Goal: Task Accomplishment & Management: Complete application form

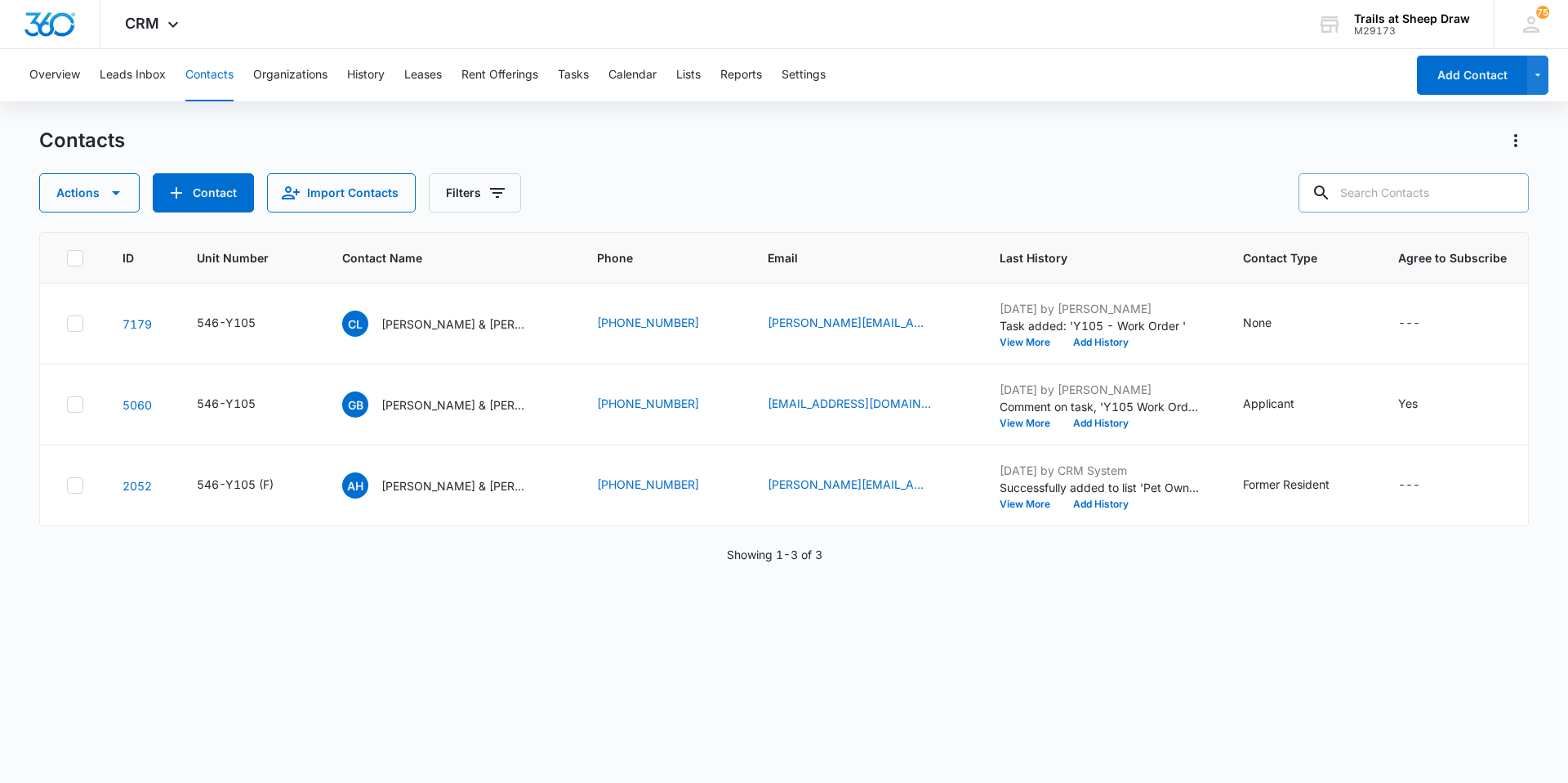
click at [1442, 189] on input "text" at bounding box center [1413, 192] width 231 height 39
type input "Y307"
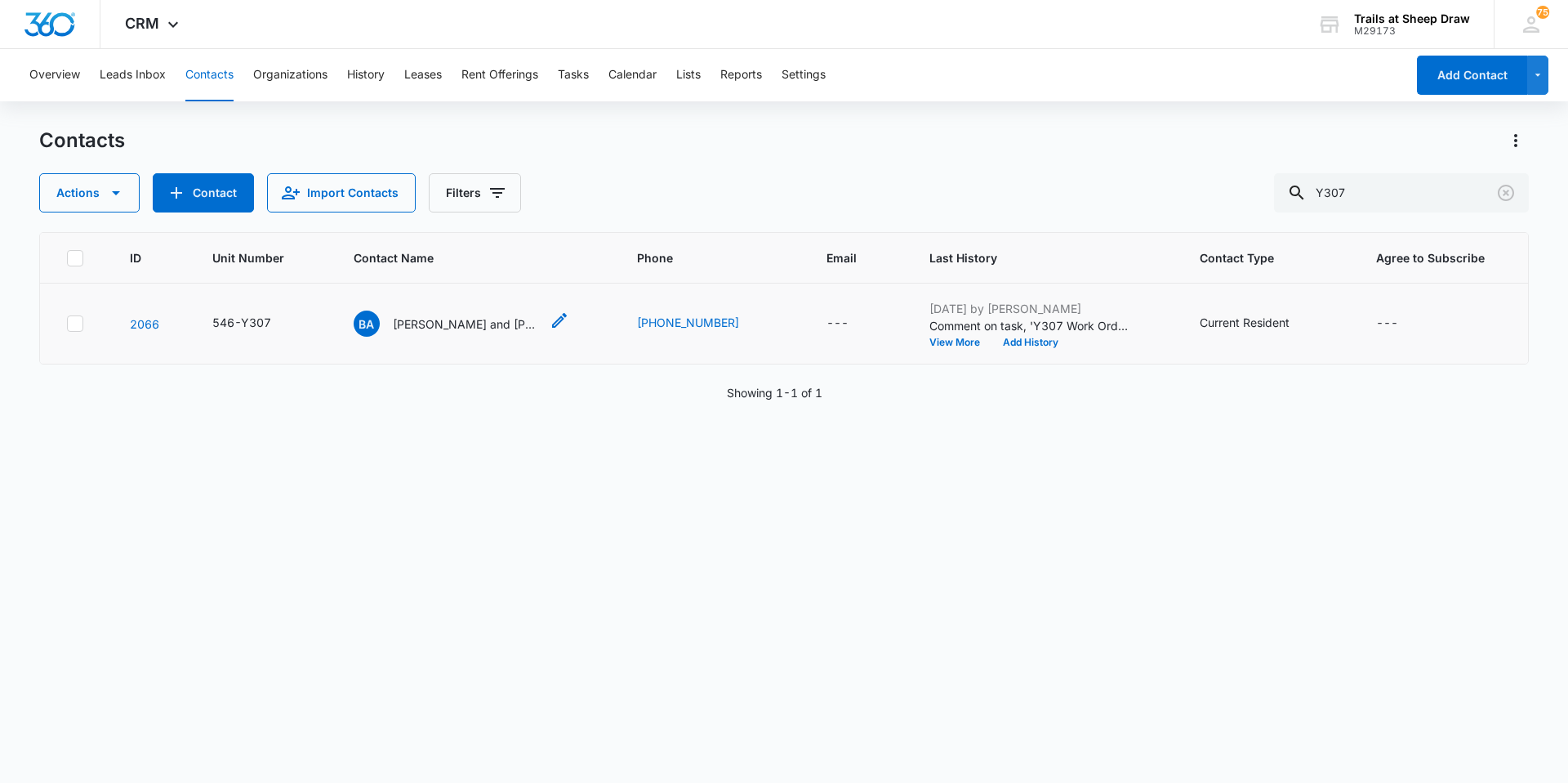
click at [513, 334] on div "Ba [PERSON_NAME] and [PERSON_NAME]" at bounding box center [446, 323] width 186 height 26
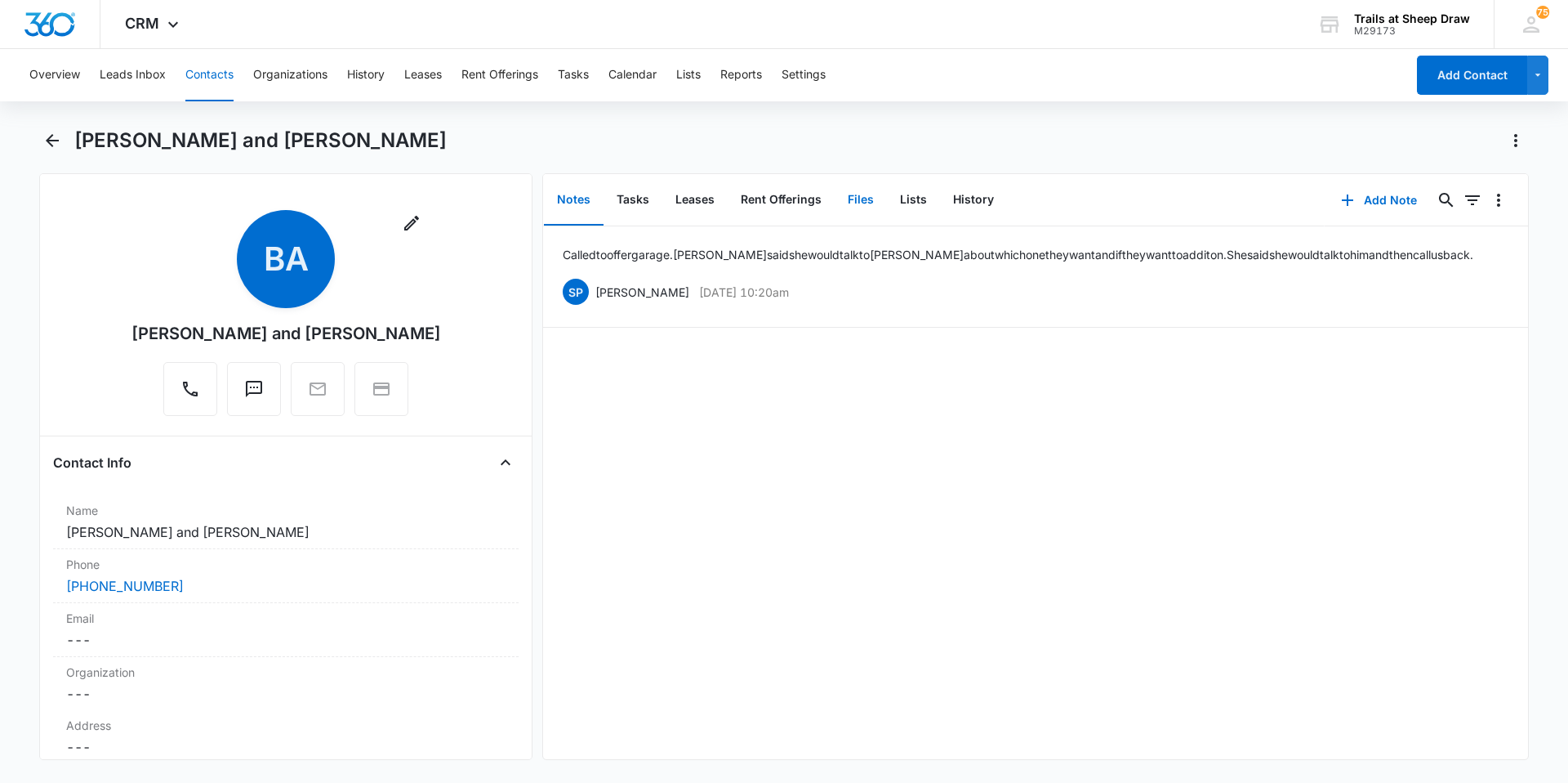
click at [849, 196] on button "Files" at bounding box center [860, 199] width 52 height 50
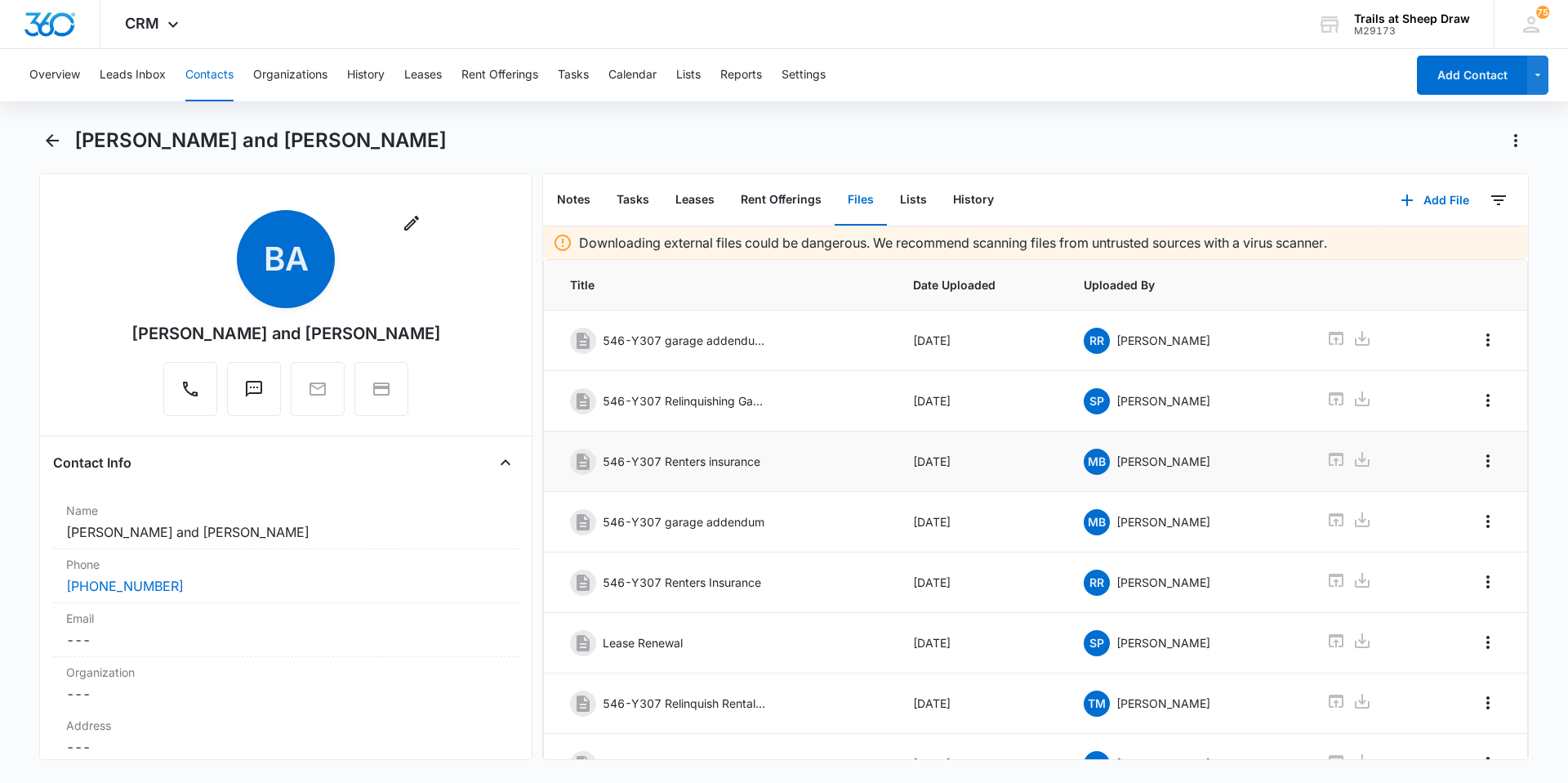
scroll to position [205, 0]
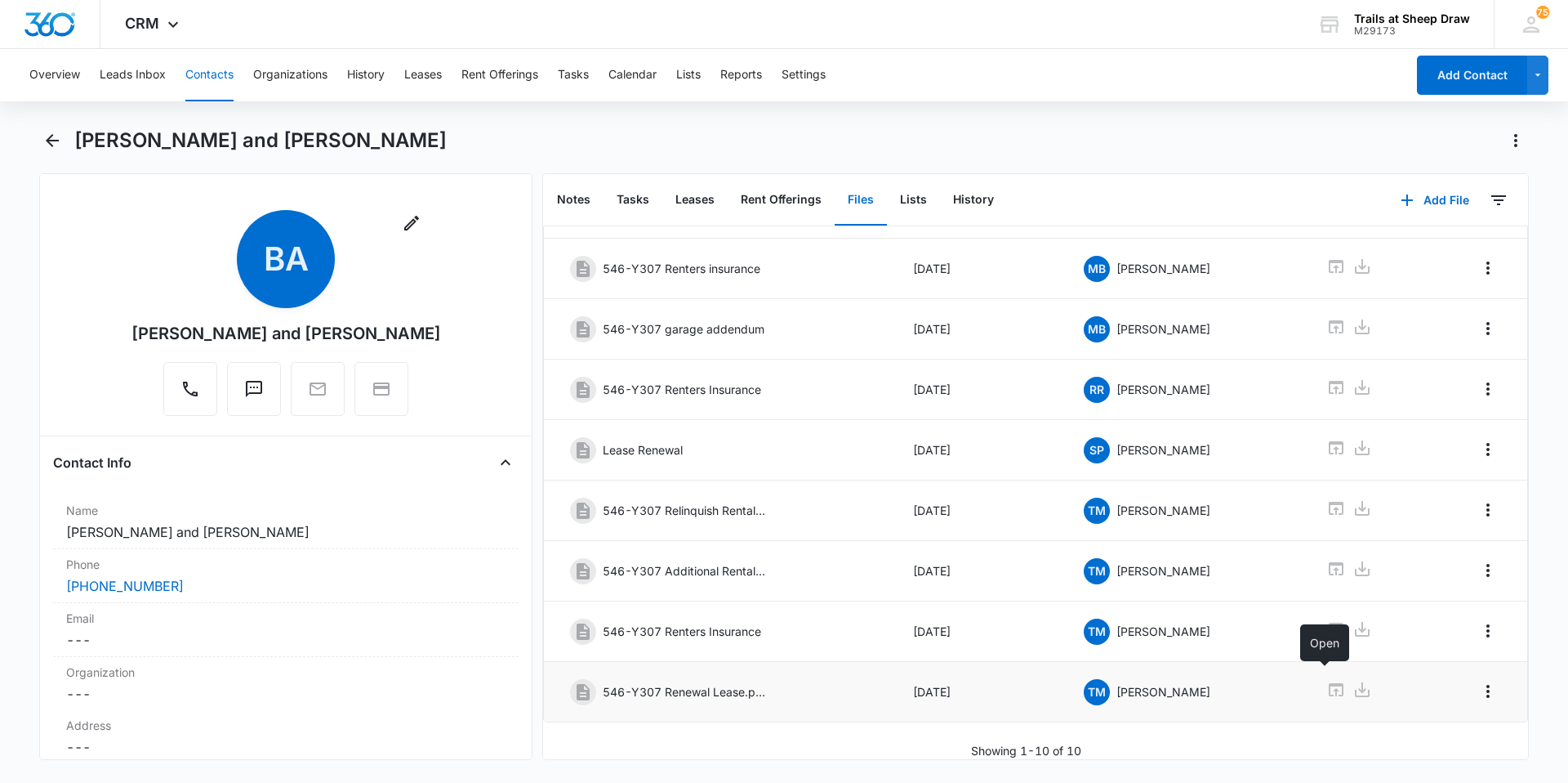
click at [1327, 680] on icon at bounding box center [1337, 690] width 20 height 20
click at [43, 149] on icon "Back" at bounding box center [52, 141] width 20 height 20
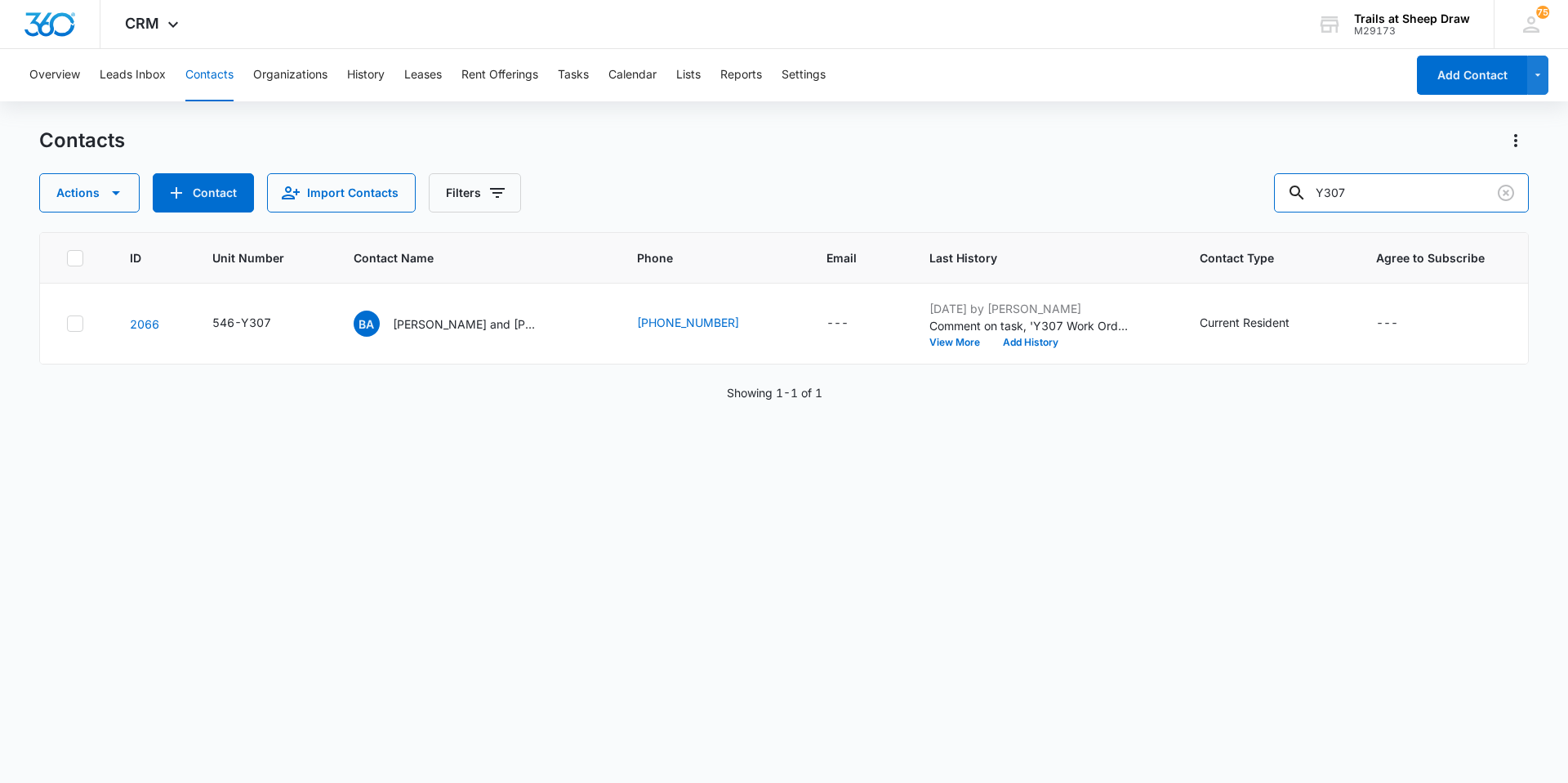
drag, startPoint x: 1442, startPoint y: 200, endPoint x: 1265, endPoint y: 227, distance: 179.0
click at [1265, 227] on div "Contacts Actions Contact Import Contacts Filters Y307 ID Unit Number Contact Na…" at bounding box center [784, 454] width 1489 height 653
type input "P101"
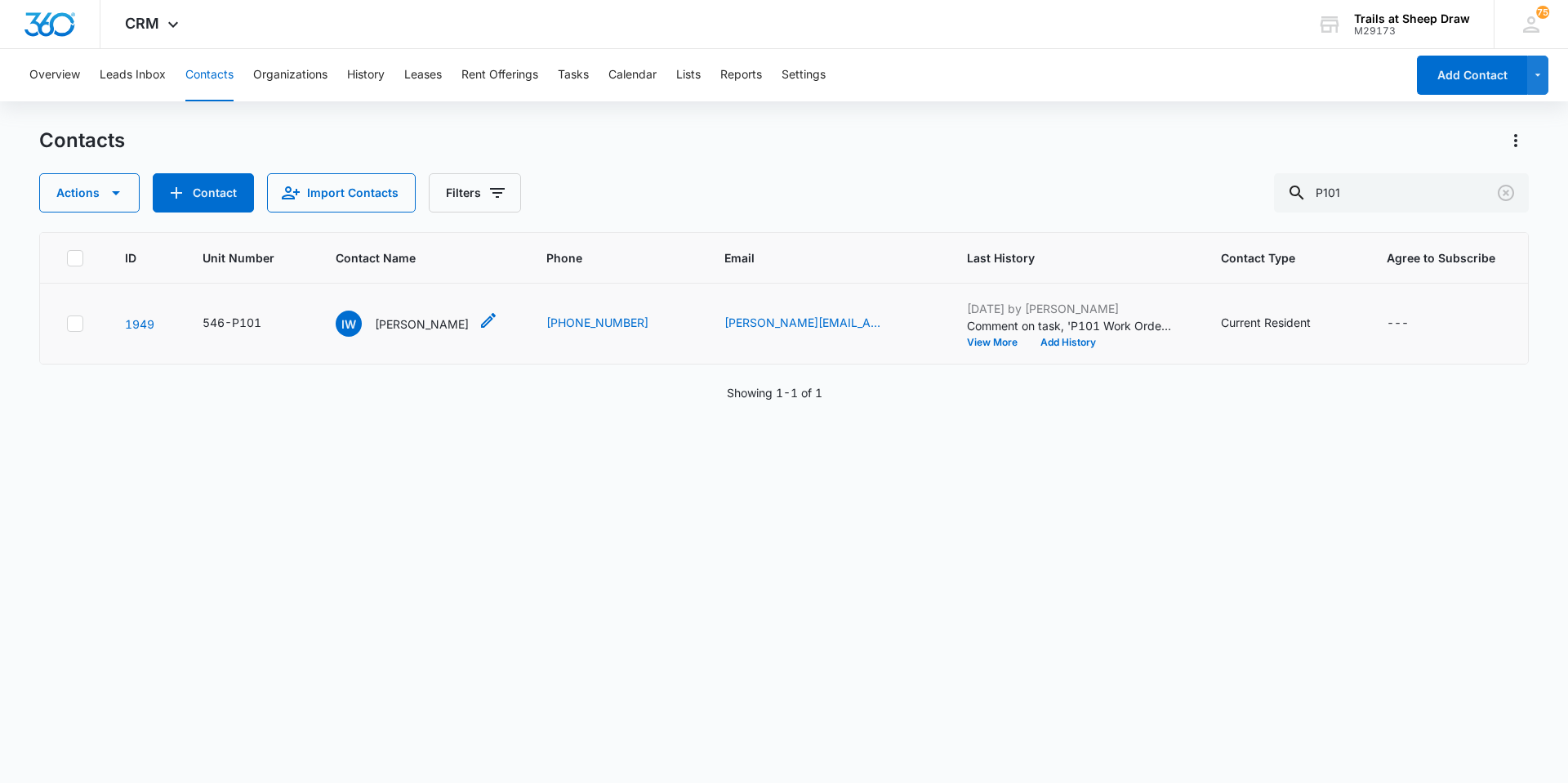
click at [407, 327] on p "[PERSON_NAME]" at bounding box center [422, 323] width 94 height 17
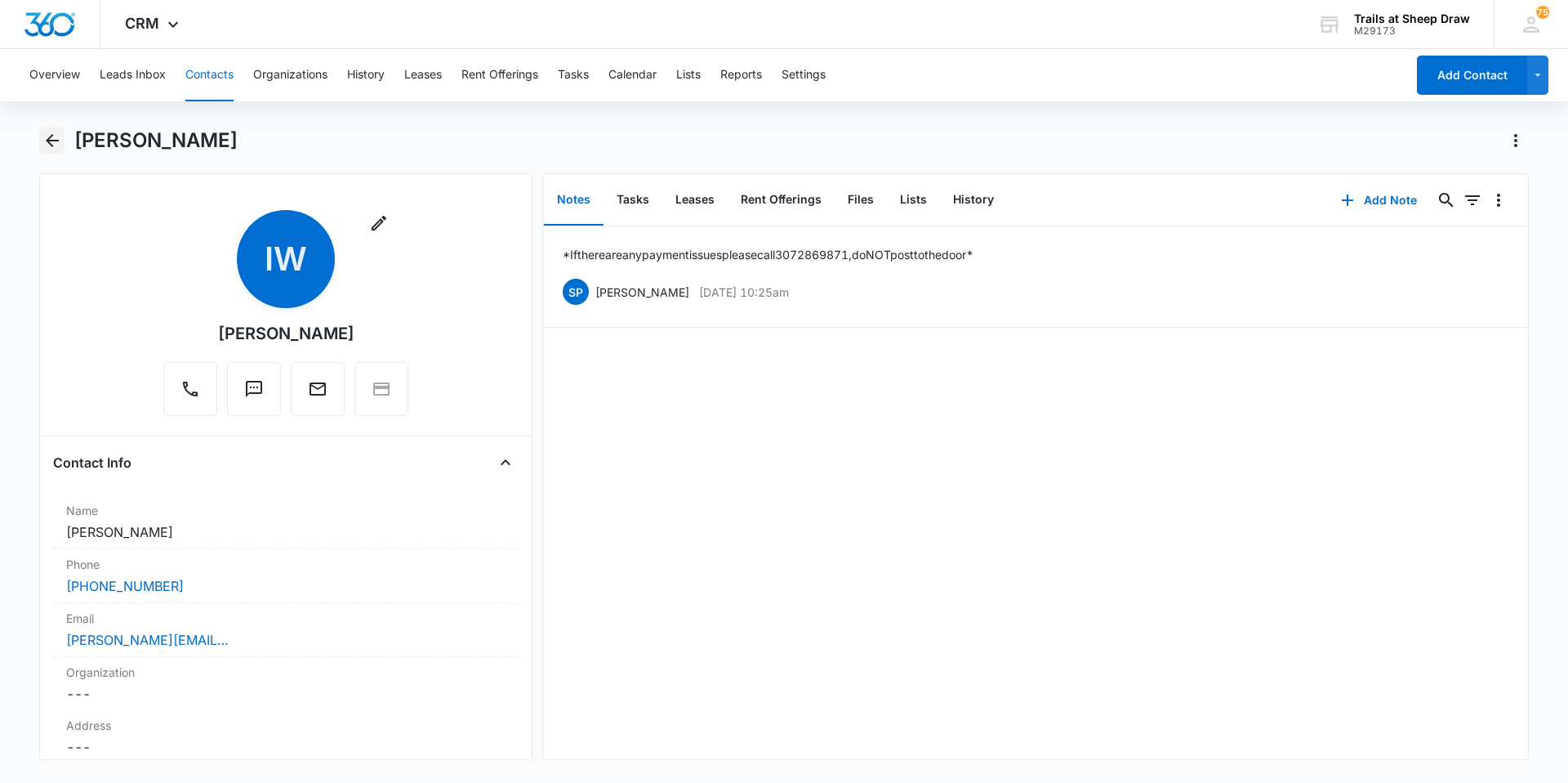
click at [56, 143] on icon "Back" at bounding box center [52, 141] width 20 height 20
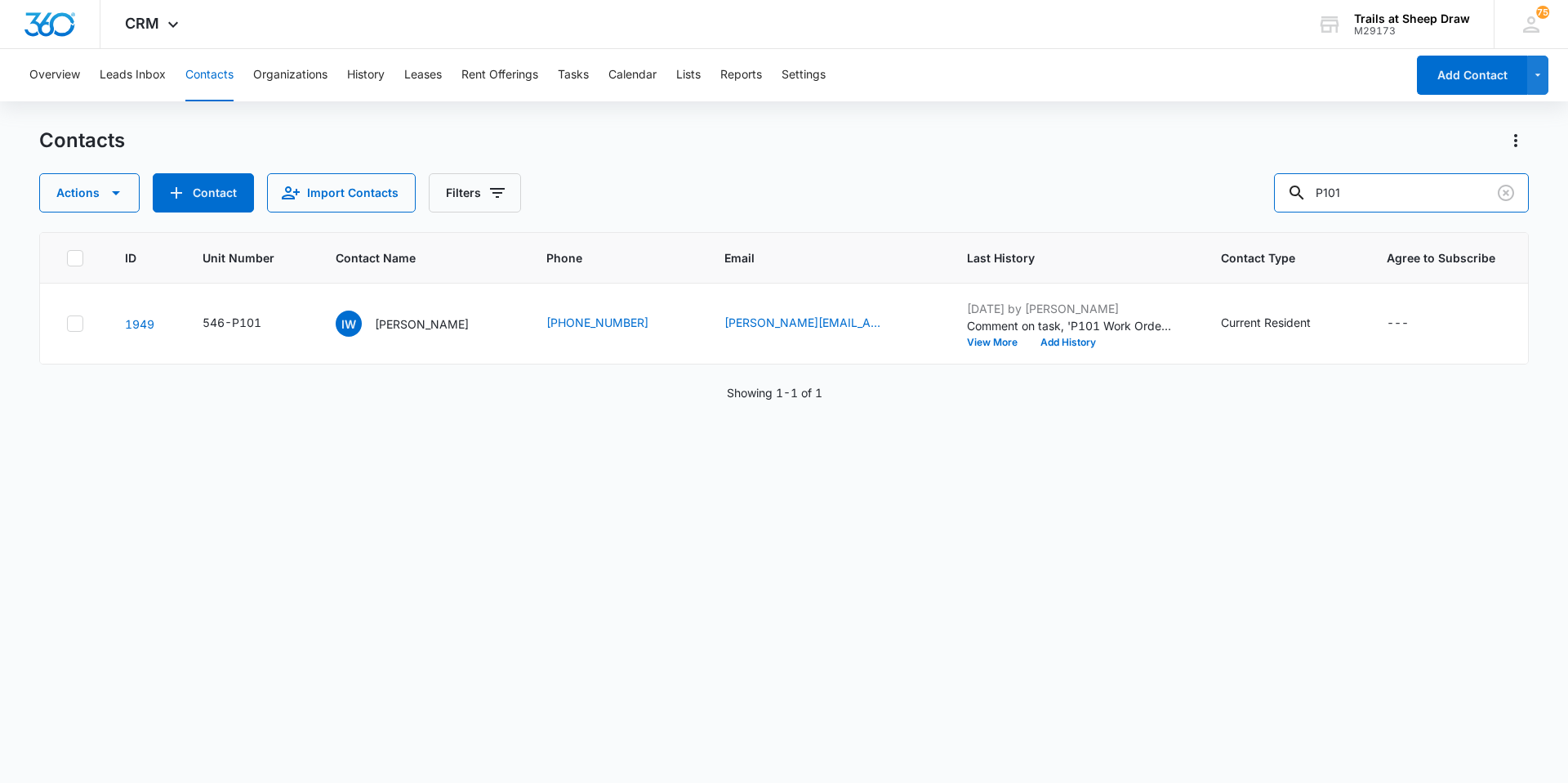
drag, startPoint x: 1407, startPoint y: 192, endPoint x: 1216, endPoint y: 209, distance: 191.8
click at [1216, 209] on div "Actions Contact Import Contacts Filters P101" at bounding box center [784, 192] width 1489 height 39
type input "I204"
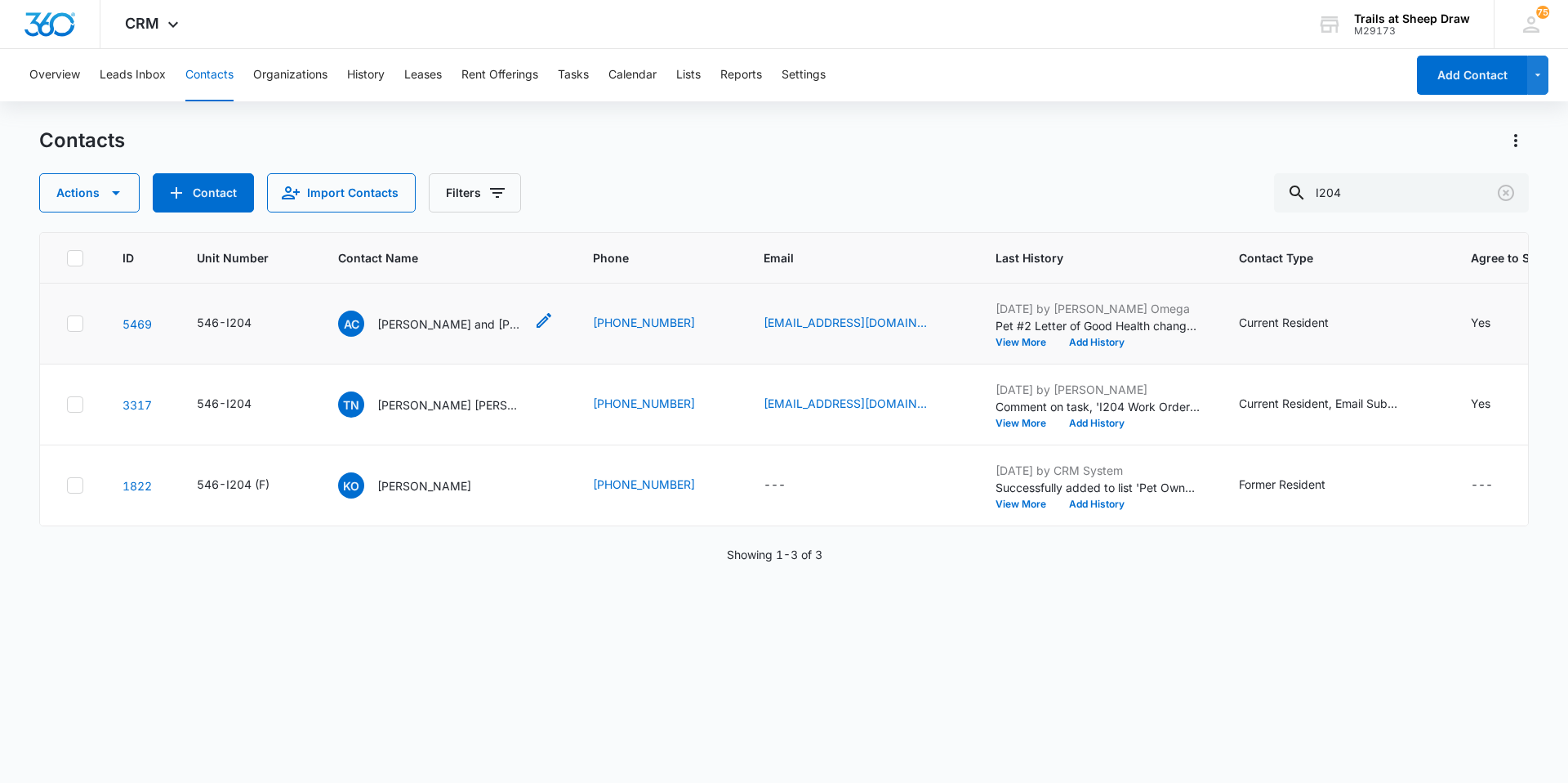
click at [408, 330] on p "[PERSON_NAME] and [PERSON_NAME]" at bounding box center [450, 323] width 147 height 17
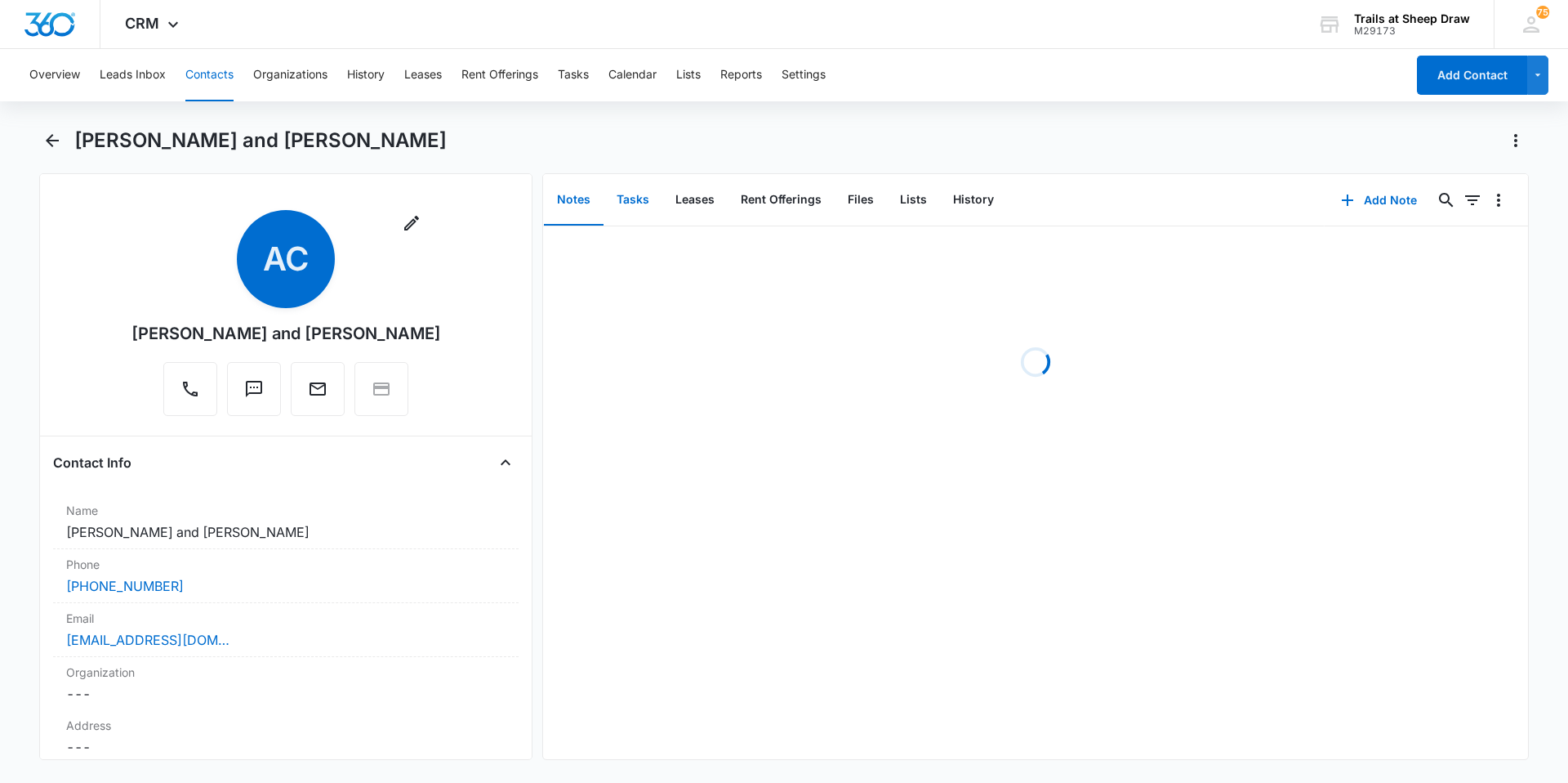
click at [644, 192] on button "Tasks" at bounding box center [632, 199] width 59 height 50
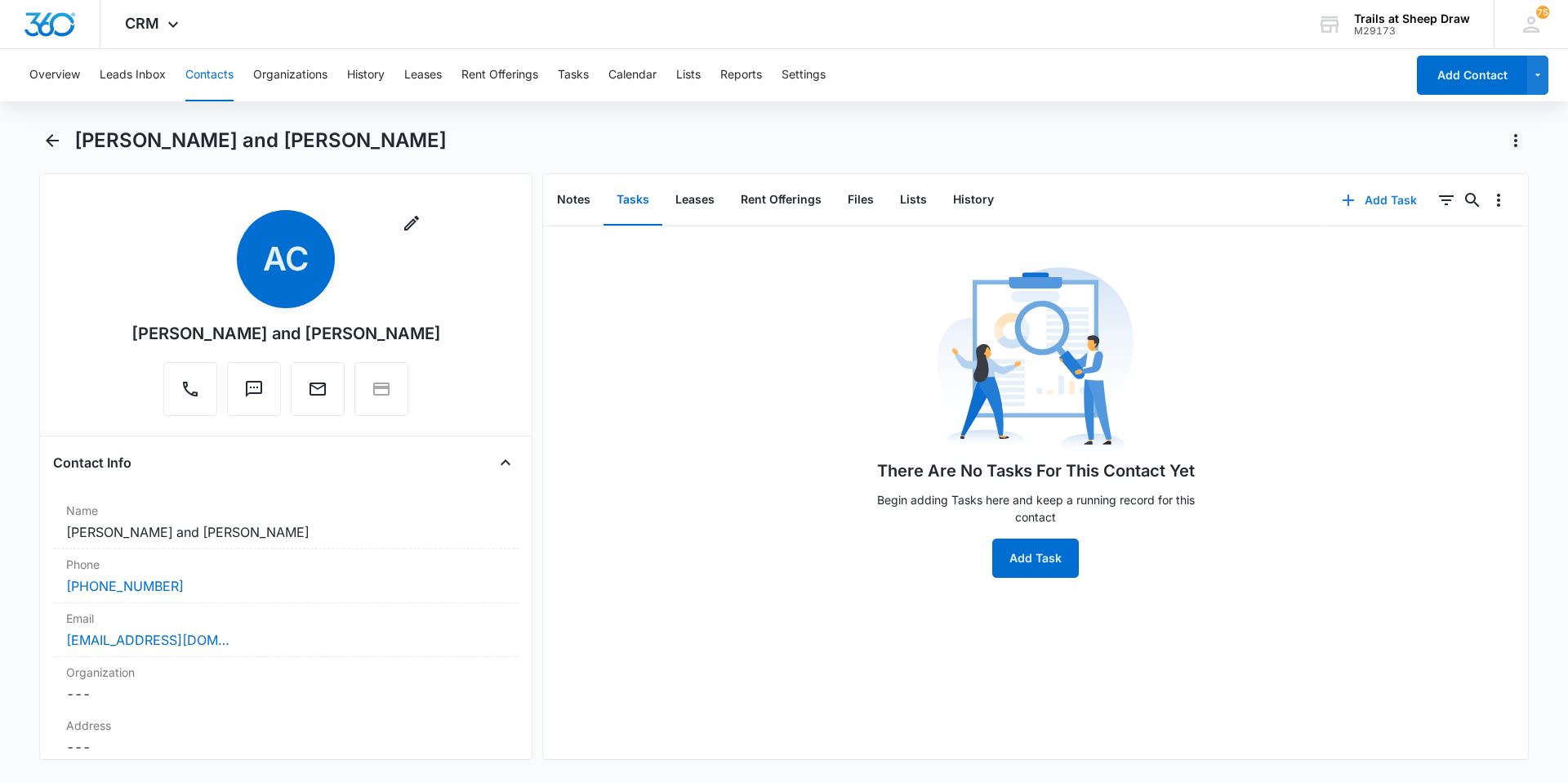
click at [1338, 199] on icon "button" at bounding box center [1348, 200] width 20 height 20
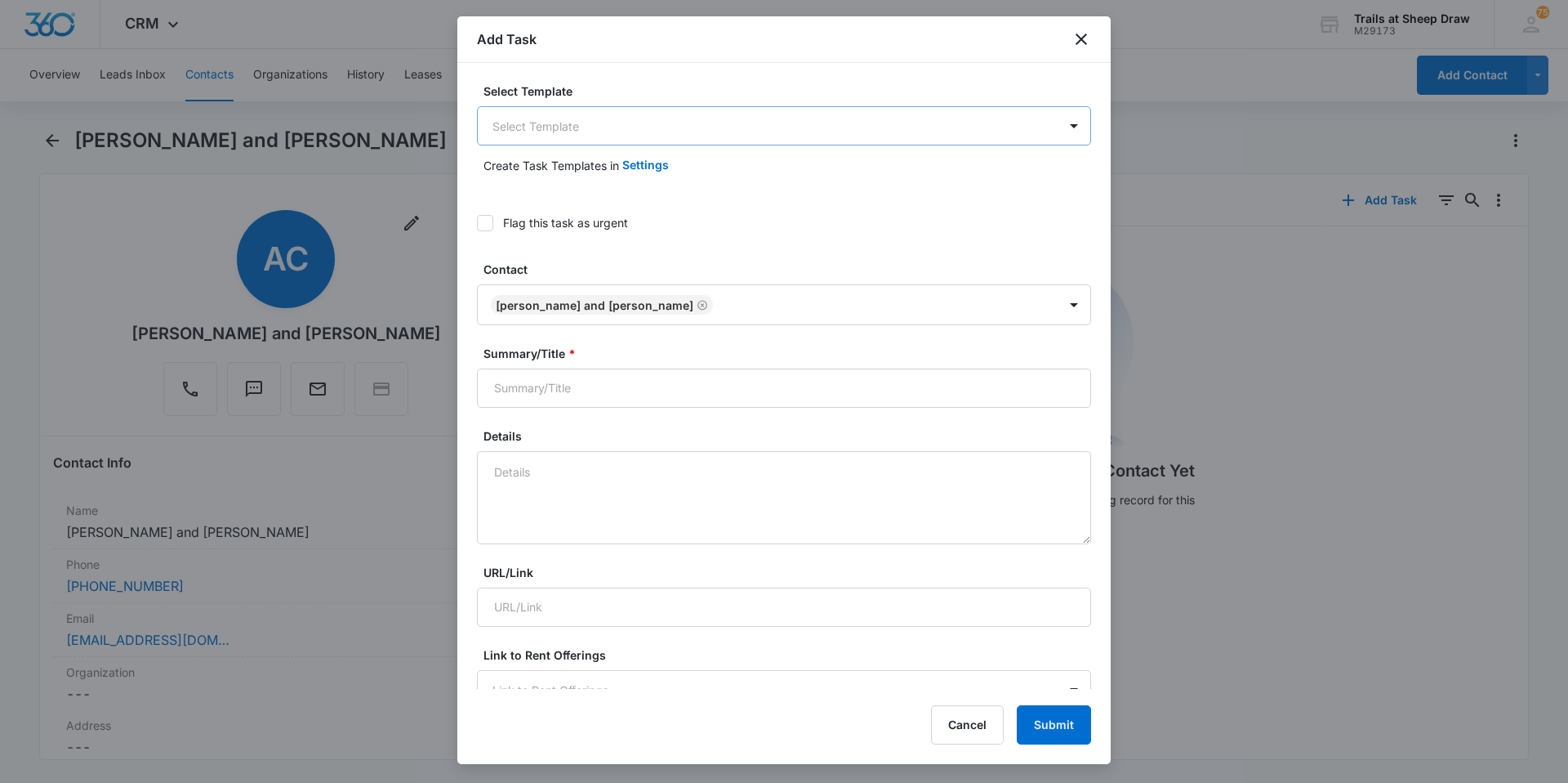
click at [597, 120] on body "CRM Apps Reputation Websites Forms CRM Email Social Content Ads Intelligence Fi…" at bounding box center [784, 391] width 1568 height 783
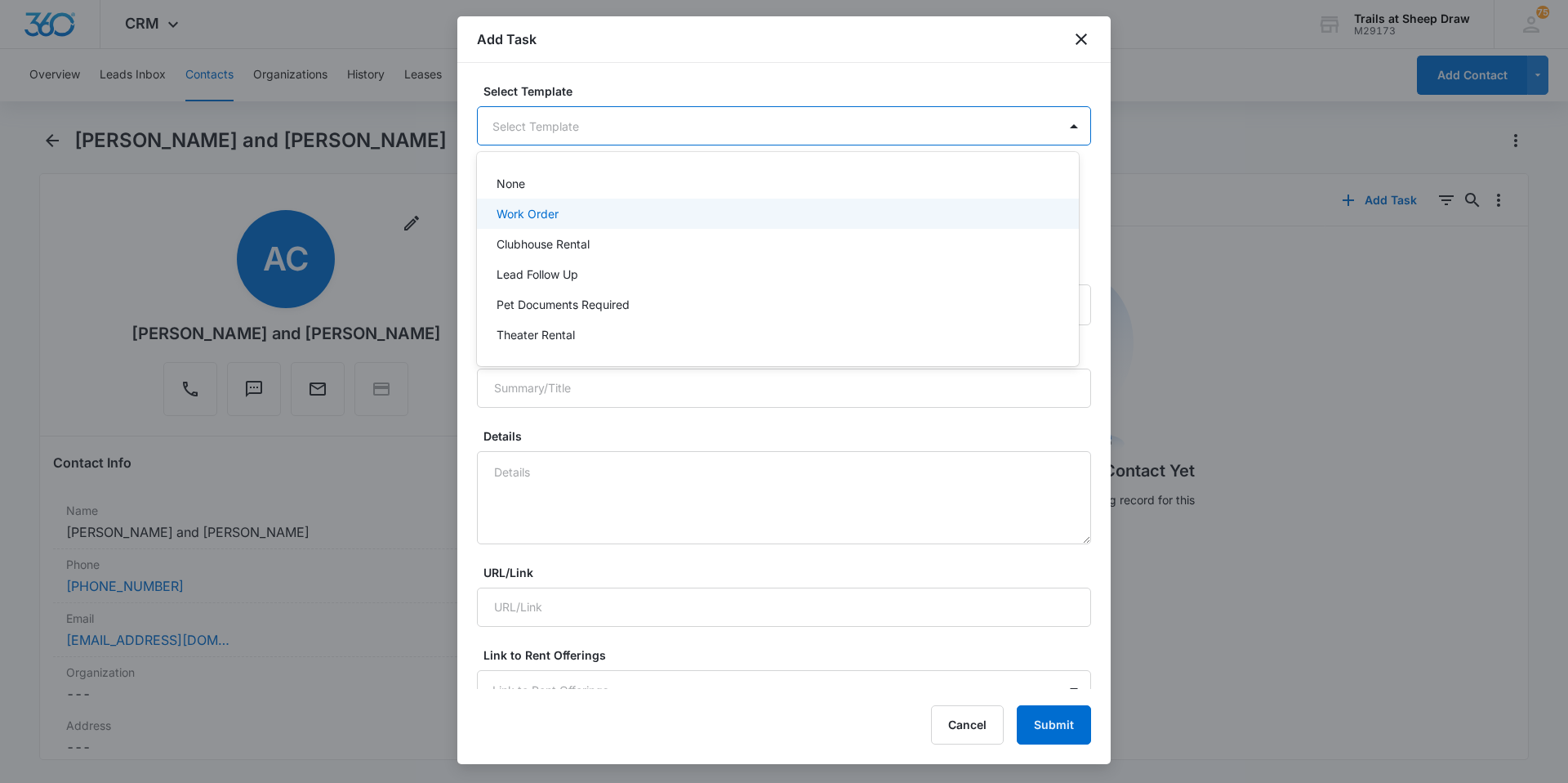
click at [522, 215] on p "Work Order" at bounding box center [527, 213] width 62 height 17
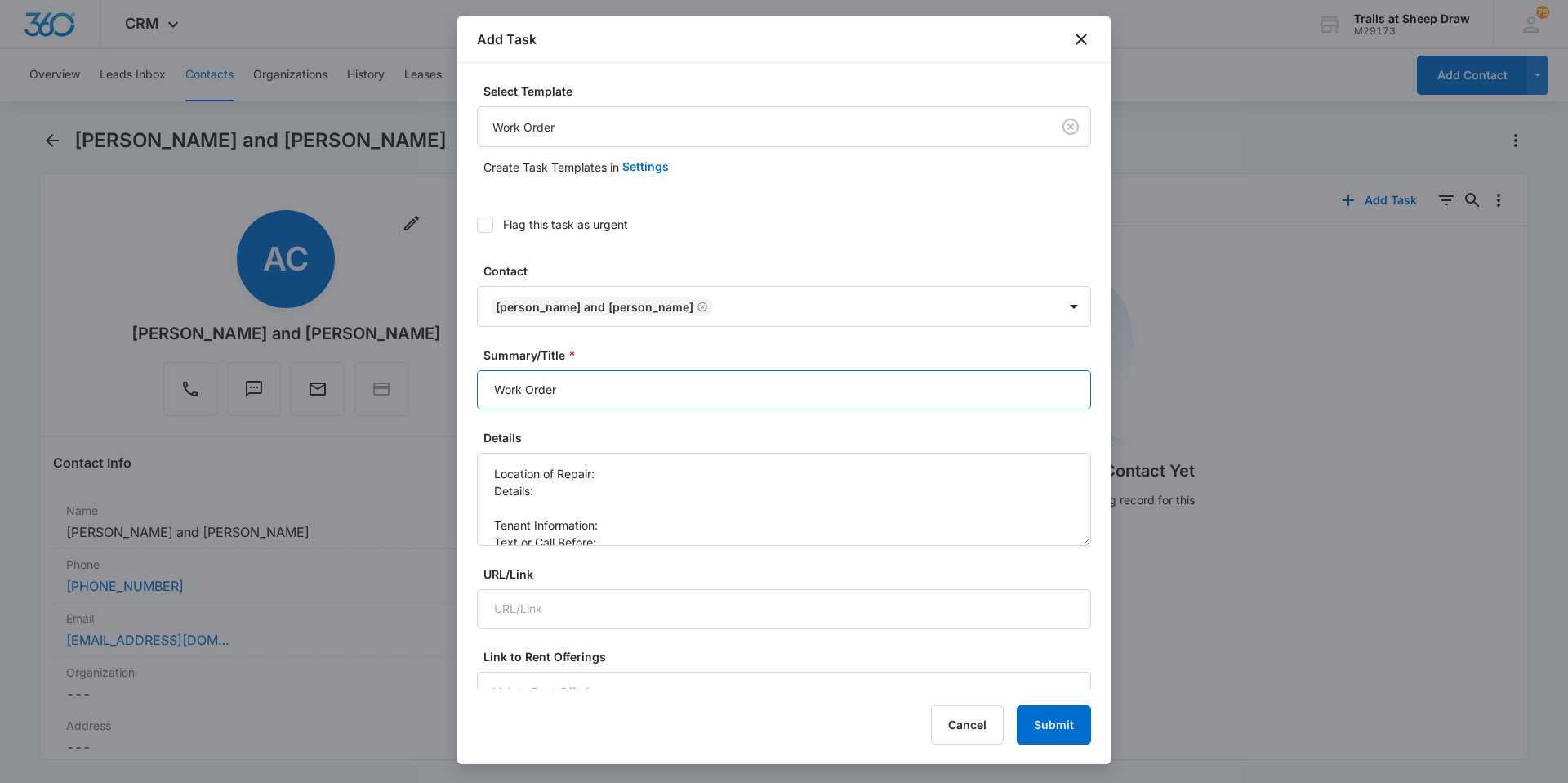
click at [489, 390] on input "Work Order" at bounding box center [784, 389] width 614 height 39
type input "I204 - Work Order"
click at [641, 475] on textarea "Location of Repair: Details: Tenant Information: Text or Call Before:" at bounding box center [784, 499] width 614 height 93
click at [635, 491] on textarea "Location of Repair: Kitchen Details: Tenant Information: Text or Call Before:" at bounding box center [784, 499] width 614 height 93
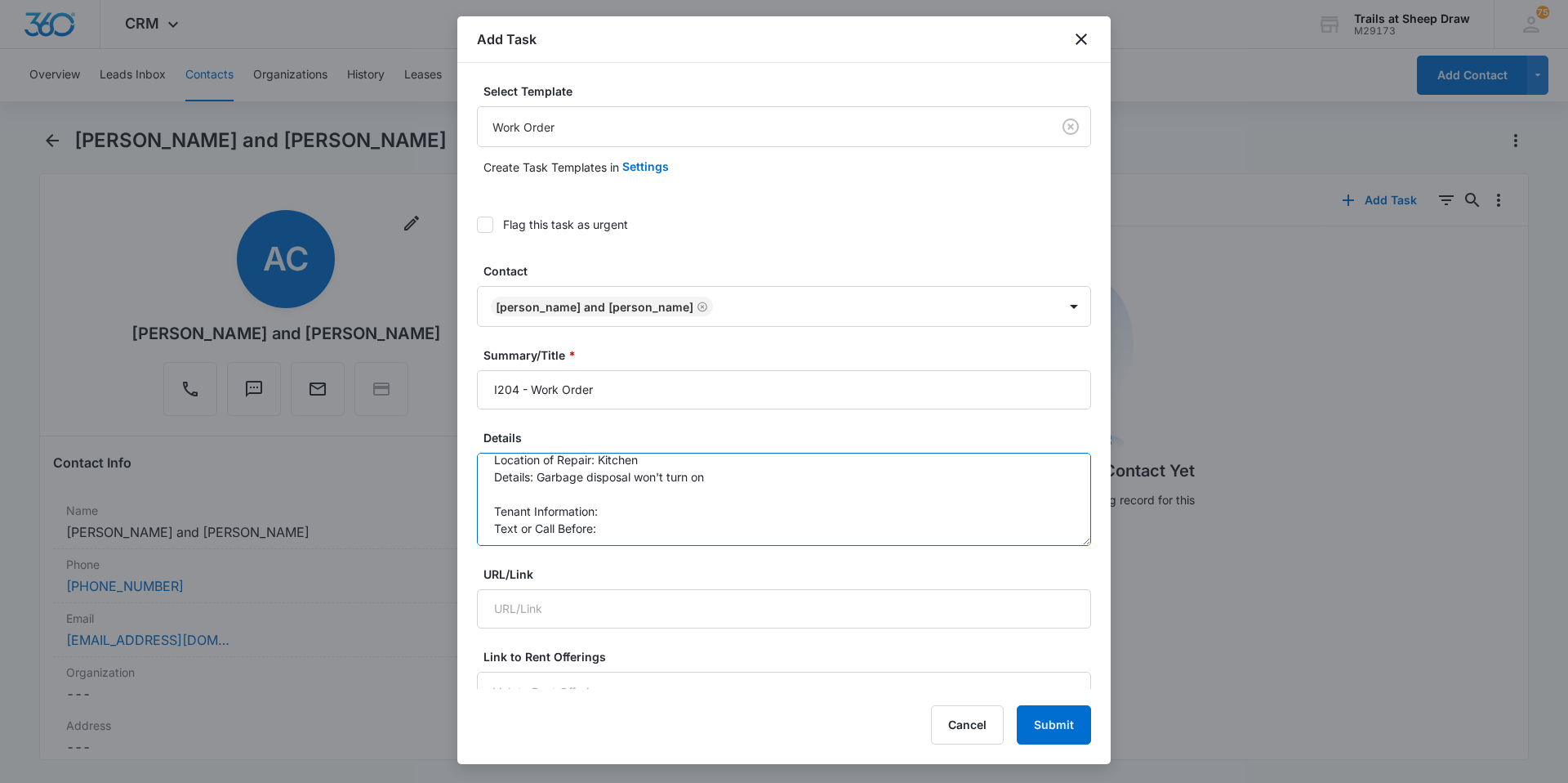
scroll to position [17, 0]
click at [646, 503] on textarea "Location of Repair: Kitchen Details: Garbage disposal won't turn on Tenant Info…" at bounding box center [784, 499] width 614 height 93
click at [668, 522] on textarea "Location of Repair: Kitchen Details: Garbage disposal won't turn on Tenant Info…" at bounding box center [784, 499] width 614 height 93
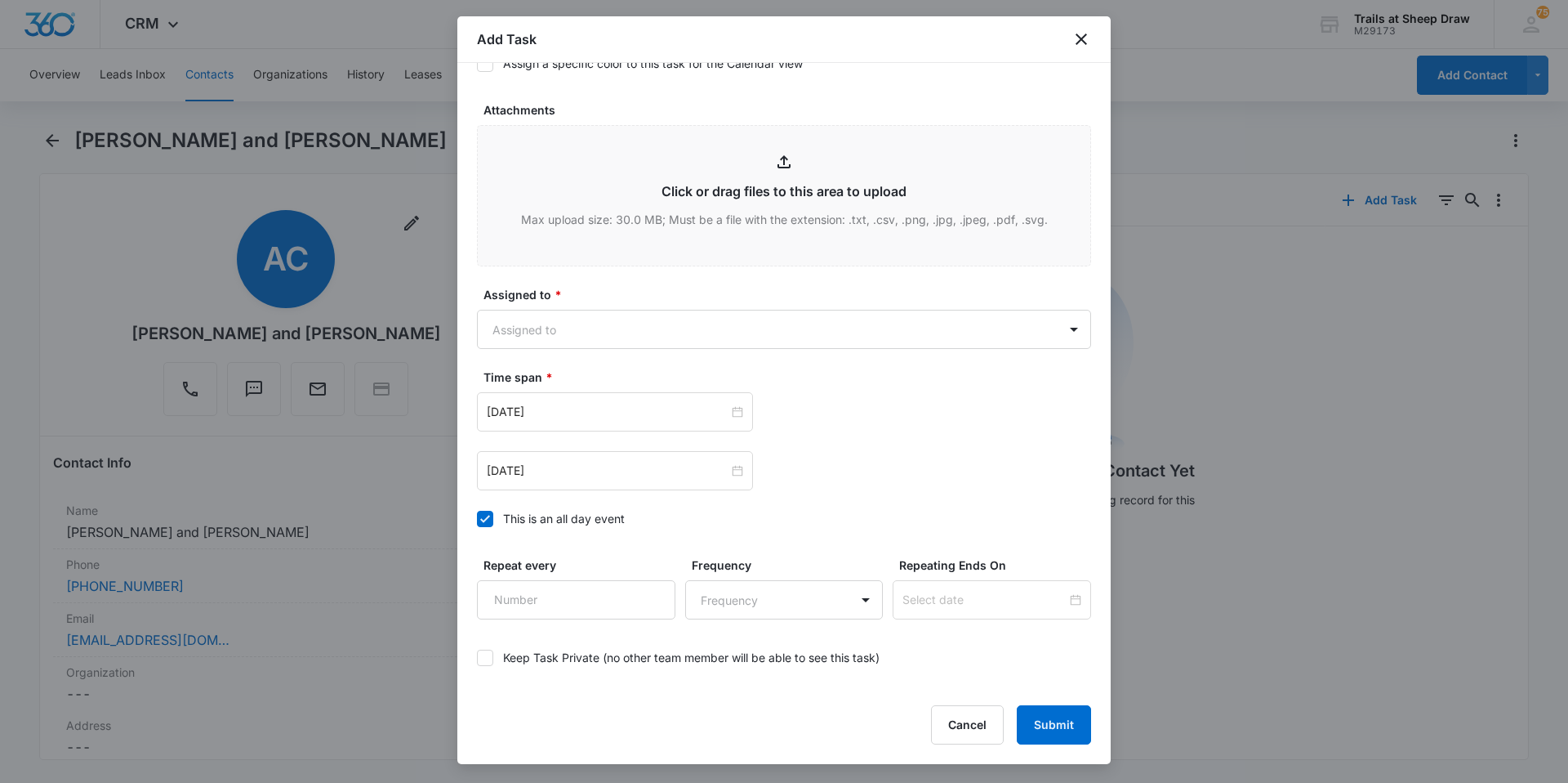
scroll to position [817, 0]
type textarea "Location of Repair: Kitchen Details: Garbage disposal won't turn on Tenant Info…"
click at [570, 318] on body "CRM Apps Reputation Websites Forms CRM Email Social Content Ads Intelligence Fi…" at bounding box center [784, 391] width 1568 height 783
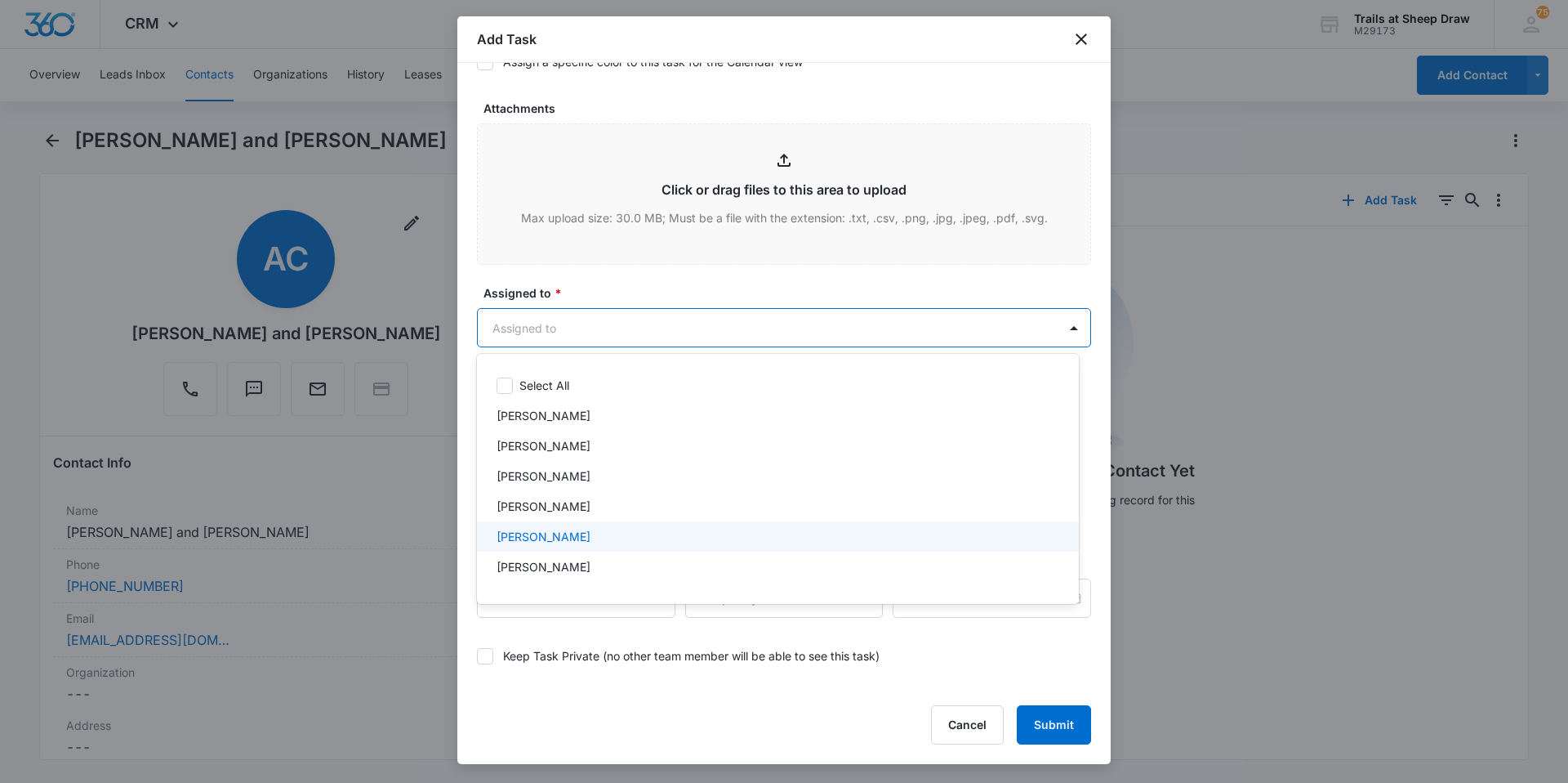
click at [577, 544] on p "[PERSON_NAME]" at bounding box center [544, 536] width 94 height 17
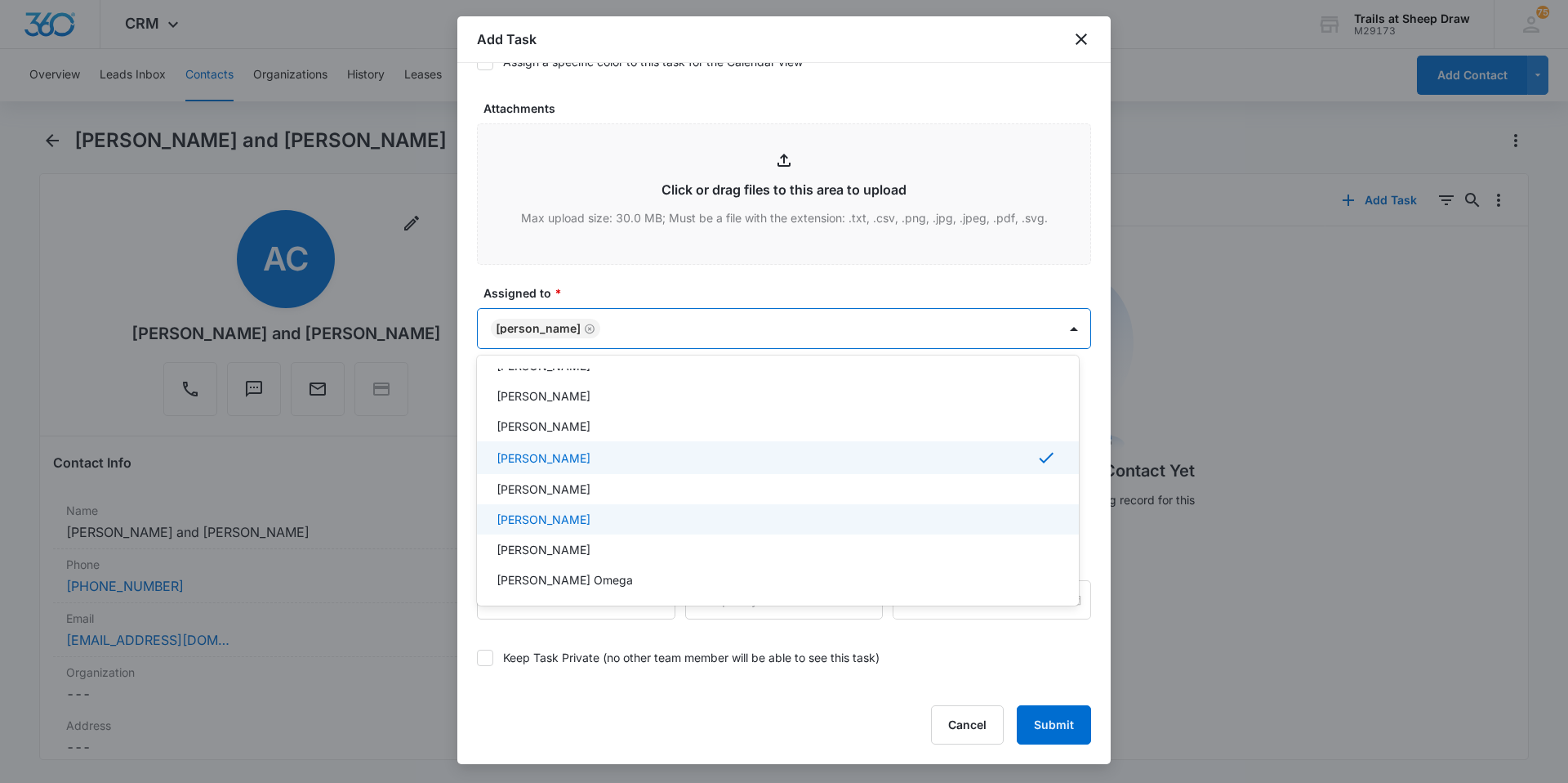
click at [570, 517] on p "[PERSON_NAME]" at bounding box center [544, 519] width 94 height 17
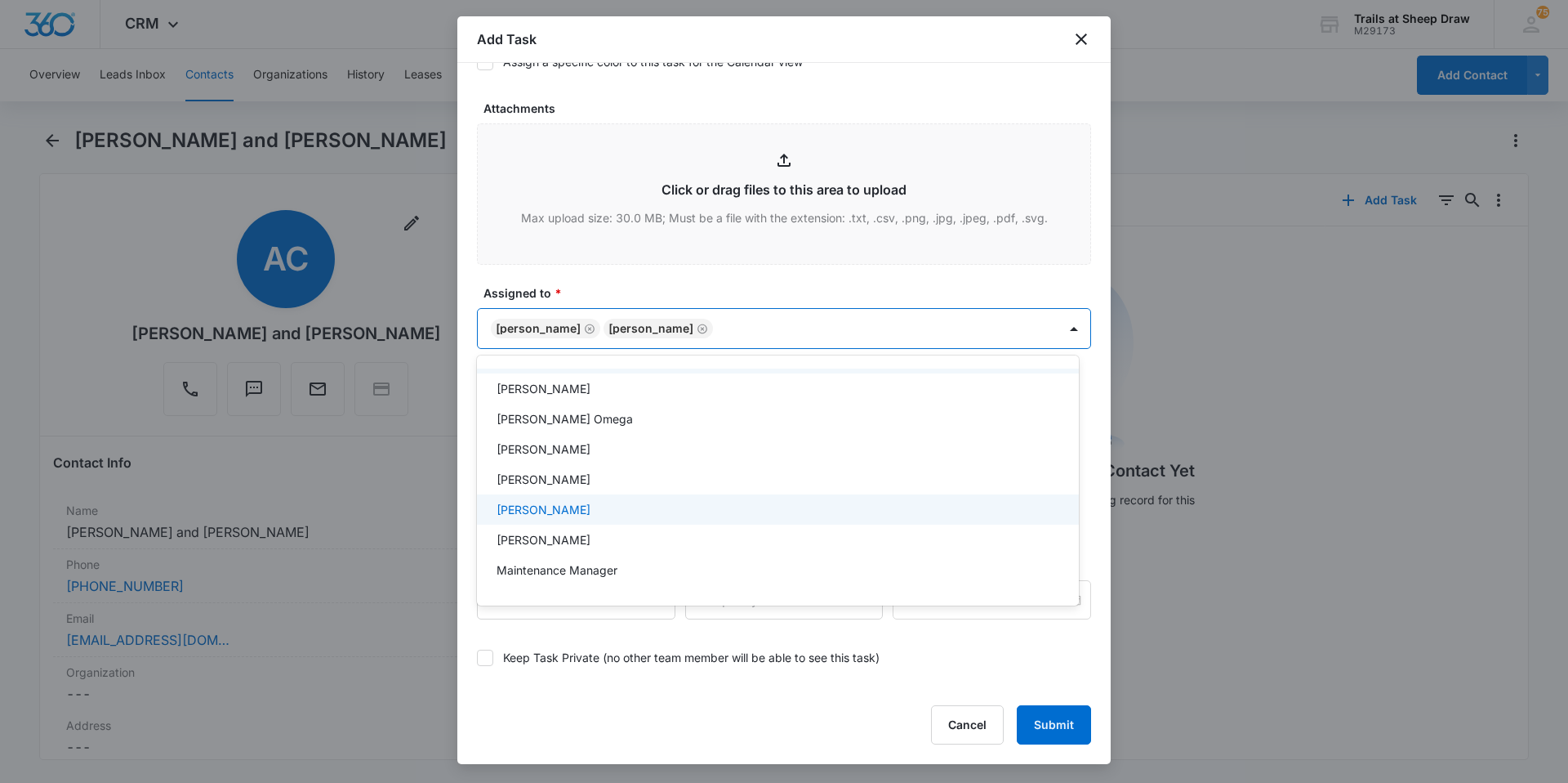
scroll to position [327, 0]
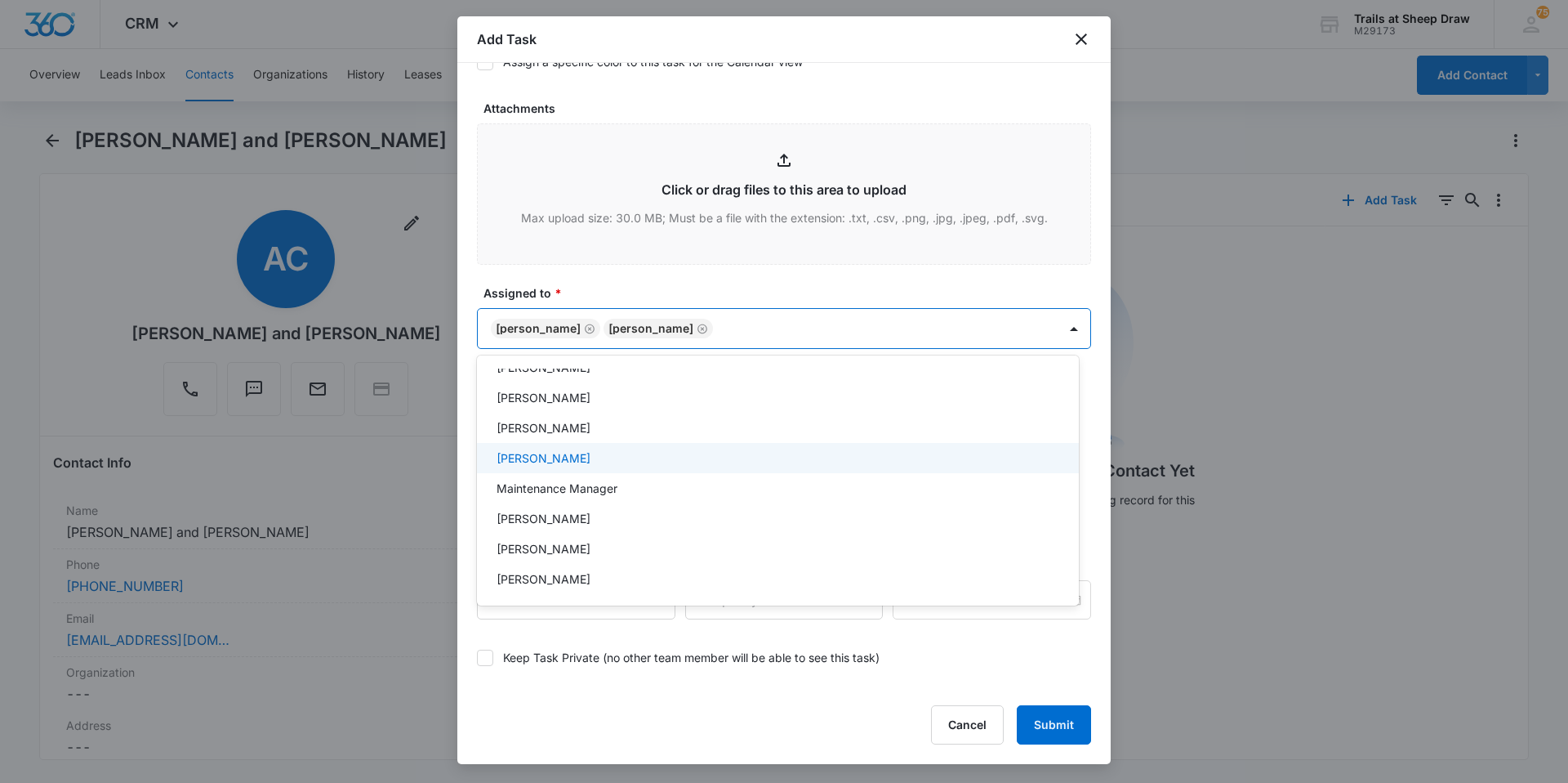
click at [565, 466] on div "[PERSON_NAME]" at bounding box center [778, 458] width 602 height 31
click at [855, 329] on div at bounding box center [784, 391] width 1568 height 783
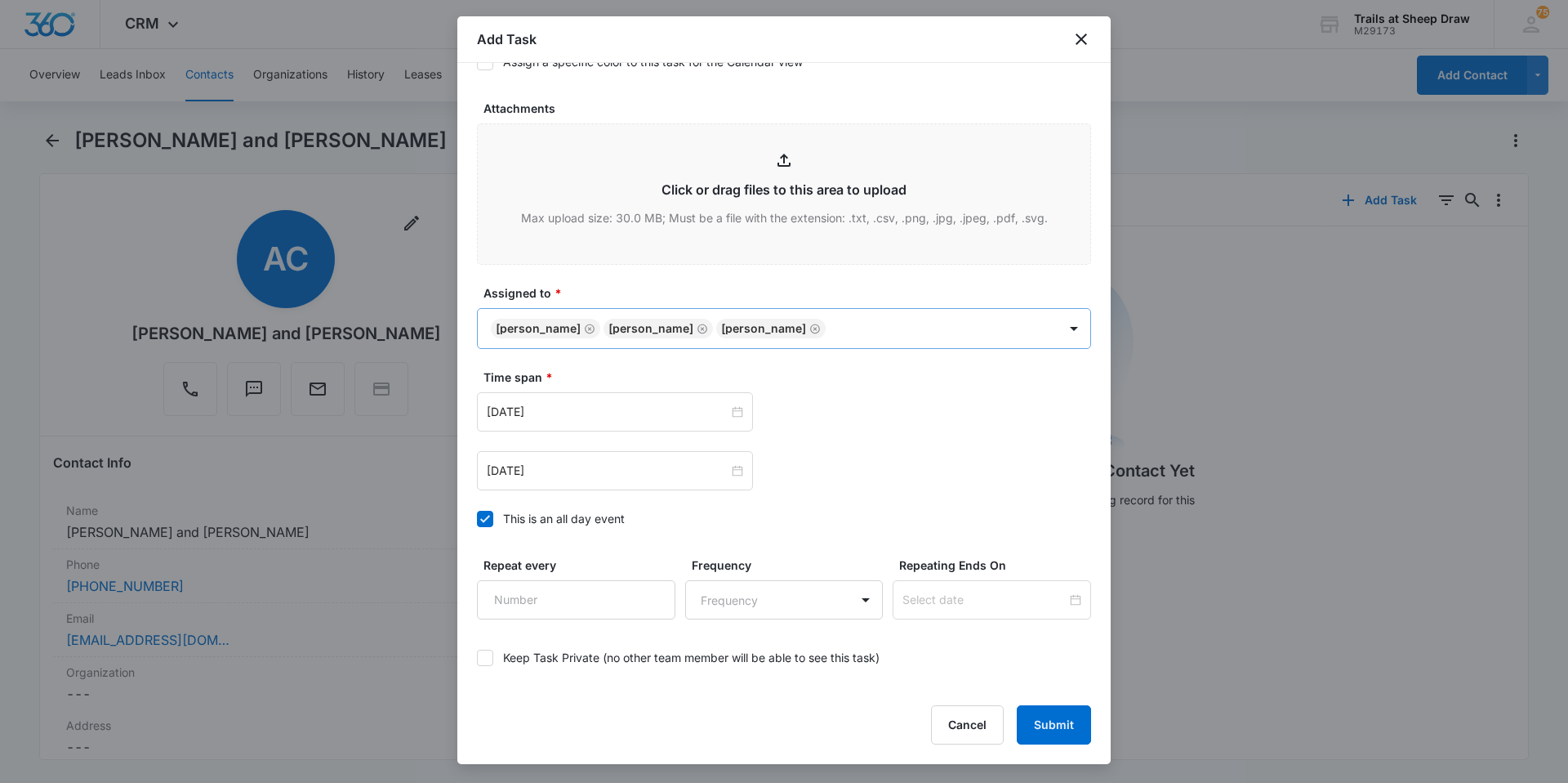
click at [820, 325] on icon "Remove Madisyn Brown" at bounding box center [815, 328] width 10 height 10
click at [927, 317] on body "CRM Apps Reputation Websites Forms CRM Email Social Content Ads Intelligence Fi…" at bounding box center [784, 391] width 1568 height 783
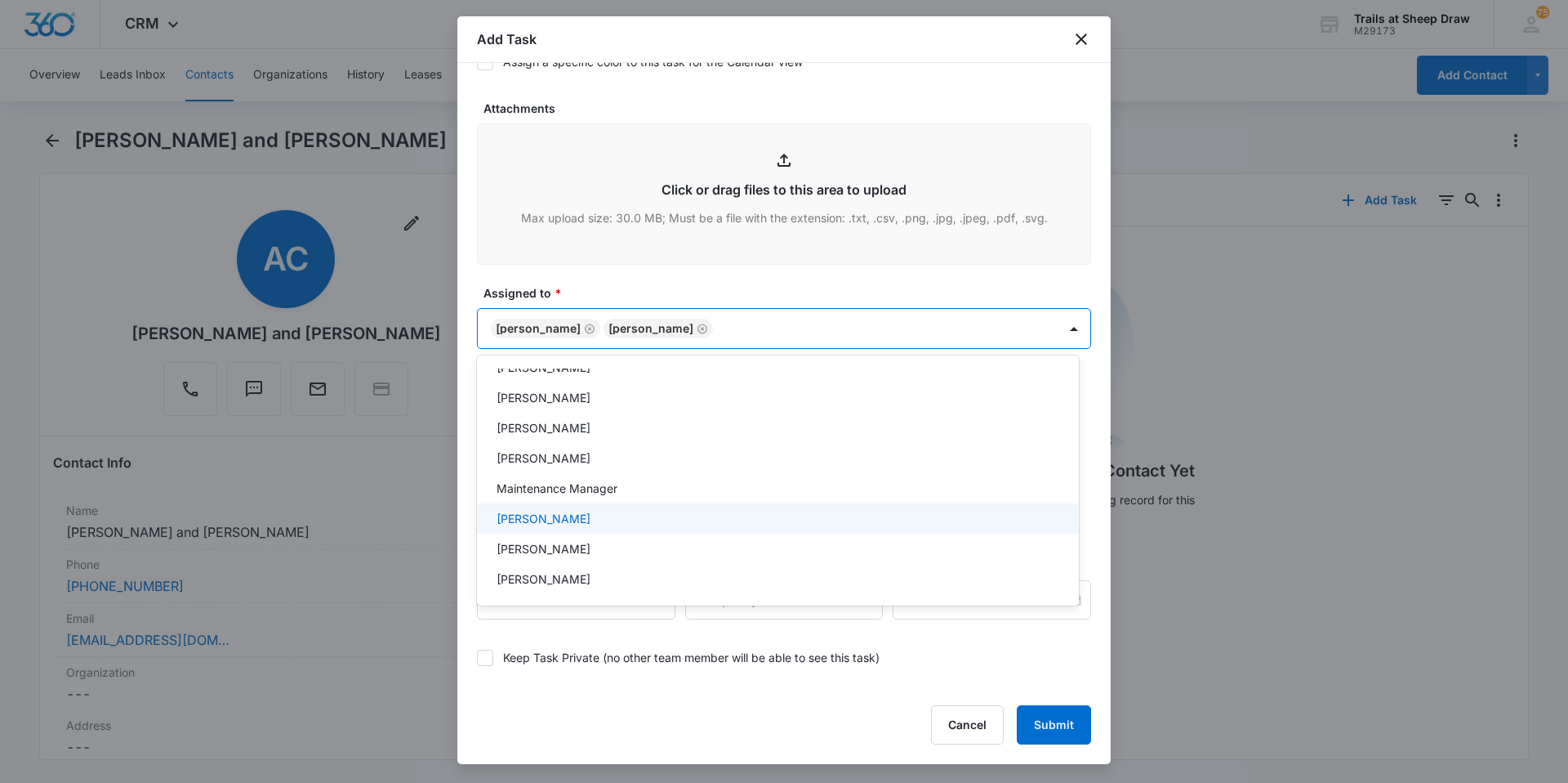
click at [573, 521] on p "[PERSON_NAME]" at bounding box center [544, 518] width 94 height 17
click at [626, 290] on div at bounding box center [784, 391] width 1568 height 783
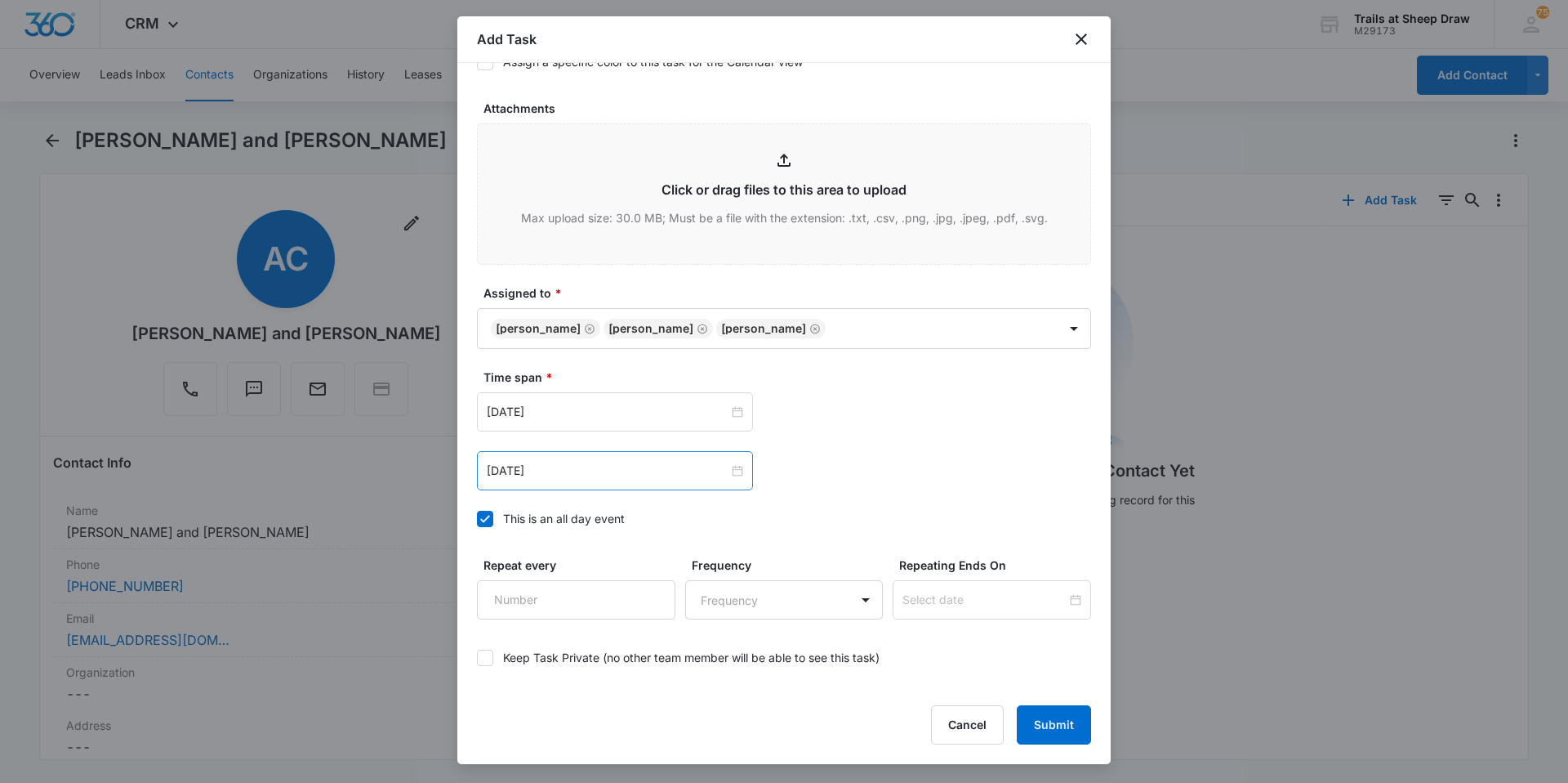
scroll to position [886, 0]
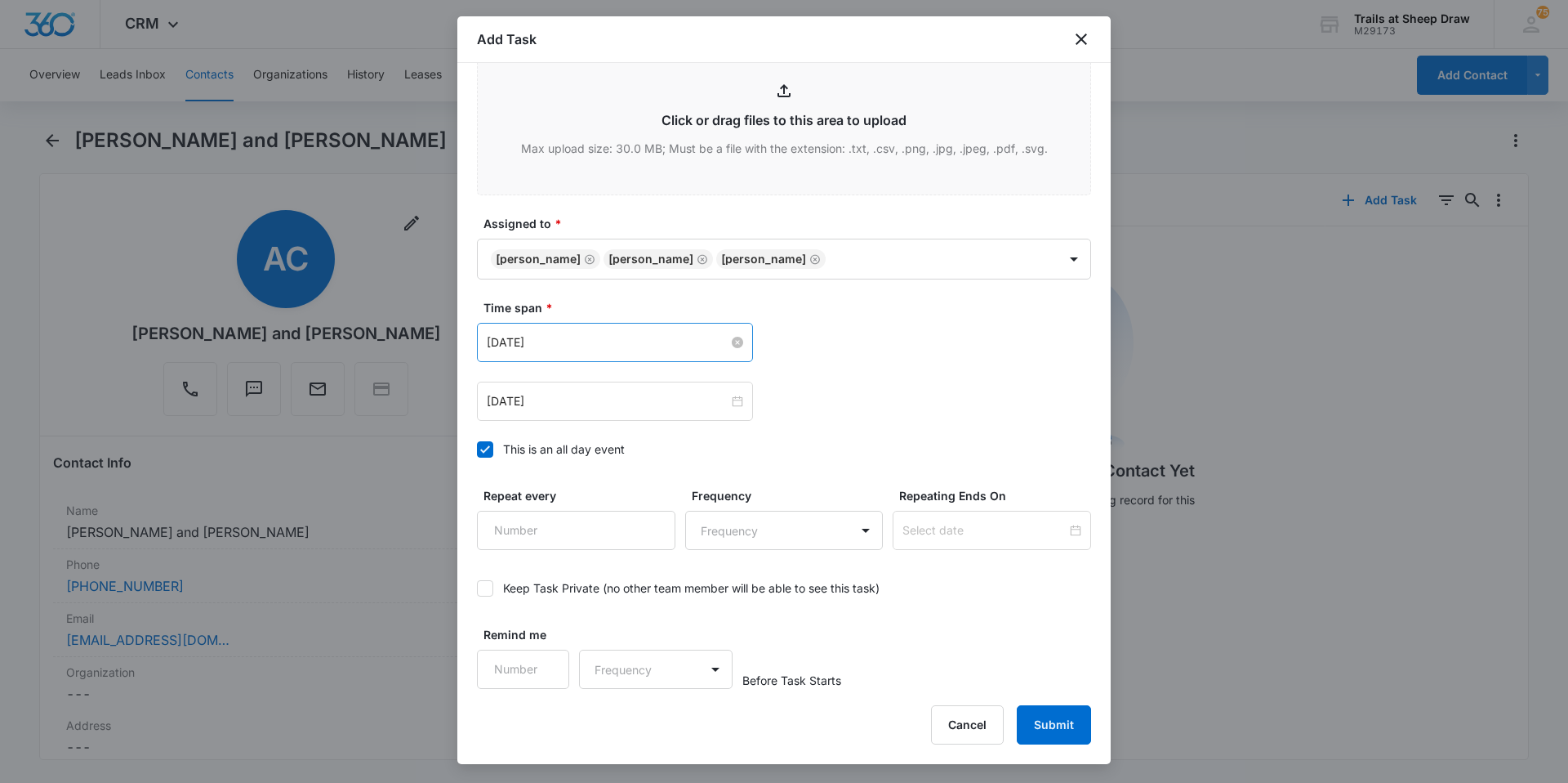
click at [585, 339] on input "[DATE]" at bounding box center [608, 342] width 241 height 18
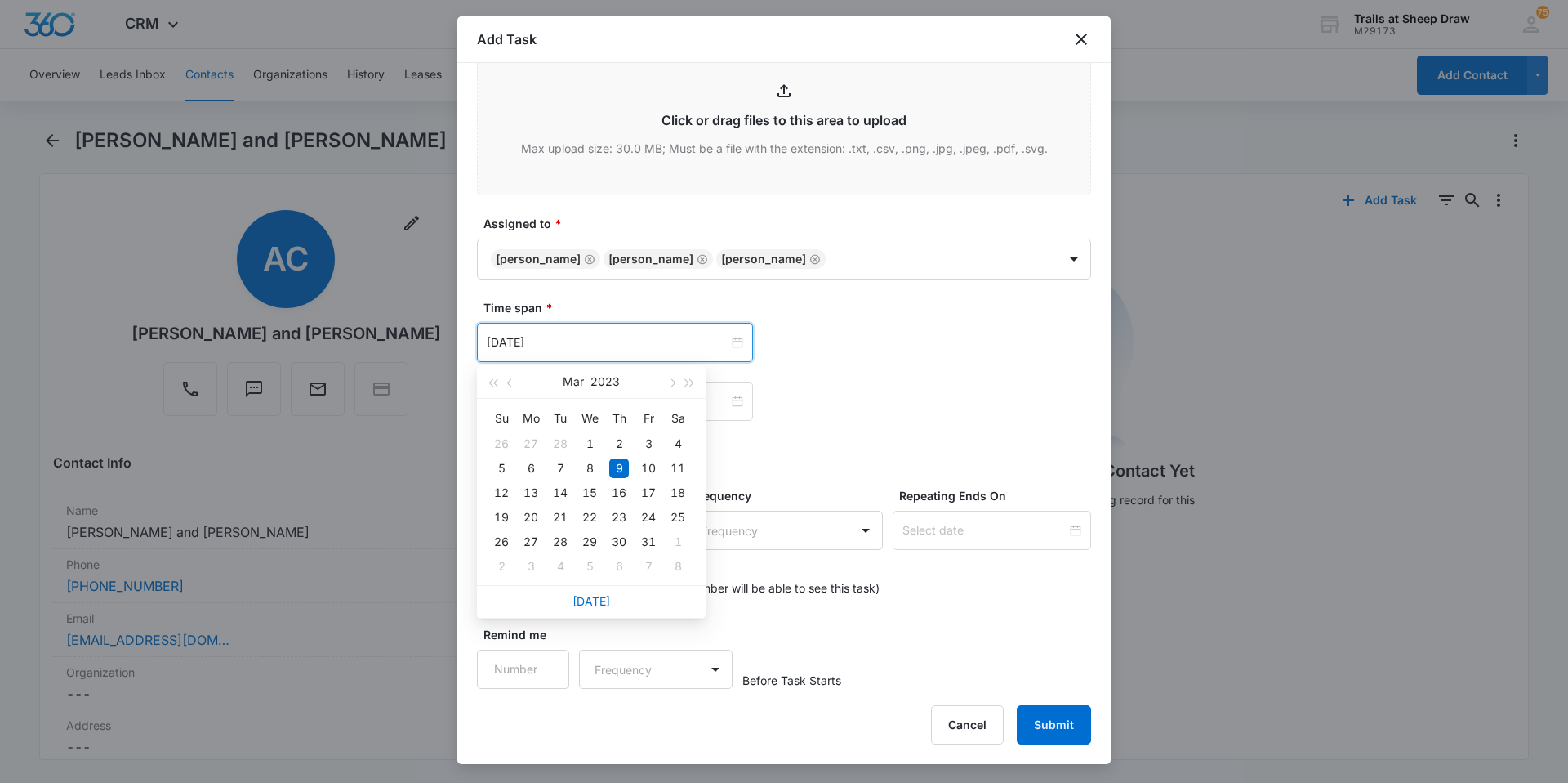
click at [583, 604] on link "[DATE]" at bounding box center [591, 600] width 37 height 14
type input "[DATE]"
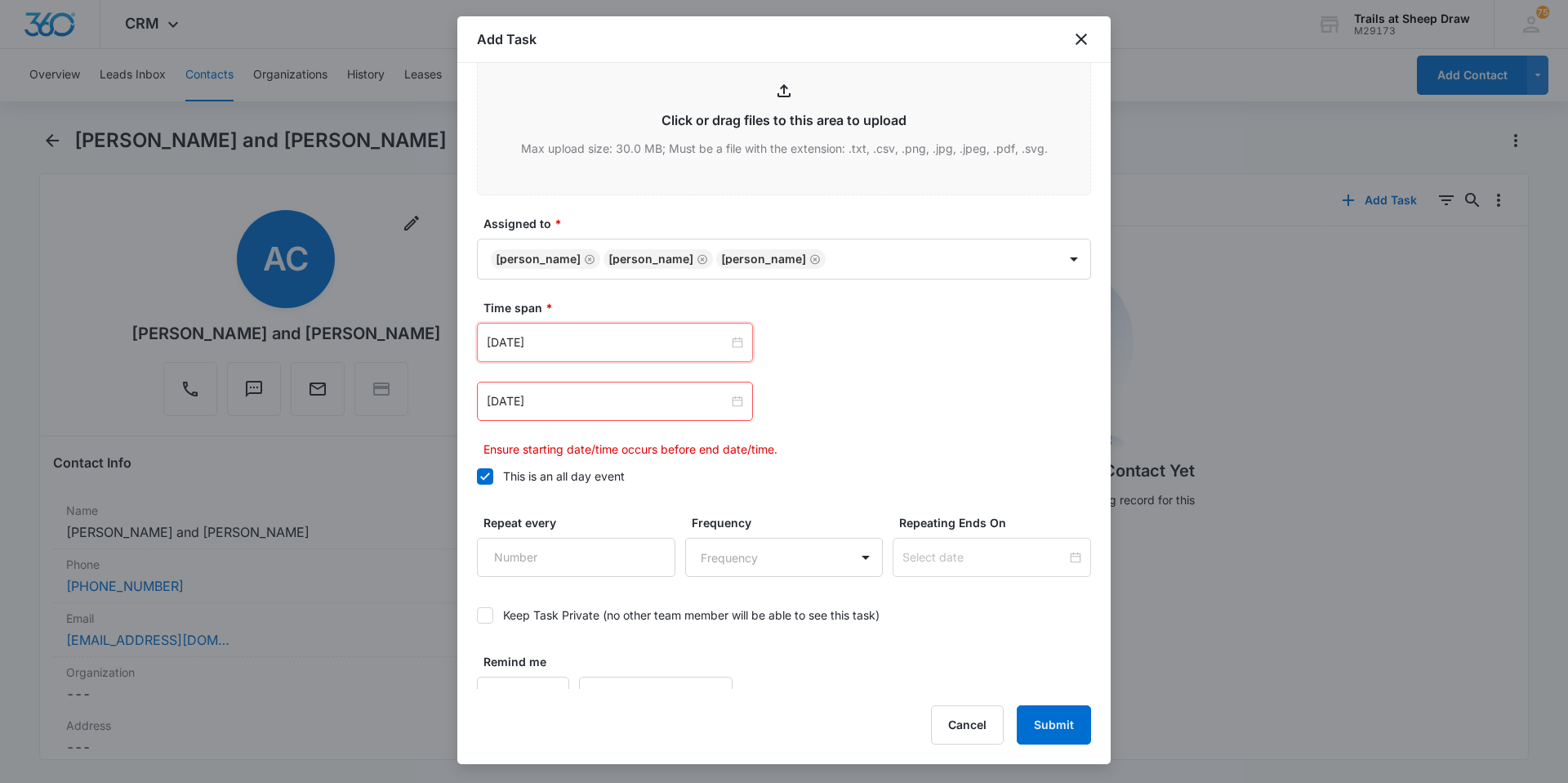
click at [586, 417] on div "[DATE]" at bounding box center [615, 400] width 276 height 39
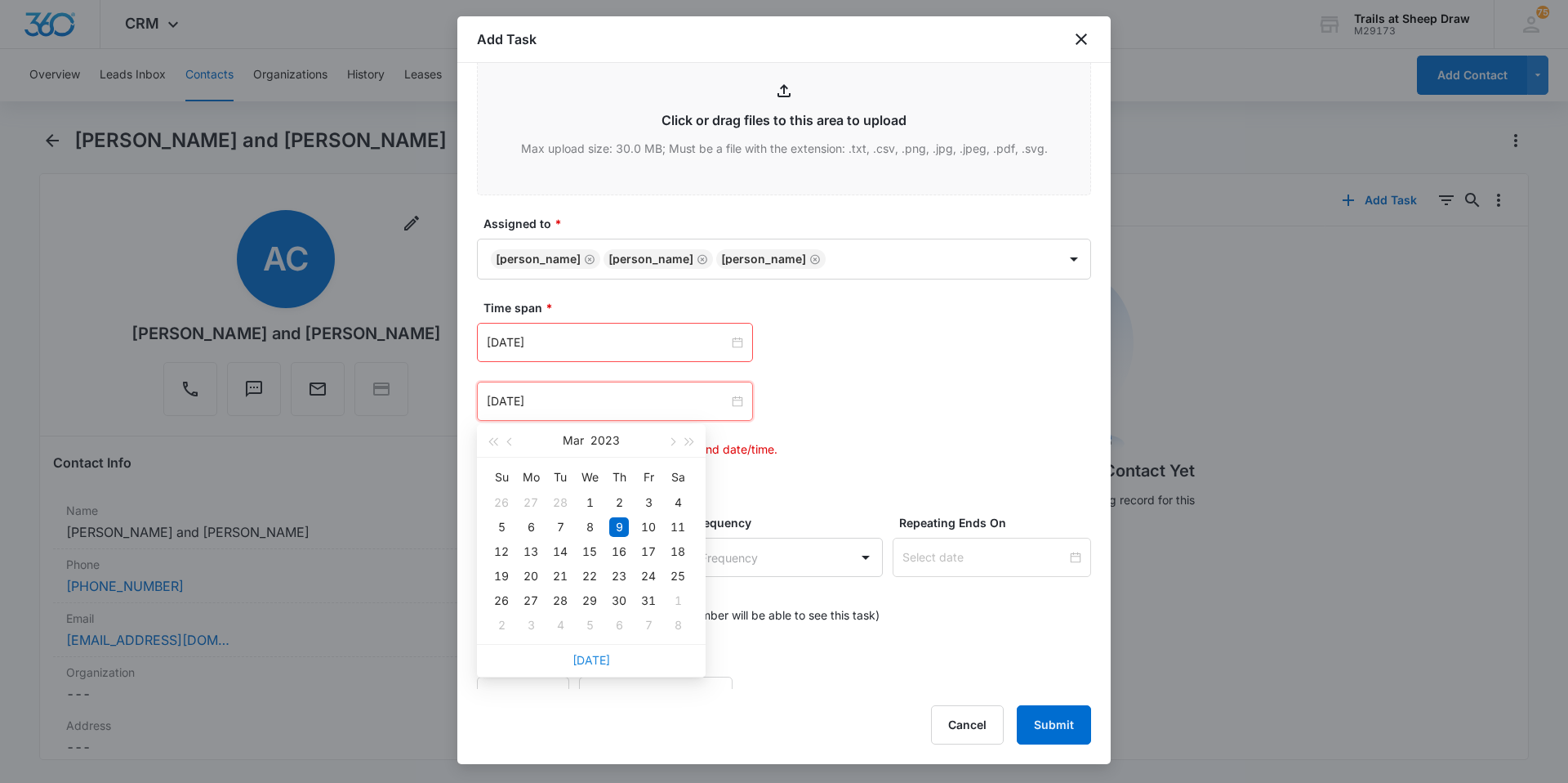
click at [602, 663] on link "[DATE]" at bounding box center [591, 659] width 37 height 14
type input "[DATE]"
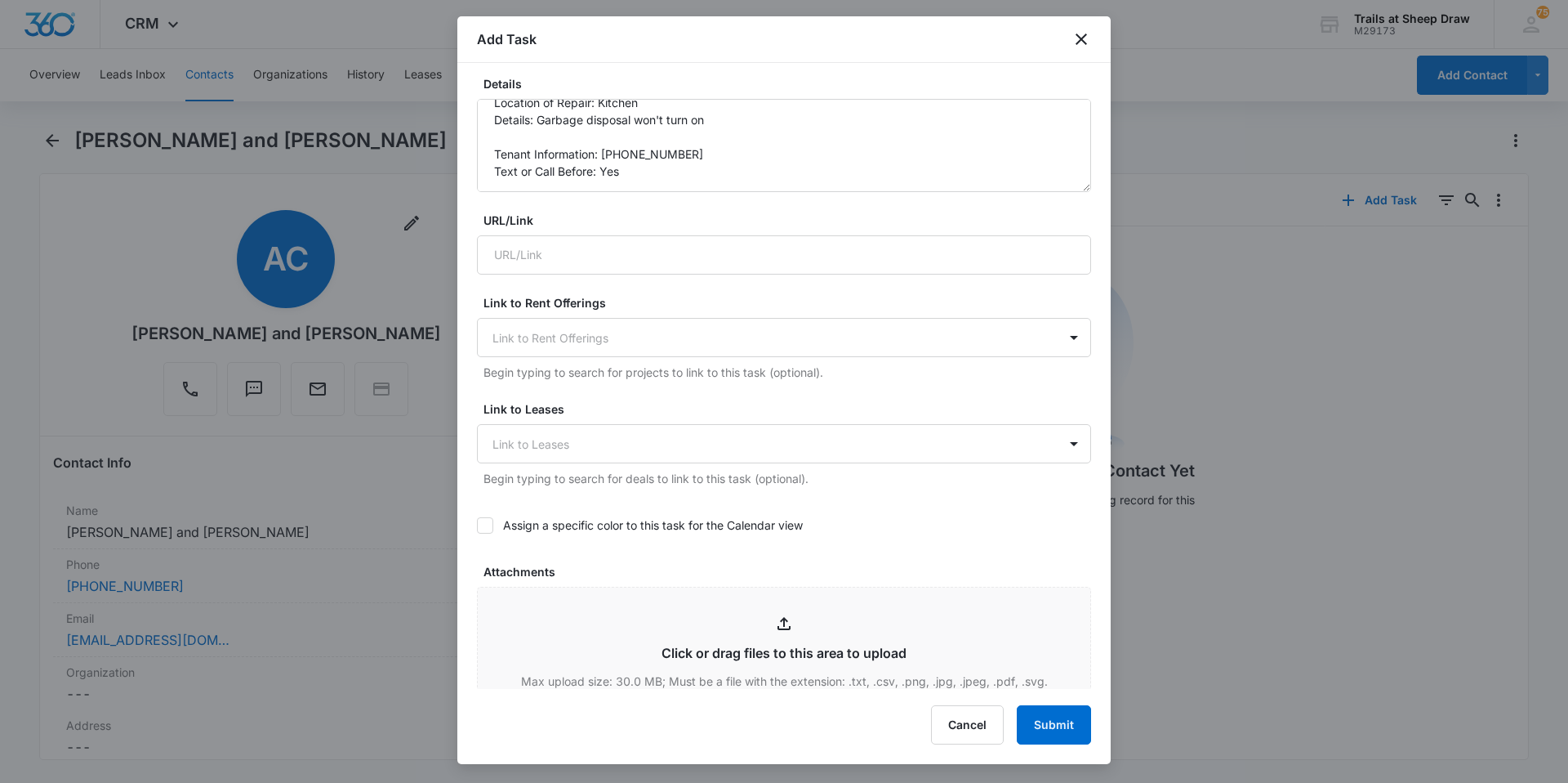
scroll to position [314, 0]
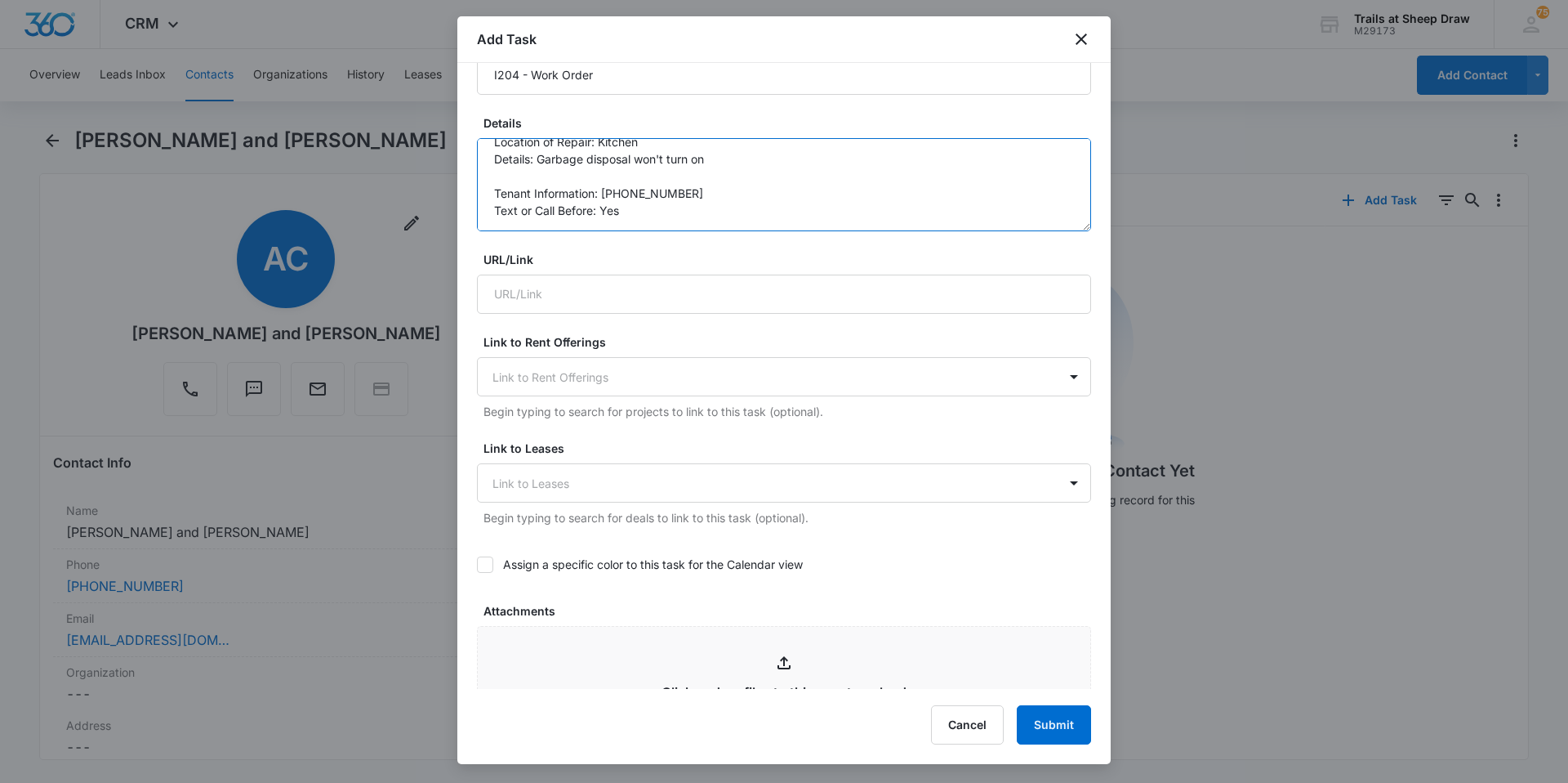
click at [647, 217] on textarea "Location of Repair: Kitchen Details: Garbage disposal won't turn on Tenant Info…" at bounding box center [784, 184] width 614 height 93
click at [645, 215] on textarea "Location of Repair: Kitchen Details: Garbage disposal won't turn on Tenant Info…" at bounding box center [784, 184] width 614 height 93
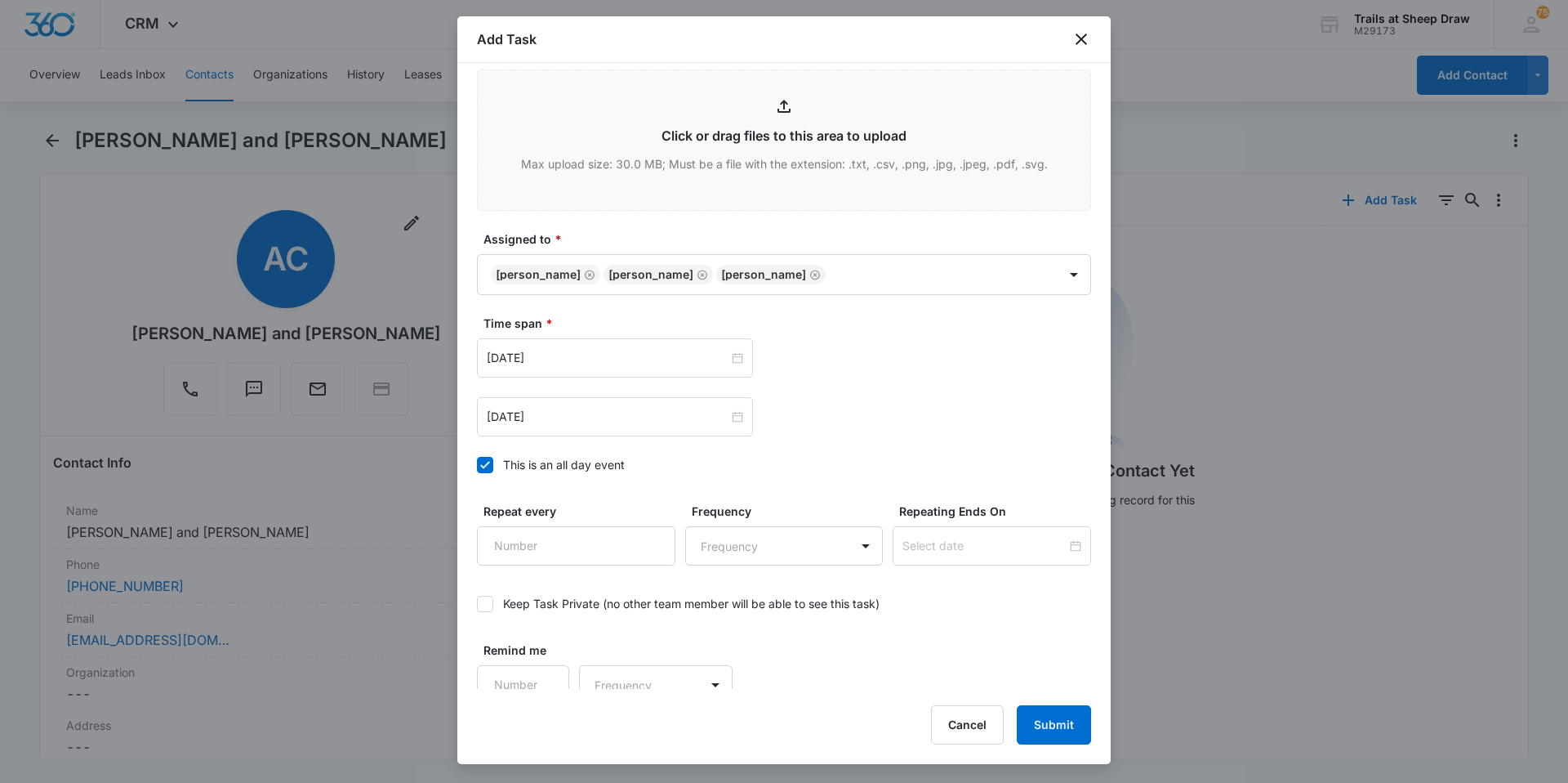
scroll to position [886, 0]
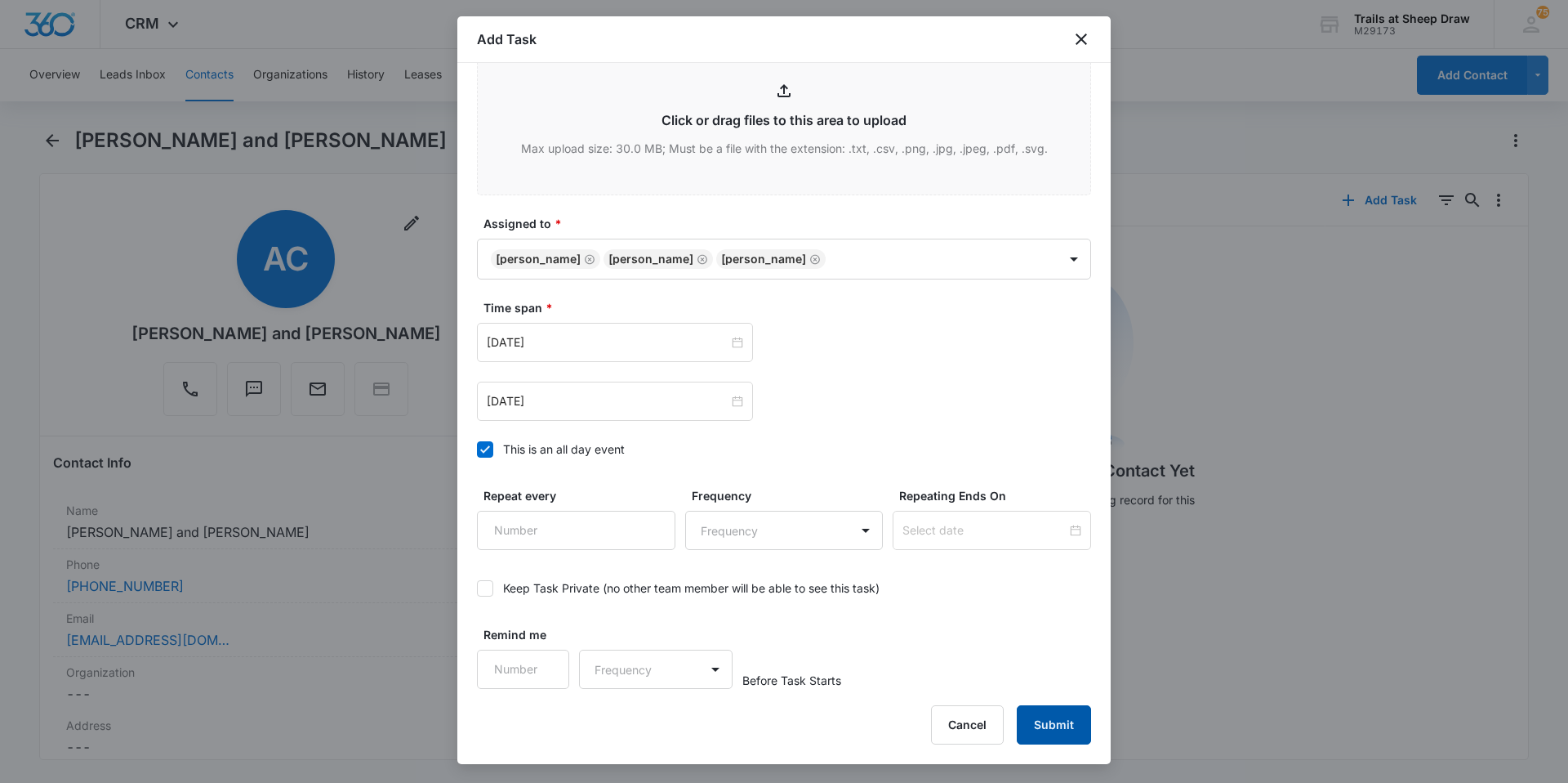
type textarea "Location of Repair: Kitchen Details: Garbage disposal won't turn on Tenant Info…"
click at [1081, 715] on button "Submit" at bounding box center [1054, 724] width 74 height 39
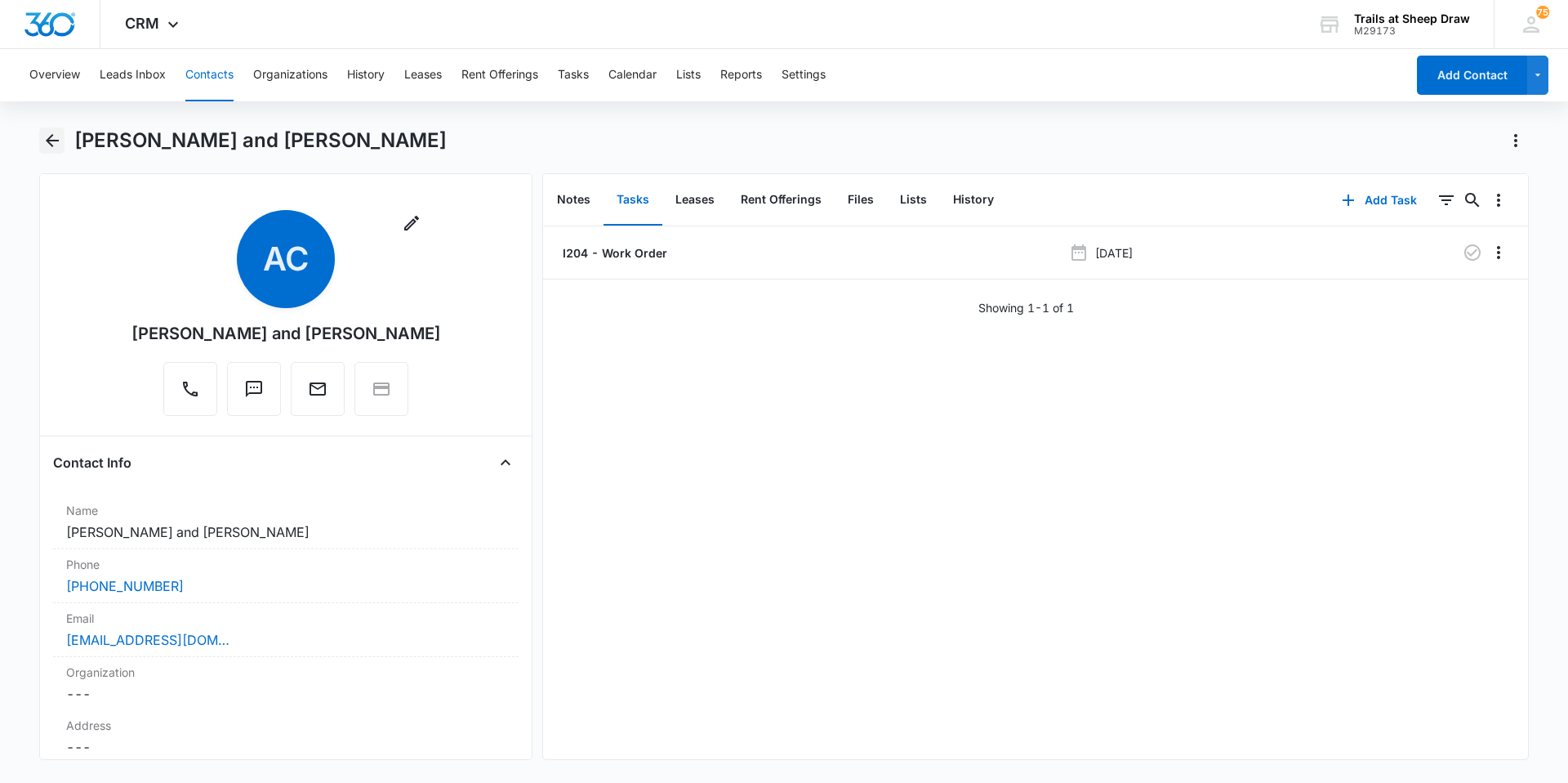
click at [62, 143] on button "Back" at bounding box center [51, 141] width 26 height 26
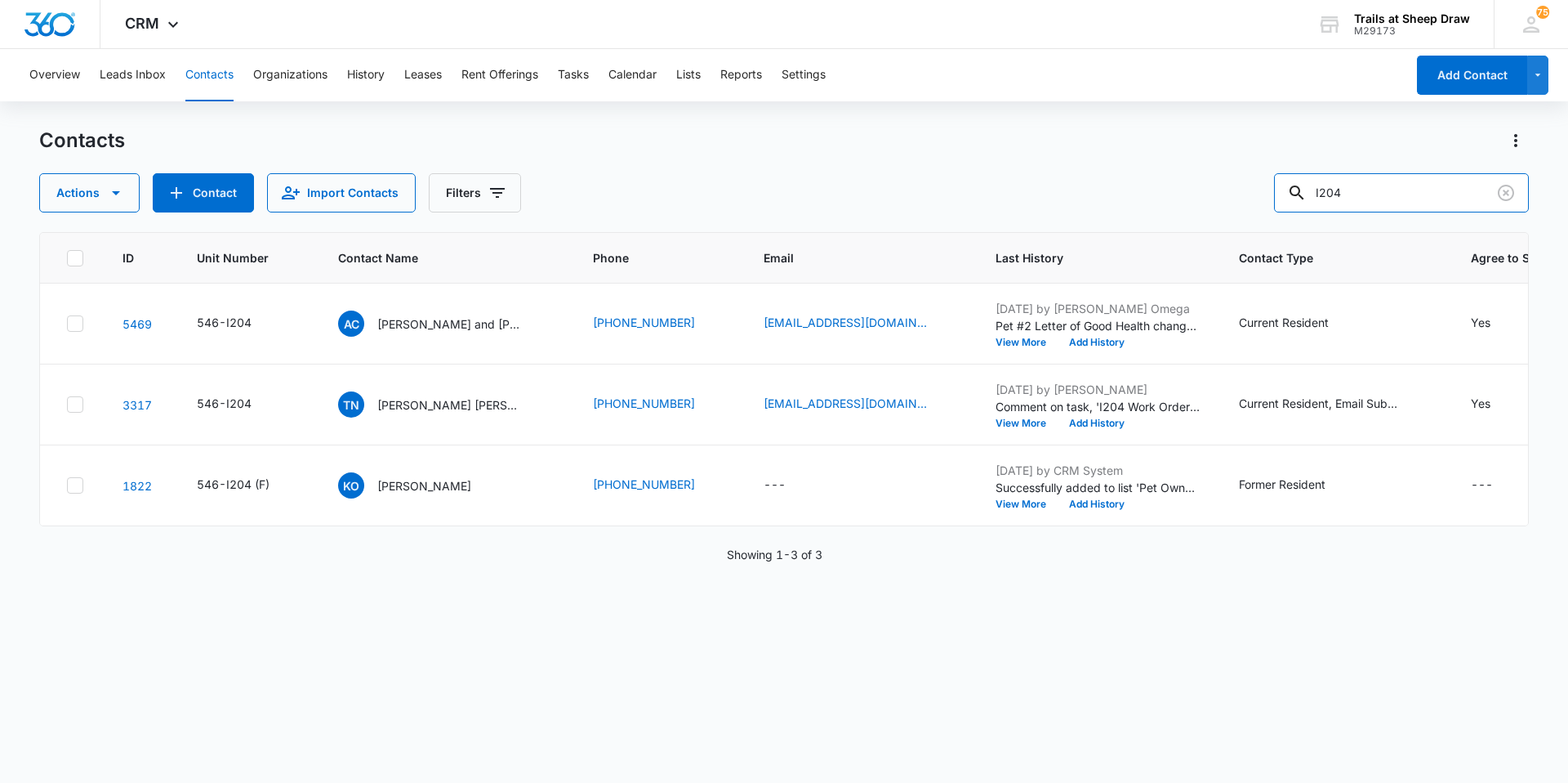
drag, startPoint x: 1411, startPoint y: 195, endPoint x: 1235, endPoint y: 208, distance: 176.5
click at [1235, 208] on div "Actions Contact Import Contacts Filters I204" at bounding box center [784, 192] width 1489 height 39
type input "Q105"
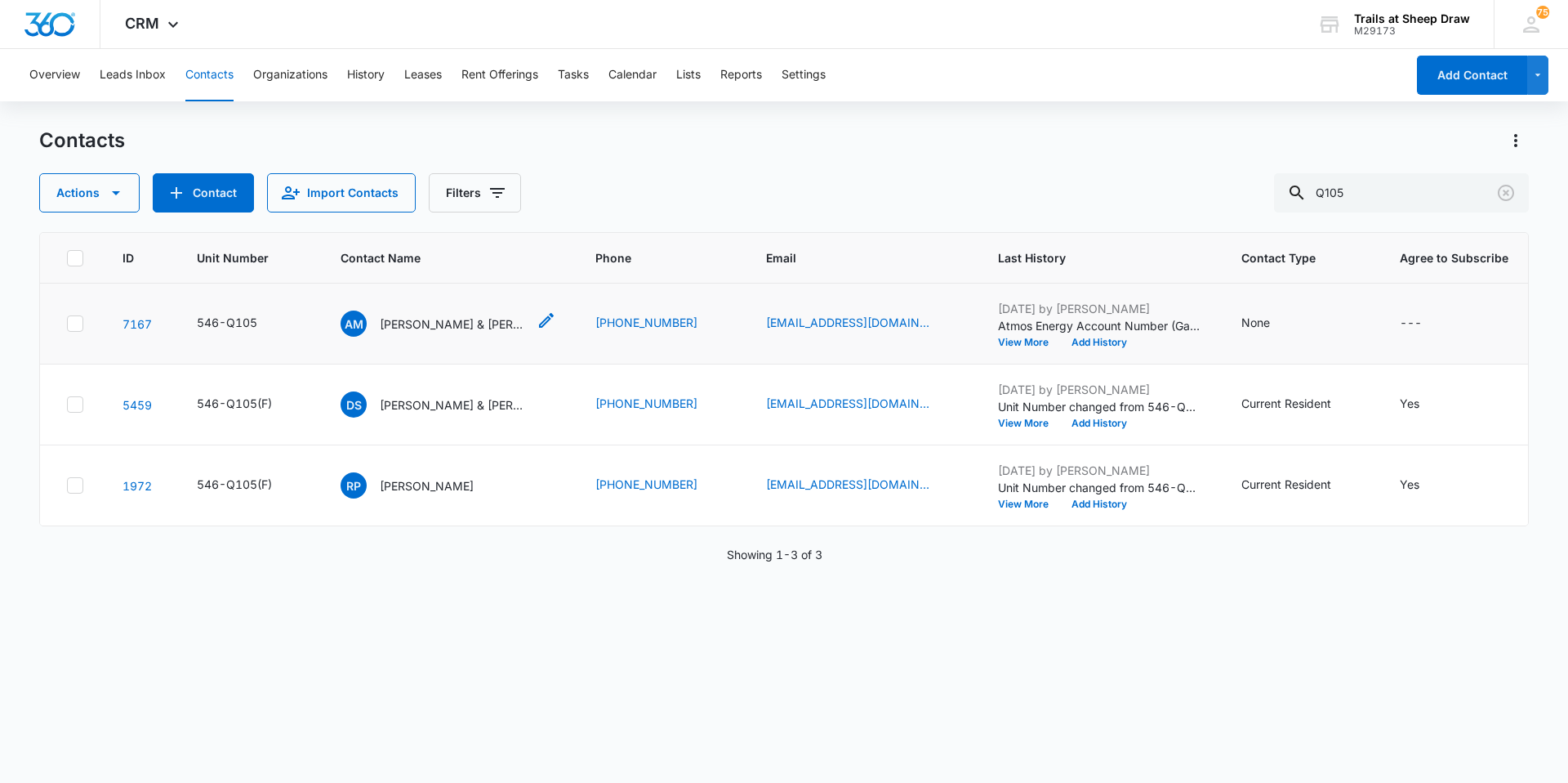
click at [430, 322] on p "[PERSON_NAME] & [PERSON_NAME]" at bounding box center [453, 323] width 147 height 17
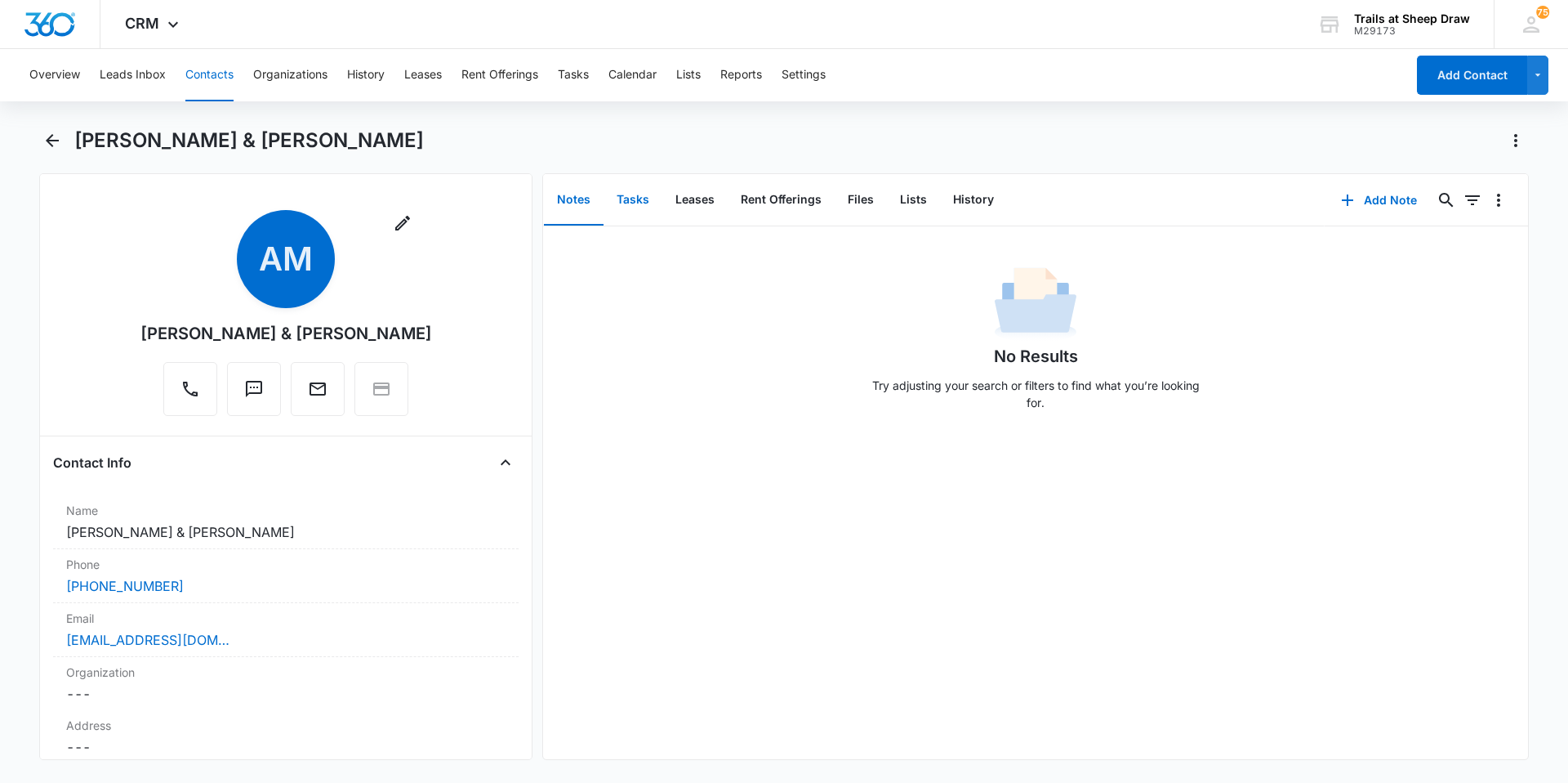
click at [632, 207] on button "Tasks" at bounding box center [632, 199] width 59 height 50
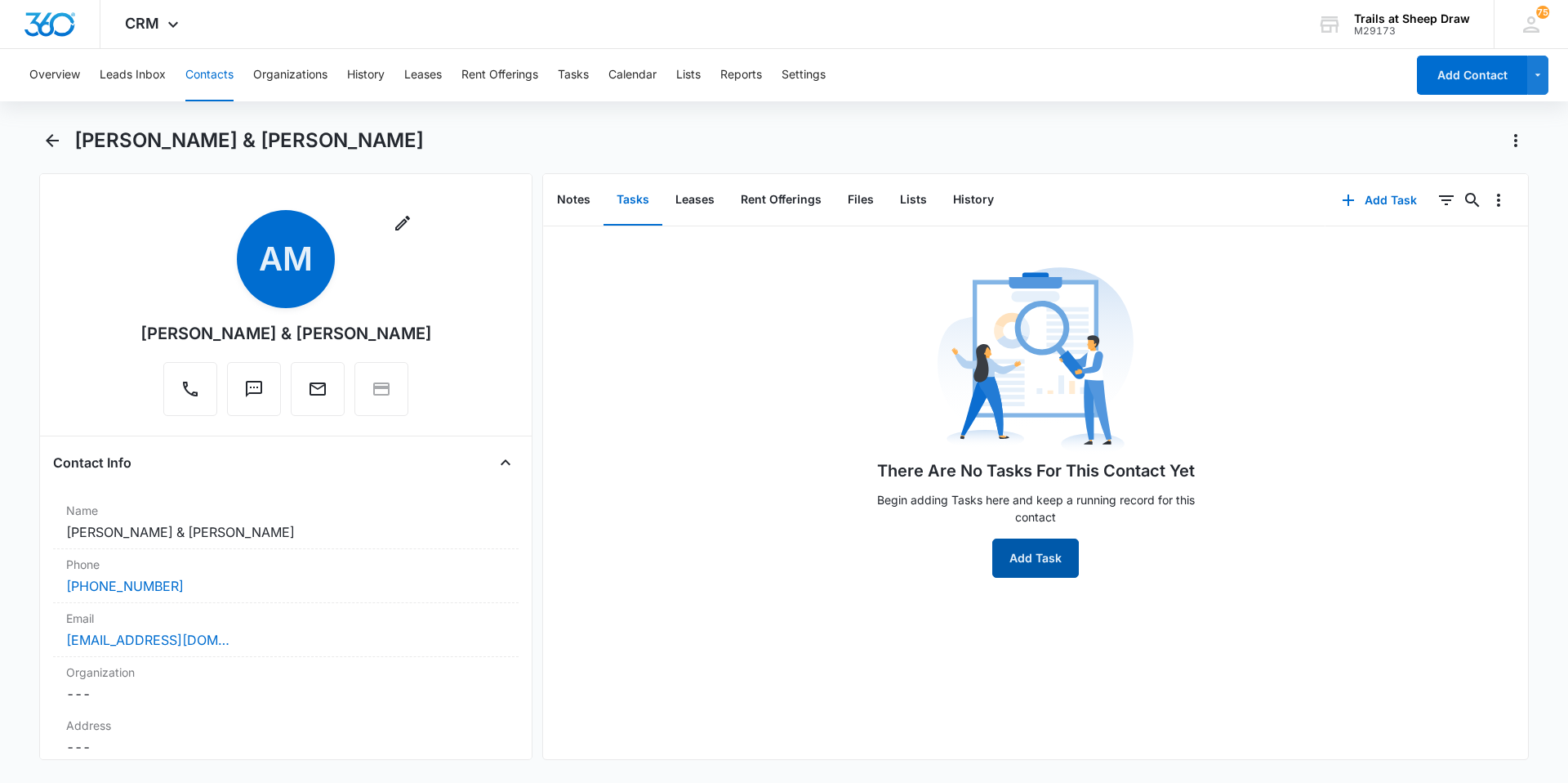
click at [1019, 552] on button "Add Task" at bounding box center [1036, 557] width 87 height 39
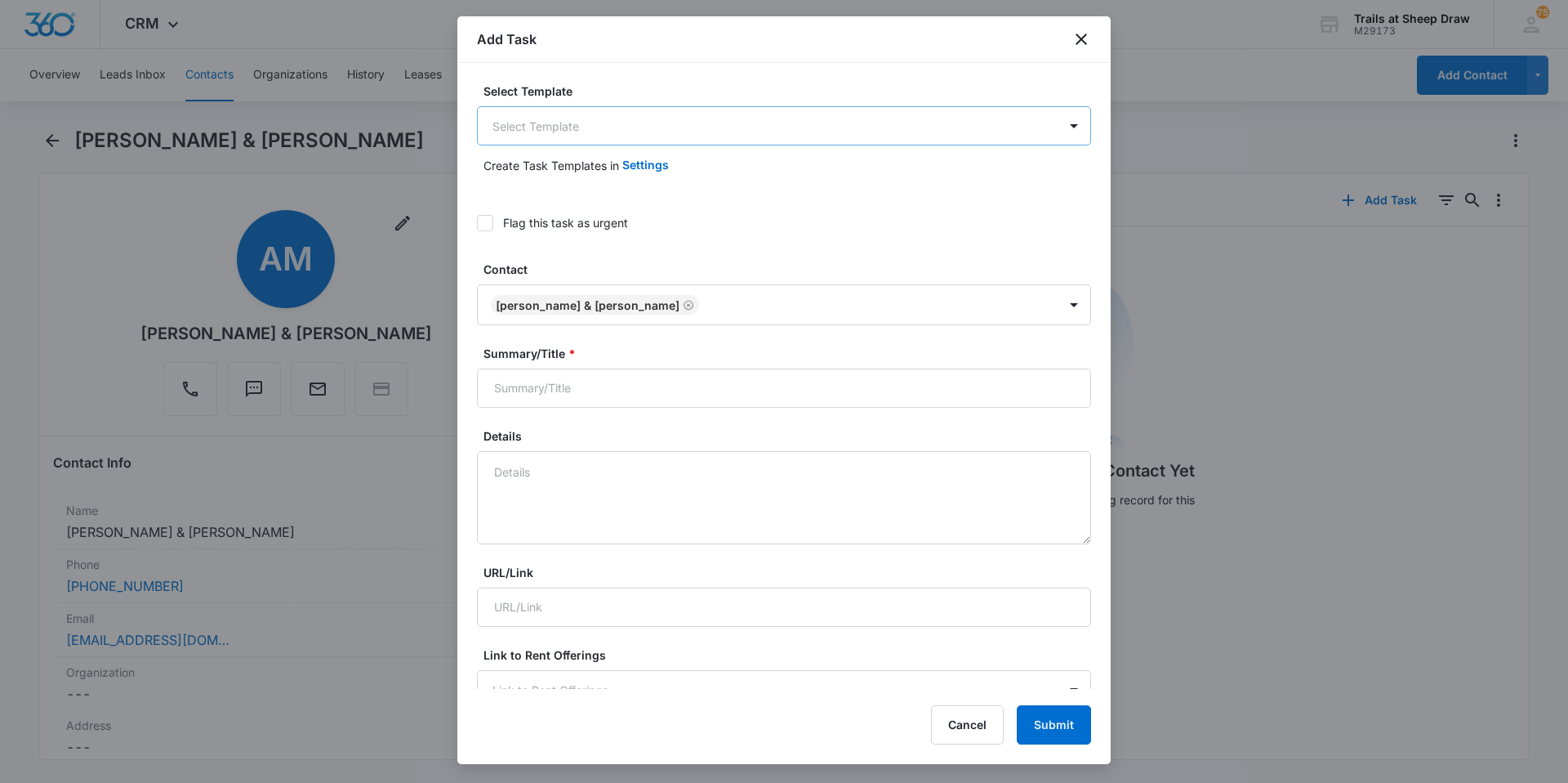
click at [599, 141] on body "CRM Apps Reputation Websites Forms CRM Email Social Content Ads Intelligence Fi…" at bounding box center [784, 391] width 1568 height 783
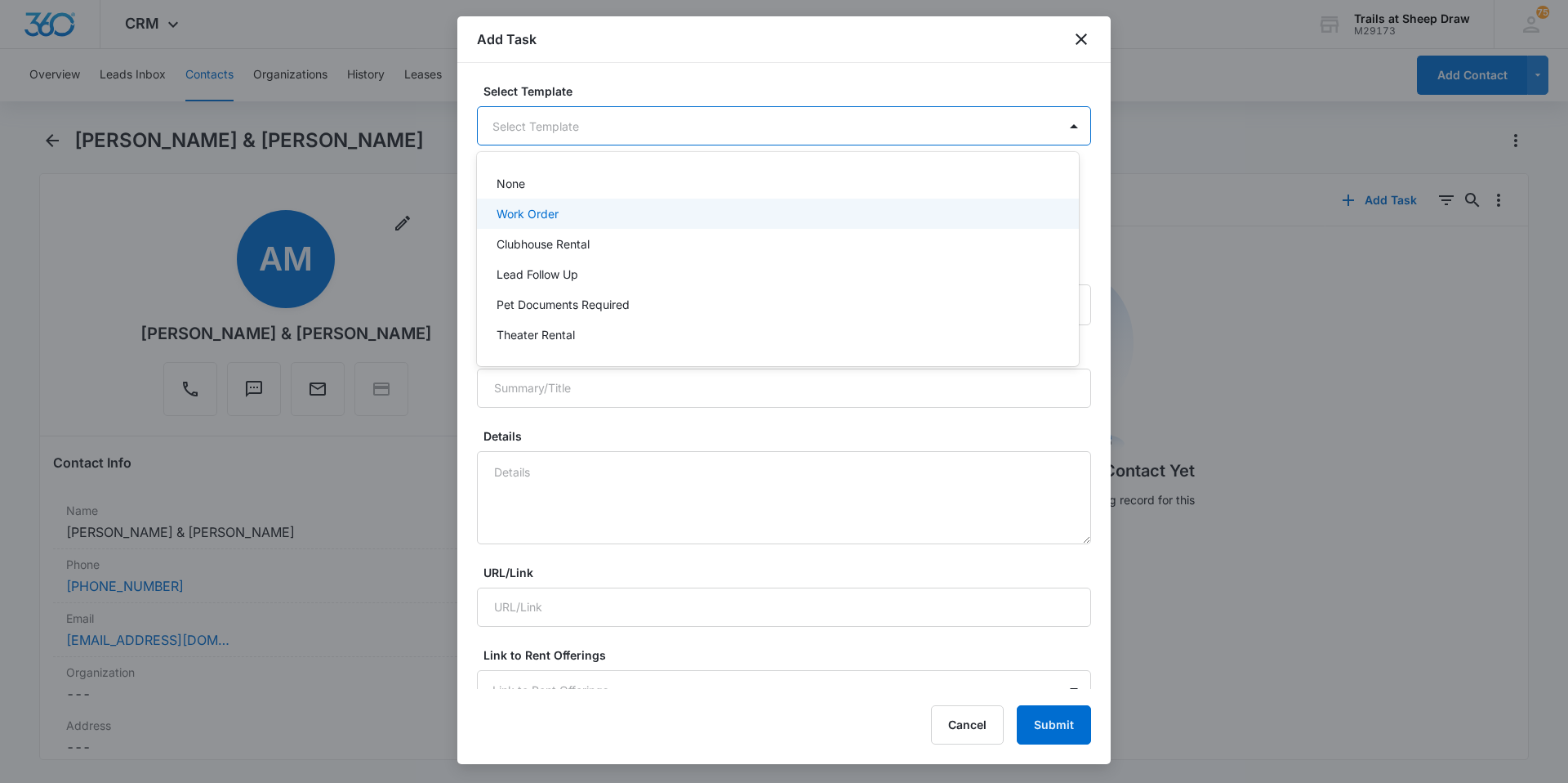
click at [553, 211] on p "Work Order" at bounding box center [527, 213] width 62 height 17
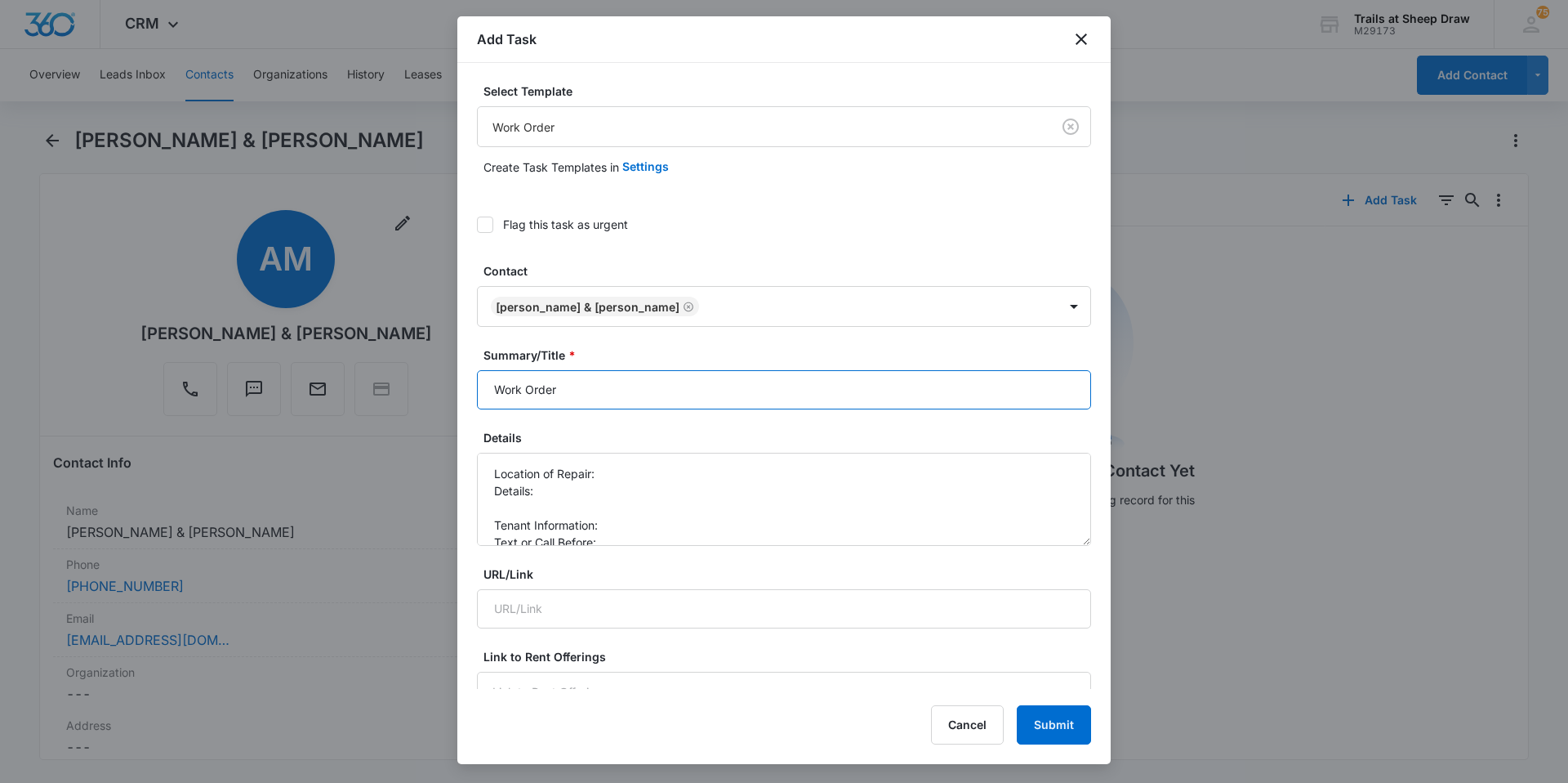
click at [494, 391] on input "Work Order" at bounding box center [784, 389] width 614 height 39
type input "Q105 - Work Order"
click at [651, 468] on textarea "Location of Repair: Details: Tenant Information: Text or Call Before:" at bounding box center [784, 499] width 614 height 93
click at [647, 494] on textarea "Location of Repair: Dryer Details: Tenant Information: Text or Call Before:" at bounding box center [784, 499] width 614 height 93
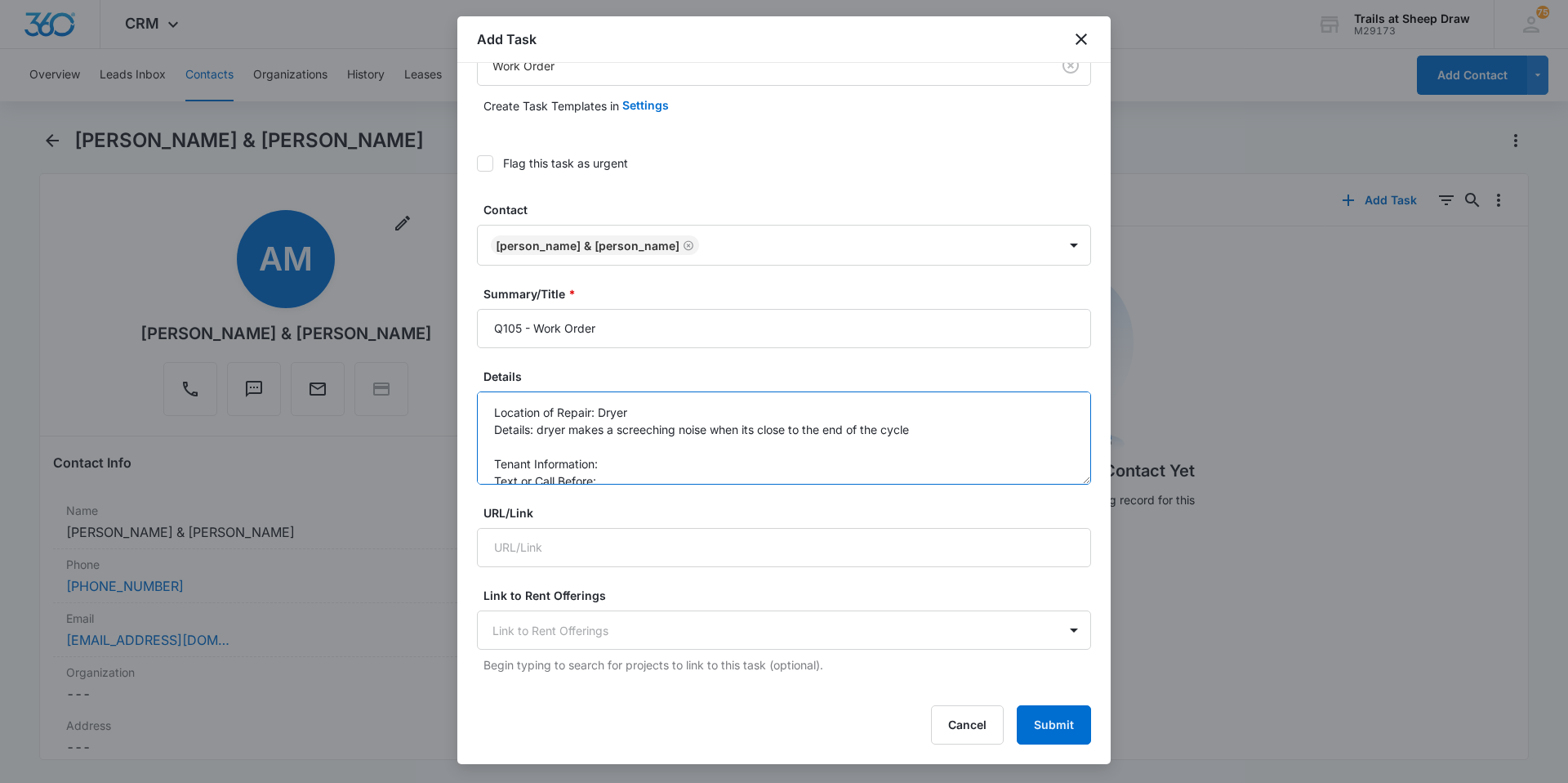
scroll to position [164, 0]
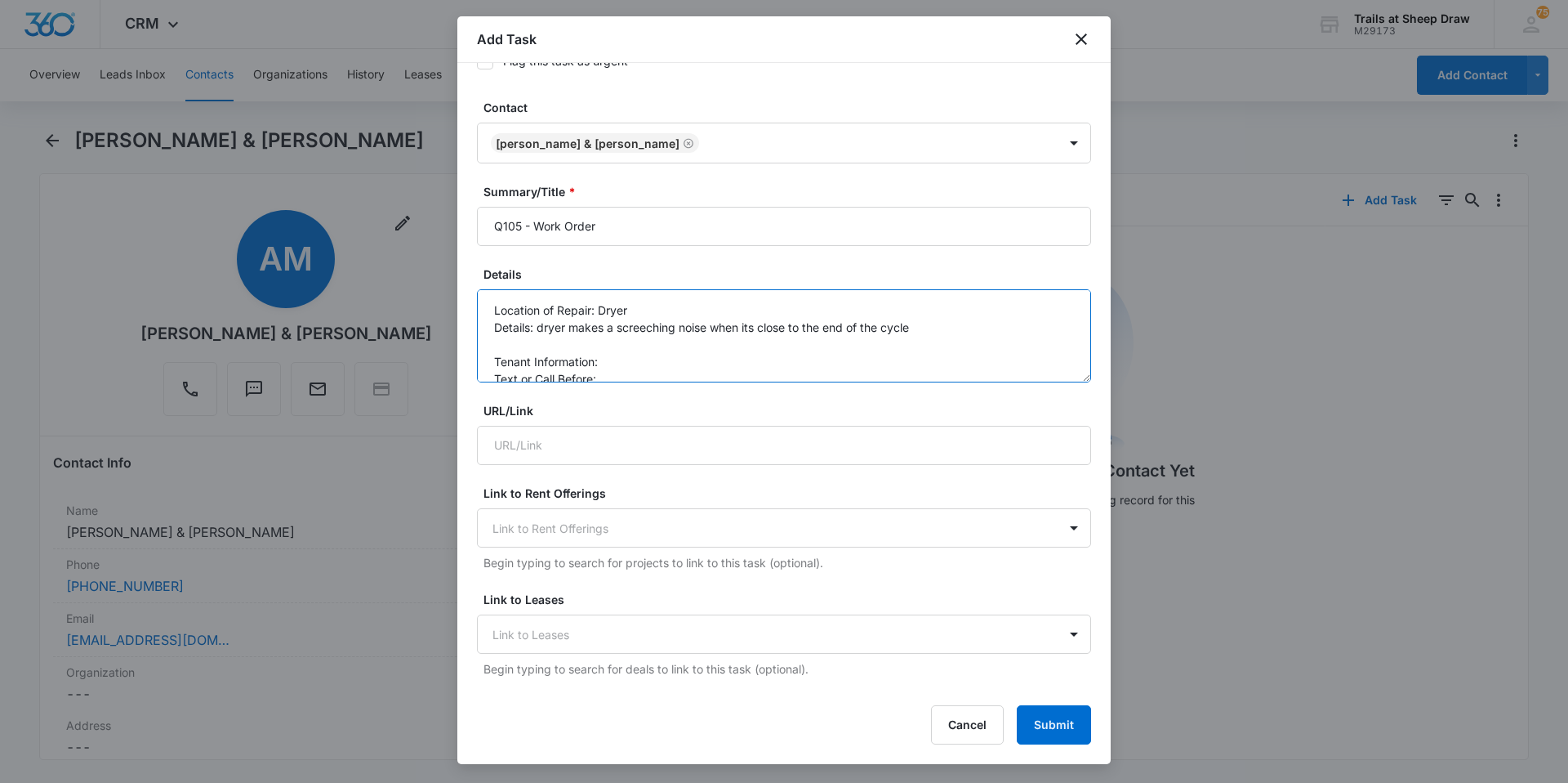
click at [638, 360] on textarea "Location of Repair: Dryer Details: dryer makes a screeching noise when its clos…" at bounding box center [784, 336] width 614 height 93
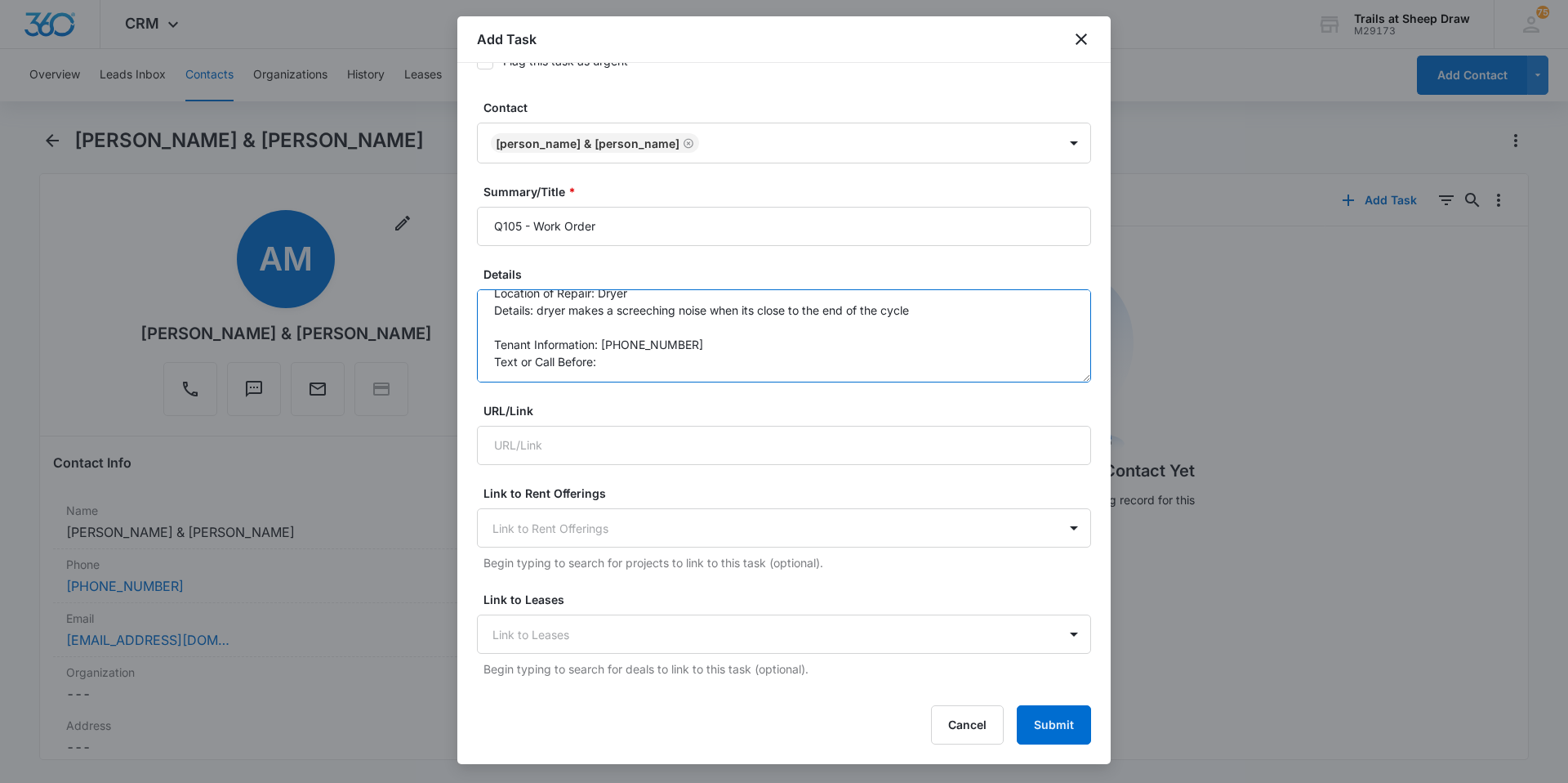
click at [678, 364] on textarea "Location of Repair: Dryer Details: dryer makes a screeching noise when its clos…" at bounding box center [784, 336] width 614 height 93
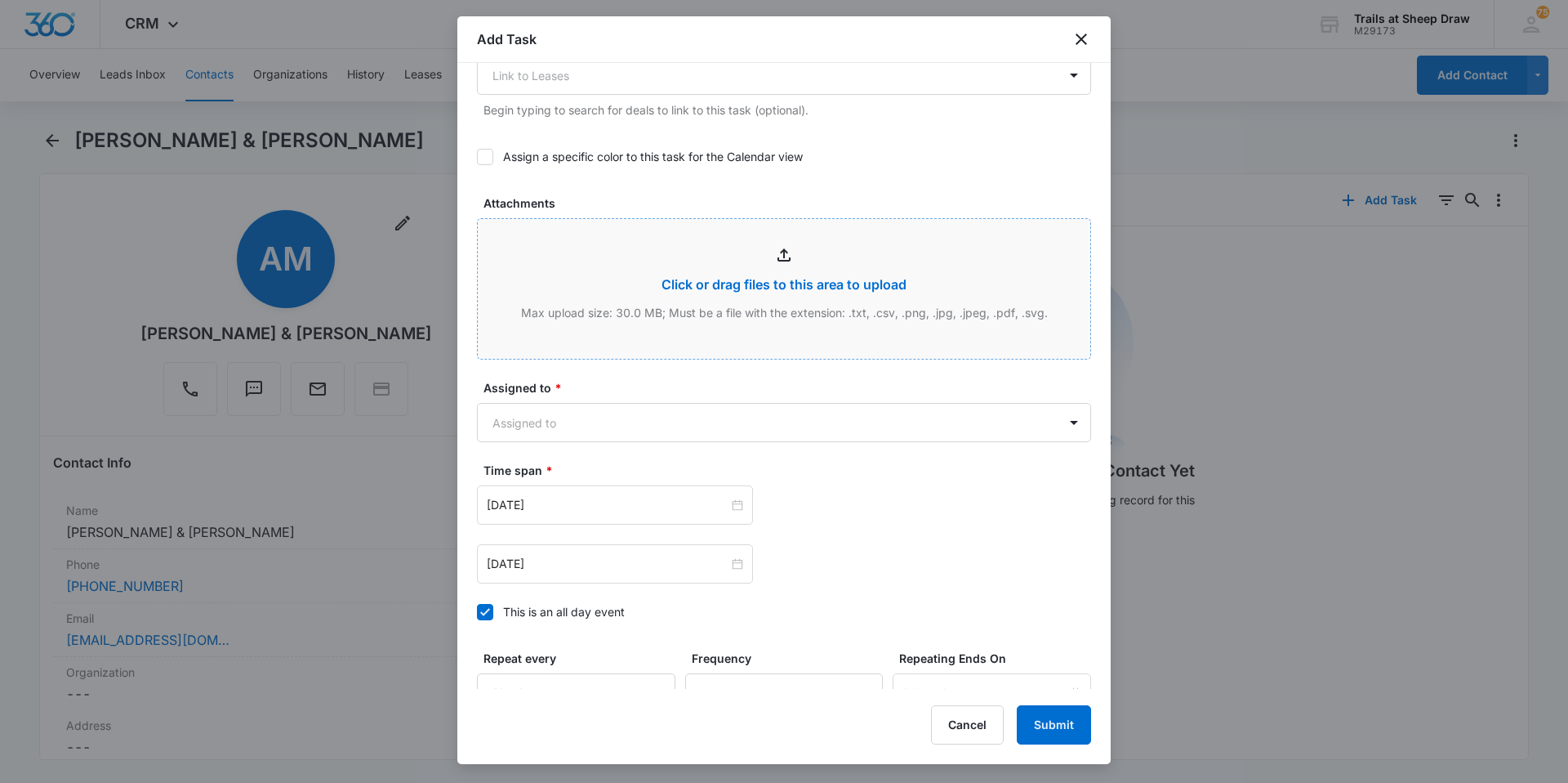
scroll to position [735, 0]
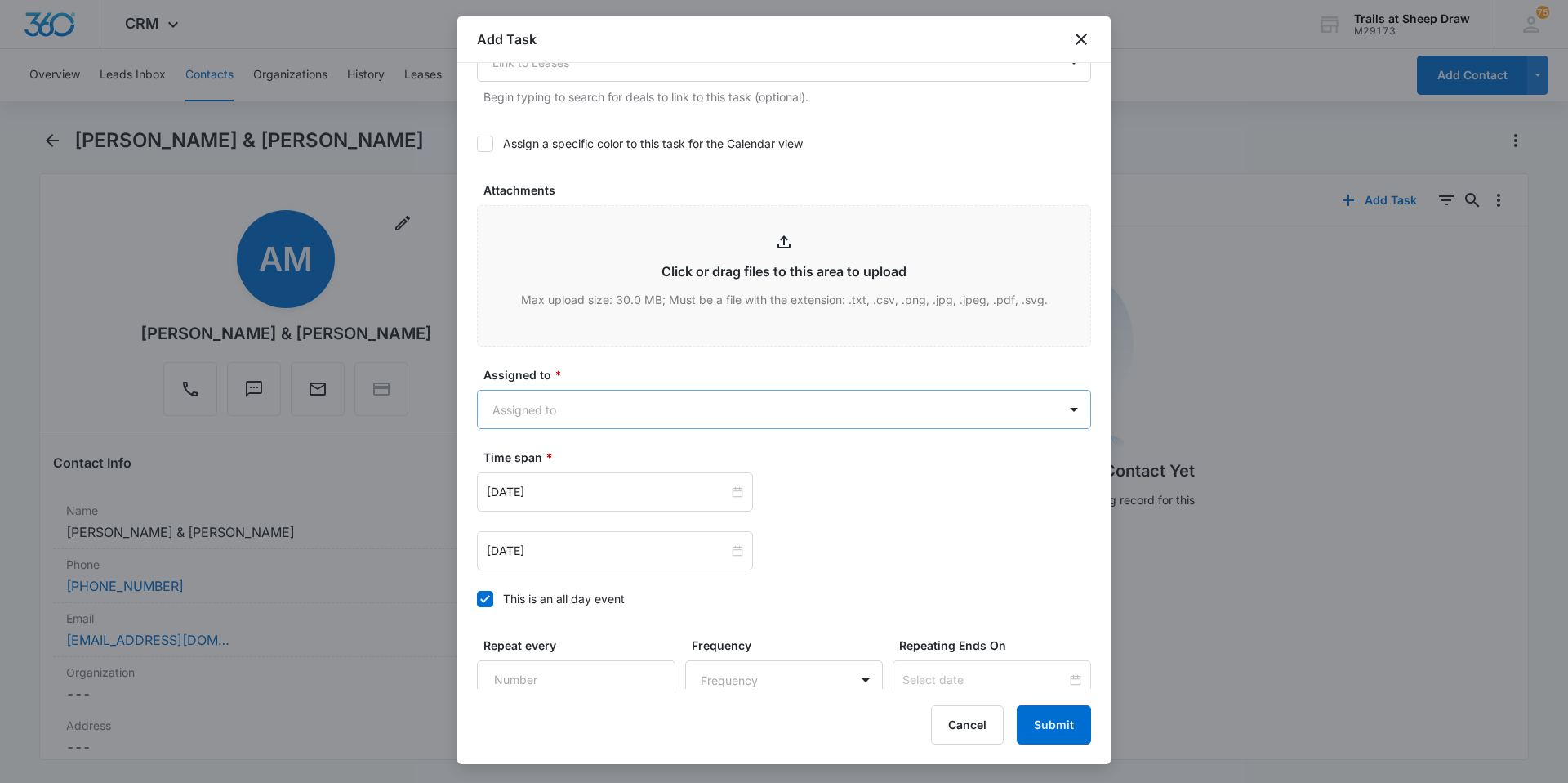
type textarea "Location of Repair: Dryer Details: dryer makes a screeching noise when its clos…"
click at [570, 413] on body "CRM Apps Reputation Websites Forms CRM Email Social Content Ads Intelligence Fi…" at bounding box center [784, 391] width 1568 height 783
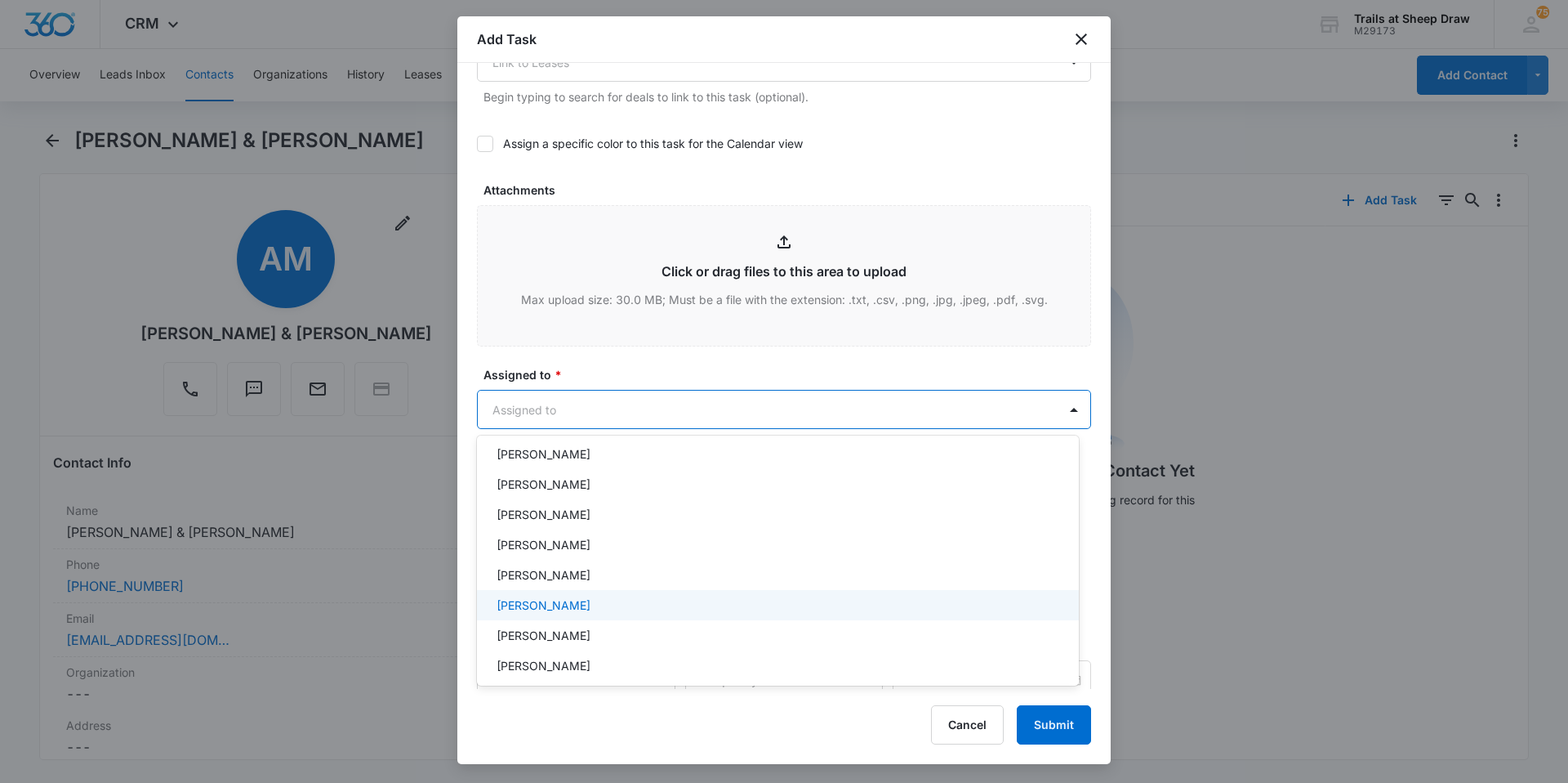
scroll to position [82, 0]
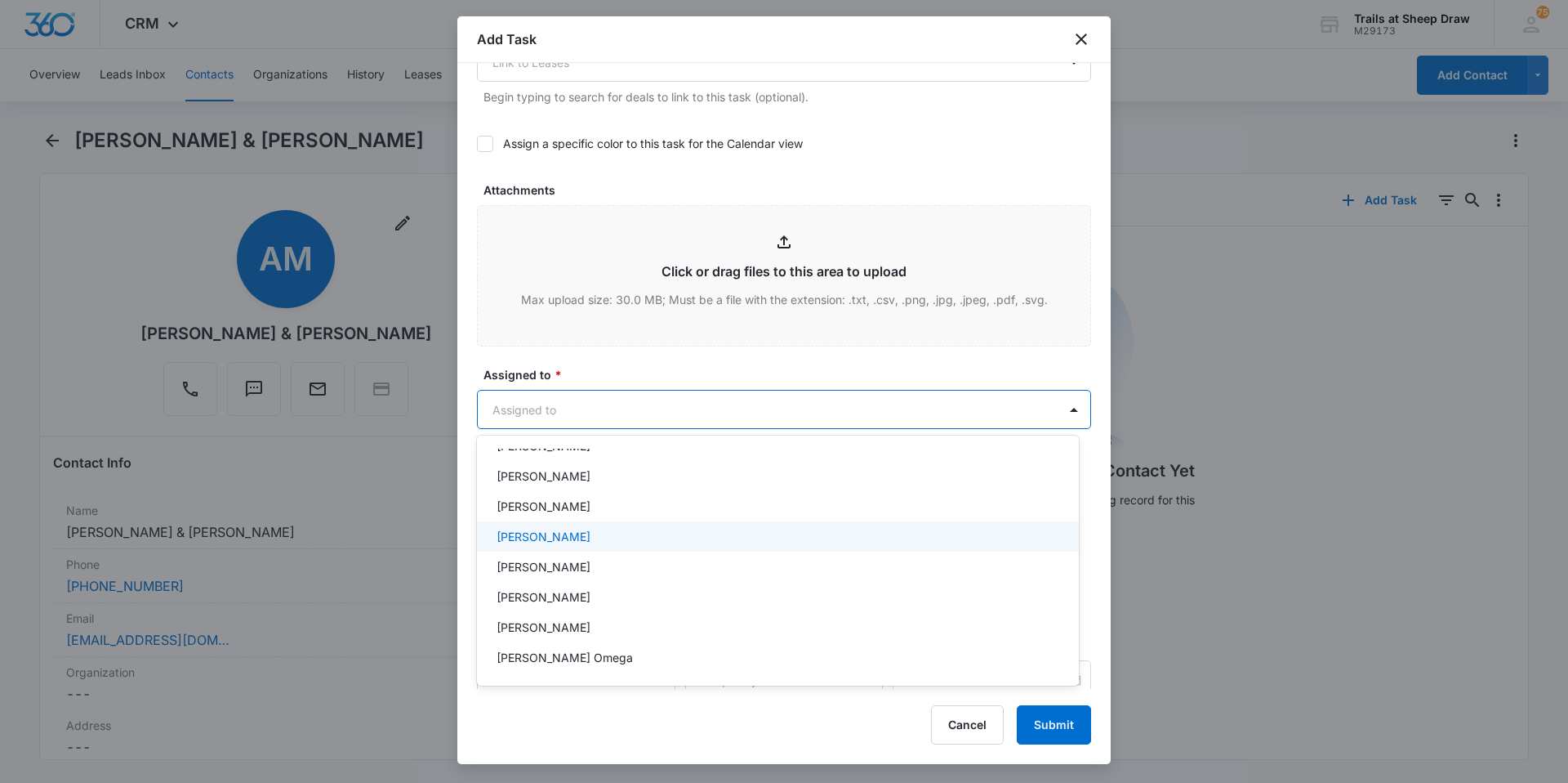
click at [583, 540] on div "[PERSON_NAME]" at bounding box center [776, 536] width 560 height 17
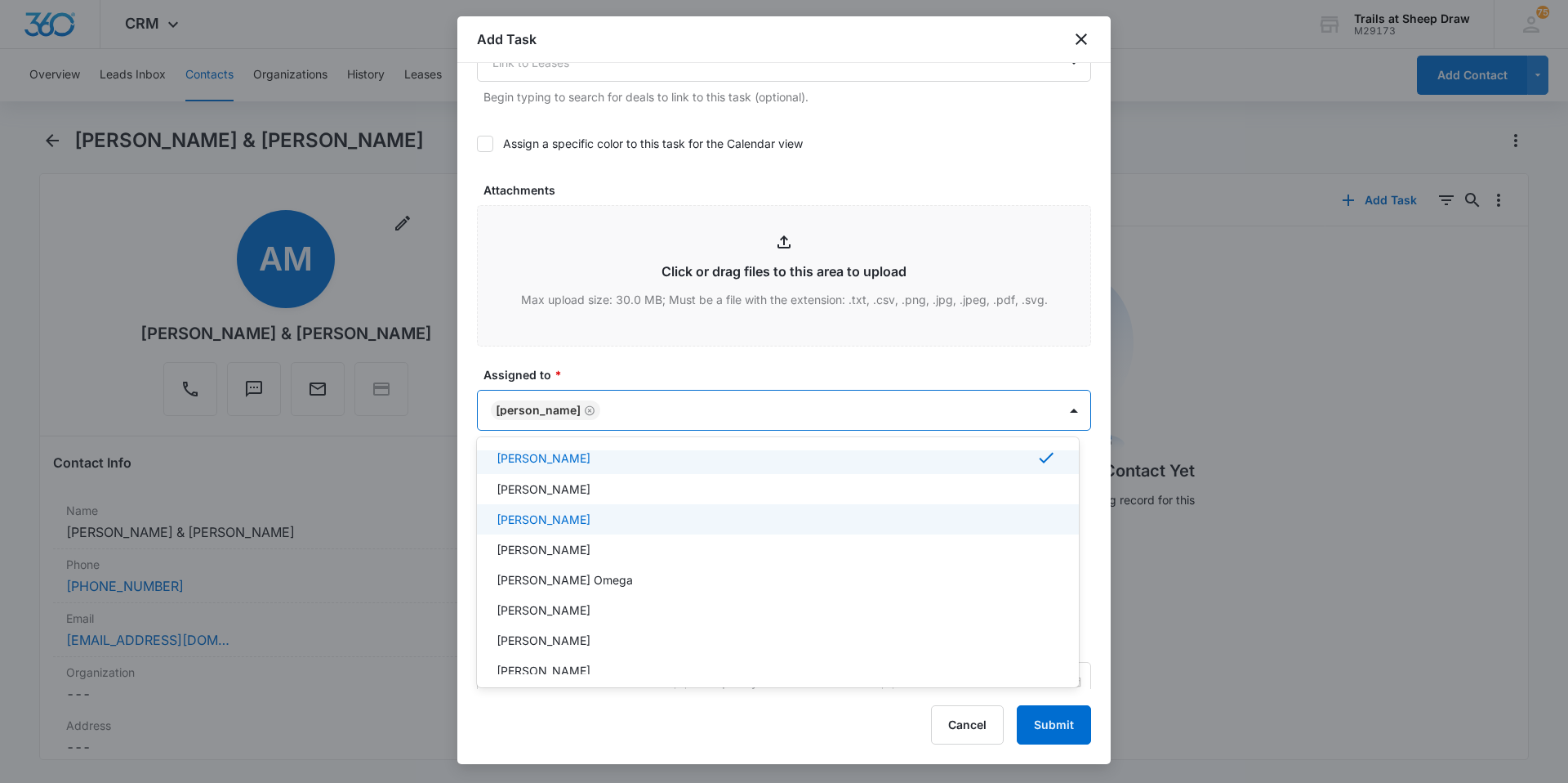
click at [583, 523] on p "[PERSON_NAME]" at bounding box center [544, 519] width 94 height 17
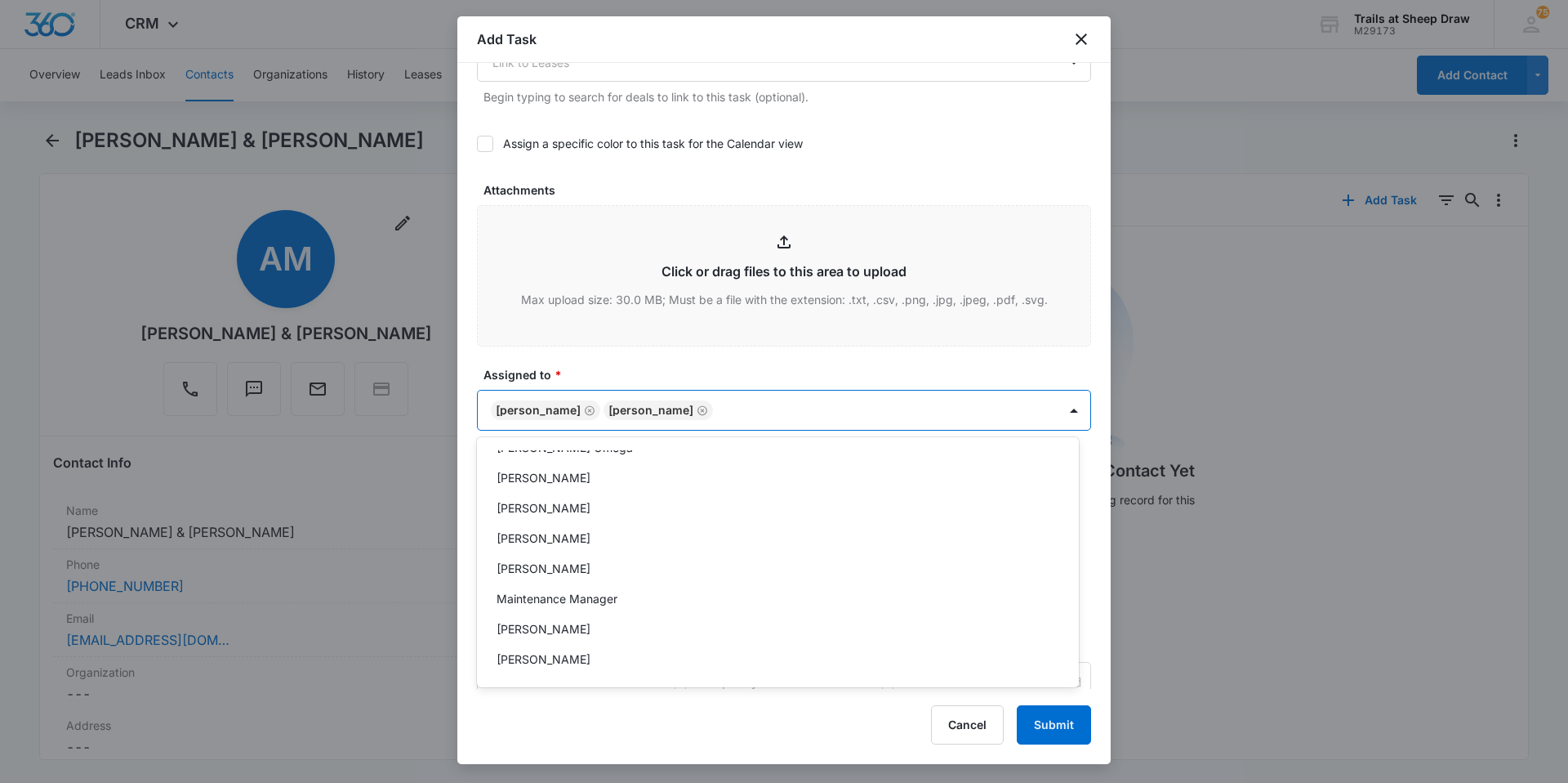
scroll to position [392, 0]
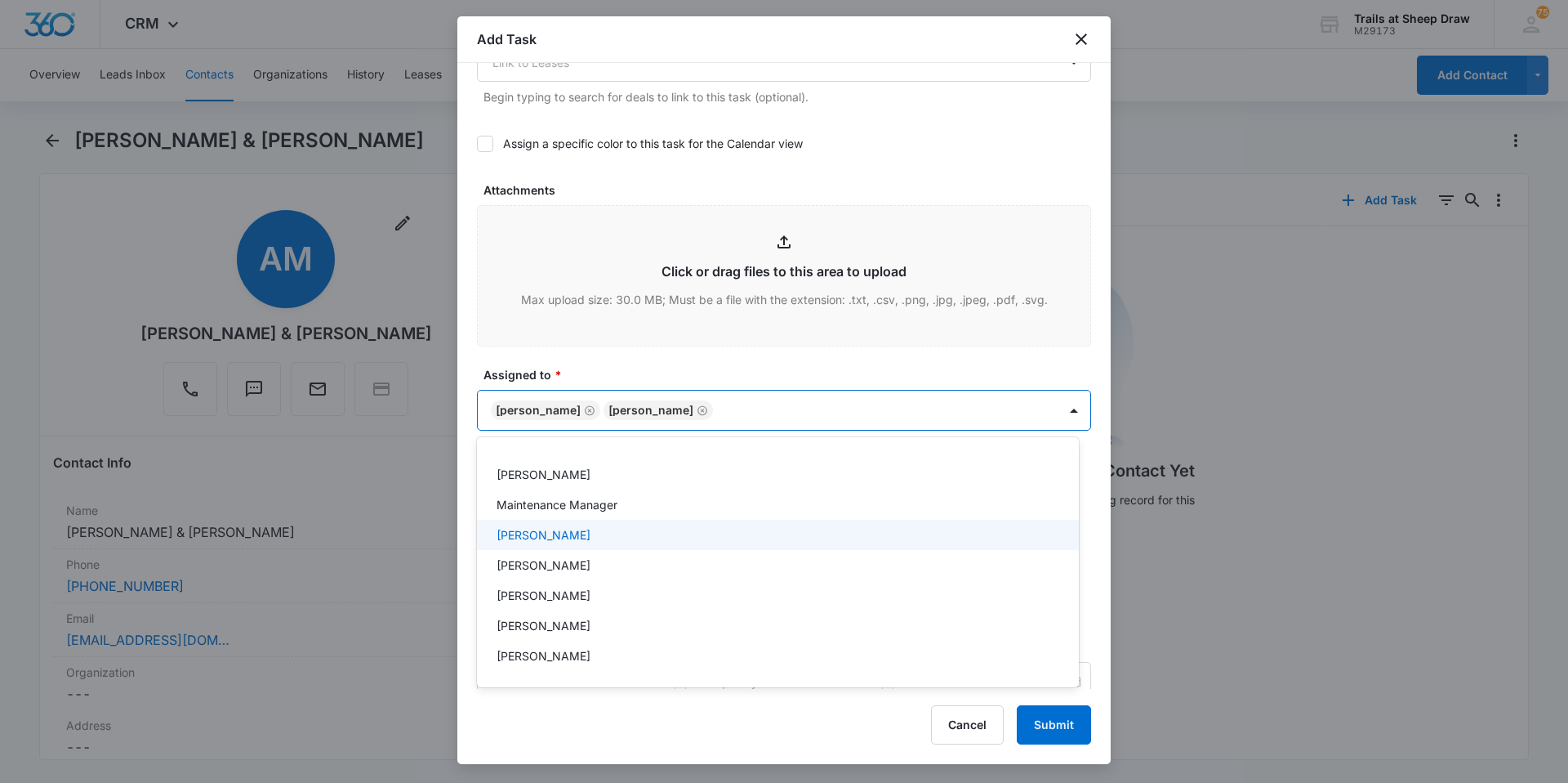
drag, startPoint x: 593, startPoint y: 538, endPoint x: 613, endPoint y: 498, distance: 44.7
click at [593, 538] on div "[PERSON_NAME]" at bounding box center [776, 534] width 560 height 17
click at [688, 377] on div at bounding box center [784, 391] width 1568 height 783
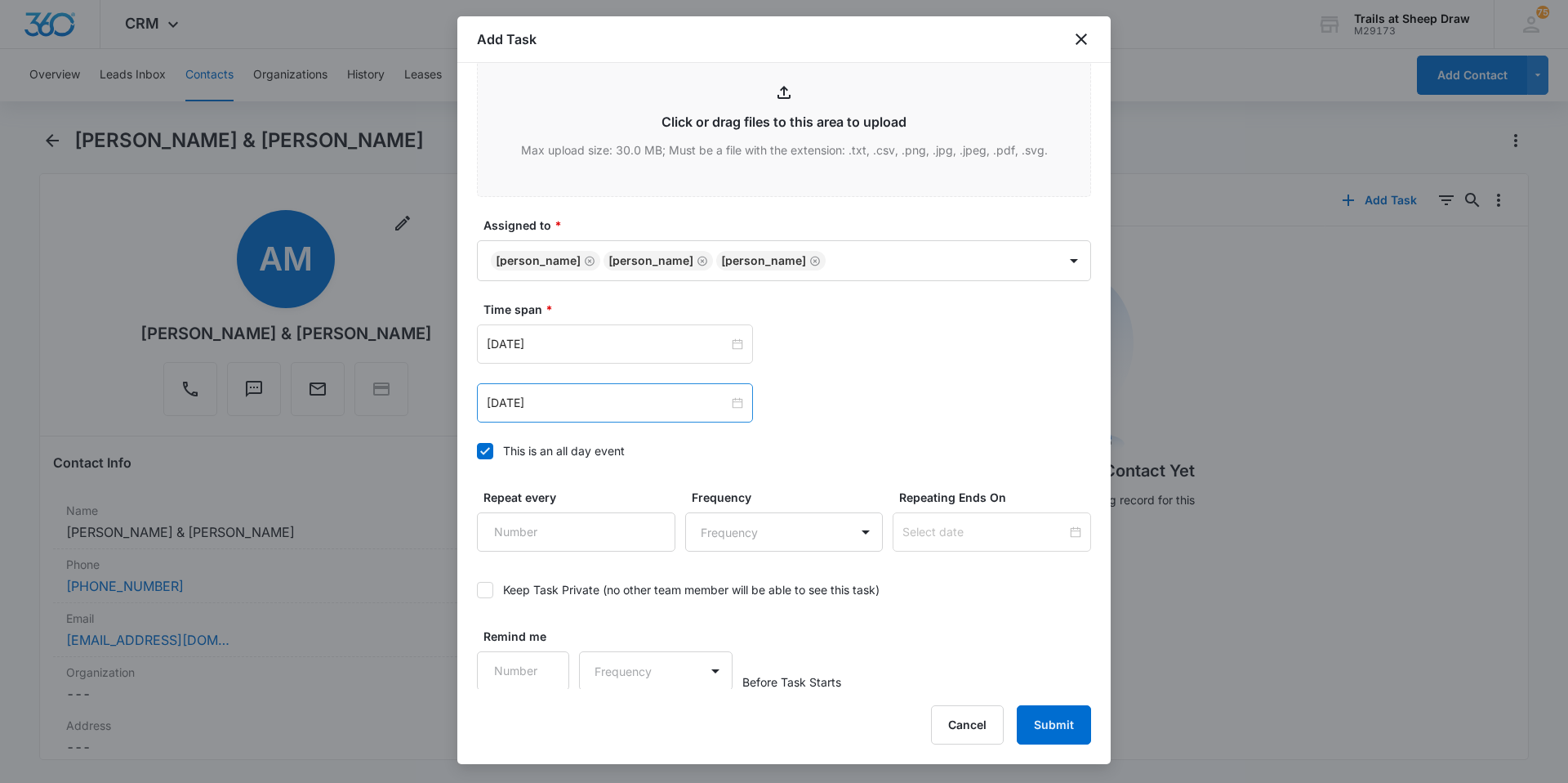
scroll to position [886, 0]
click at [590, 348] on input "[DATE]" at bounding box center [608, 342] width 241 height 18
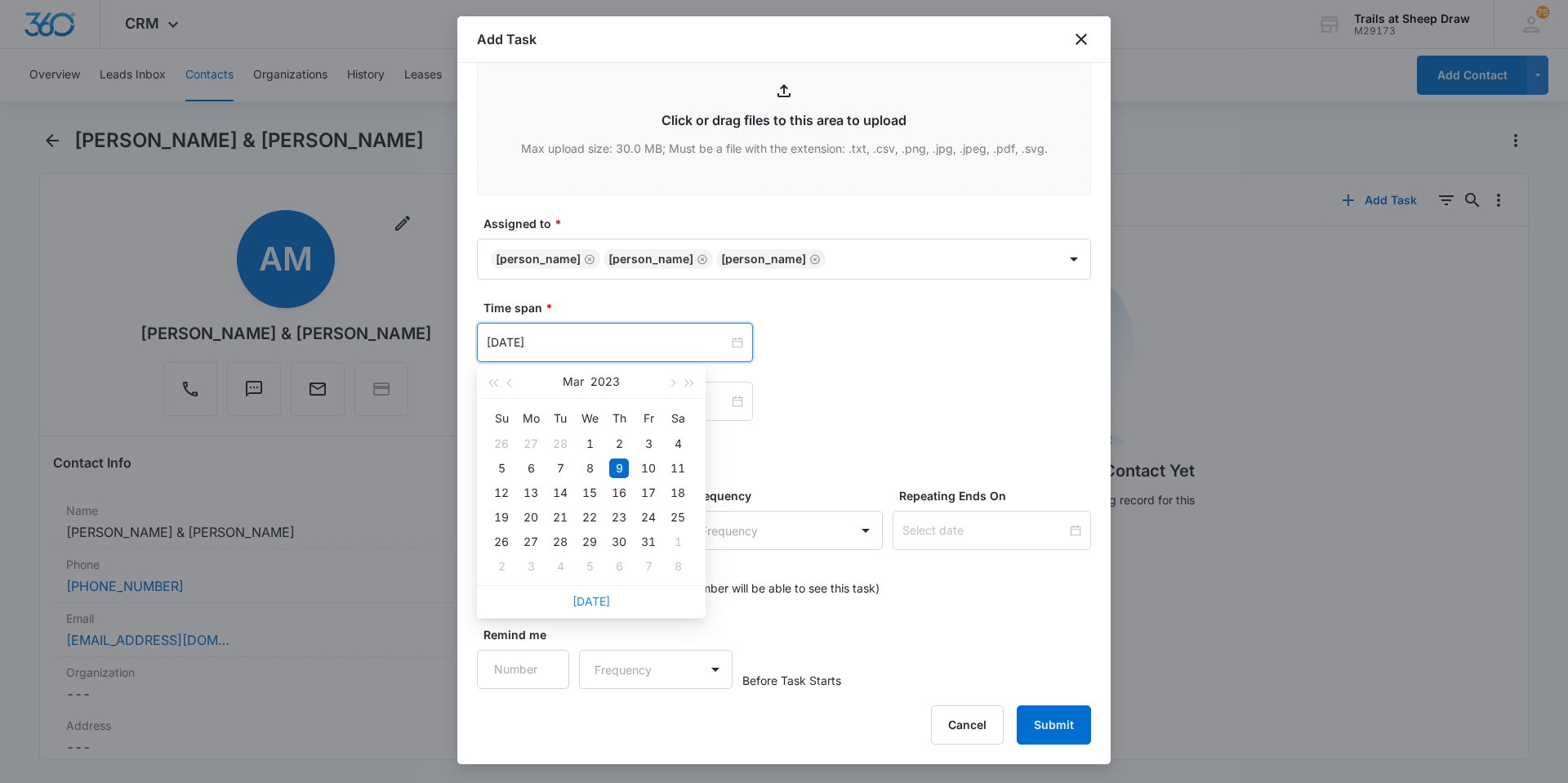
click at [599, 599] on link "[DATE]" at bounding box center [591, 600] width 37 height 14
type input "[DATE]"
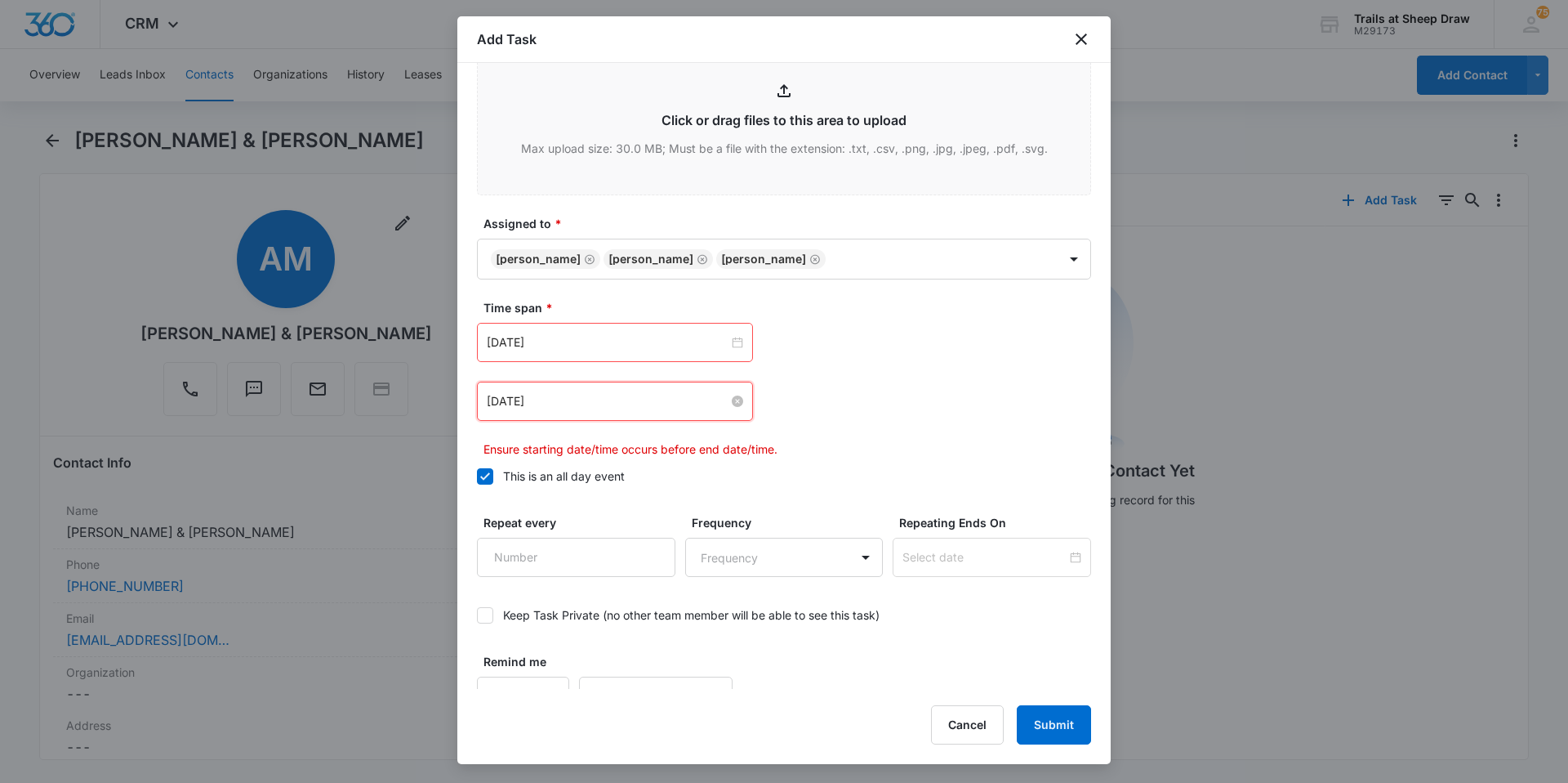
click at [612, 405] on input "[DATE]" at bounding box center [608, 401] width 241 height 18
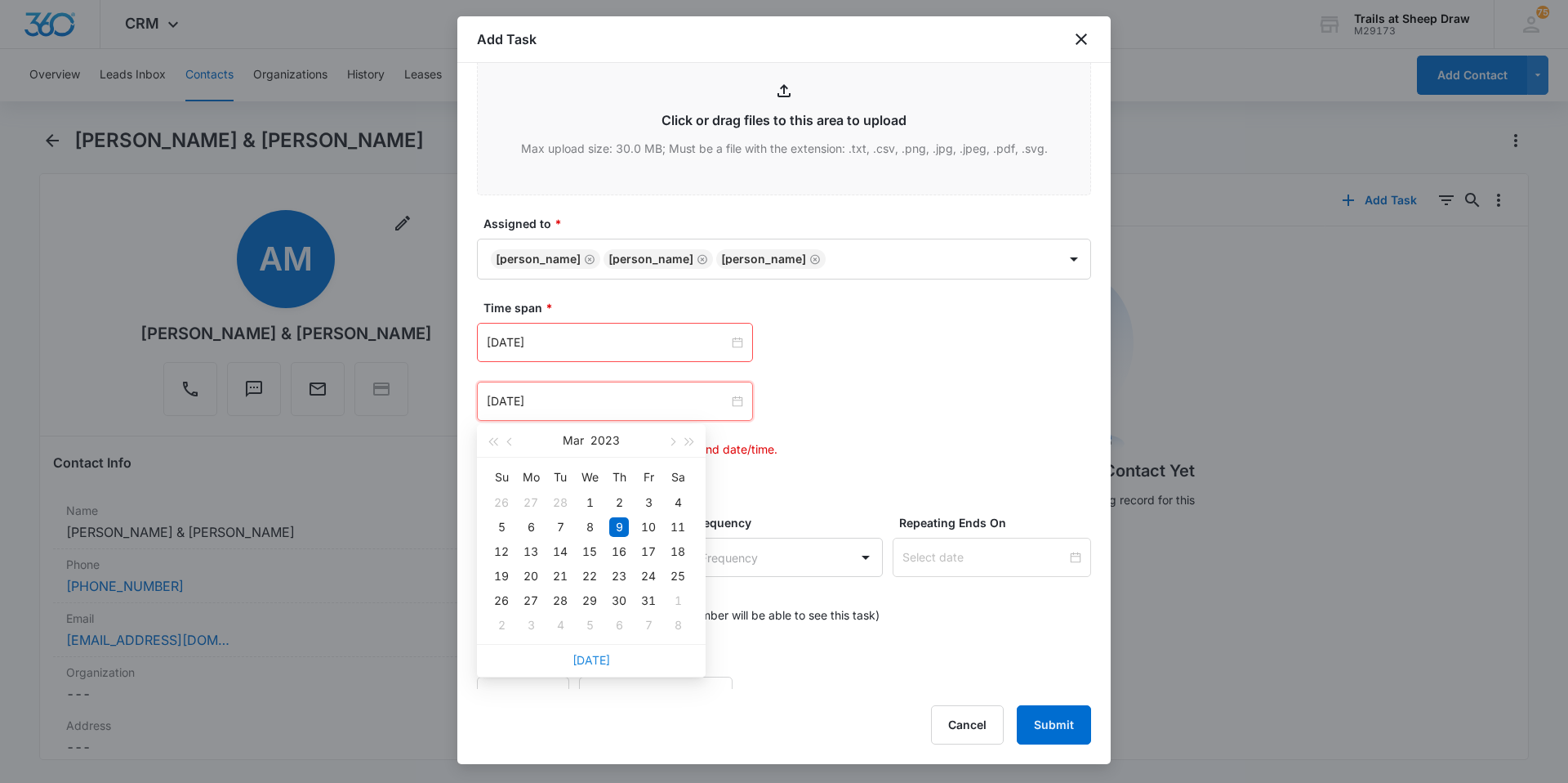
click at [605, 665] on link "[DATE]" at bounding box center [591, 659] width 37 height 14
type input "[DATE]"
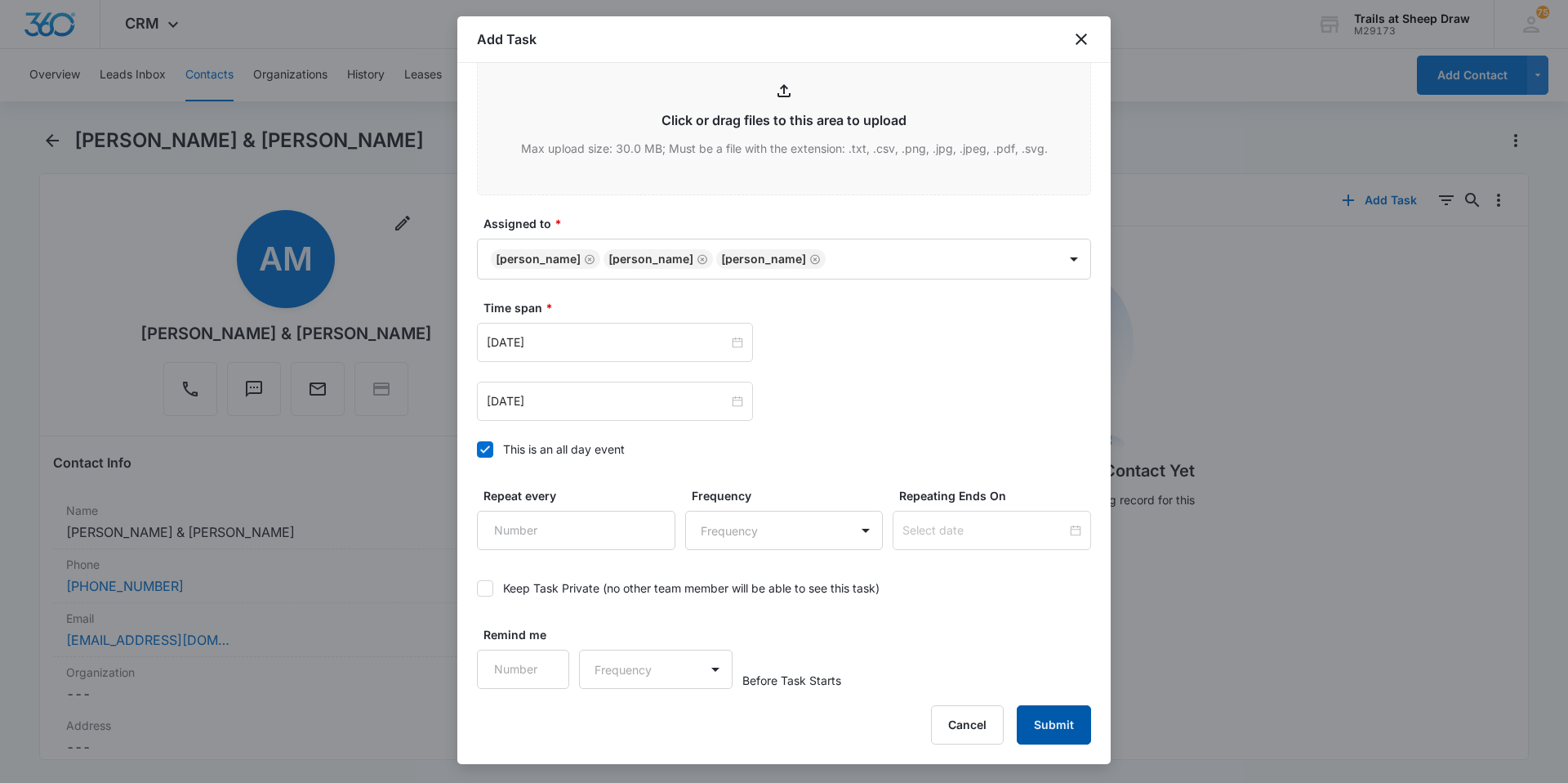
click at [1073, 715] on button "Submit" at bounding box center [1054, 724] width 74 height 39
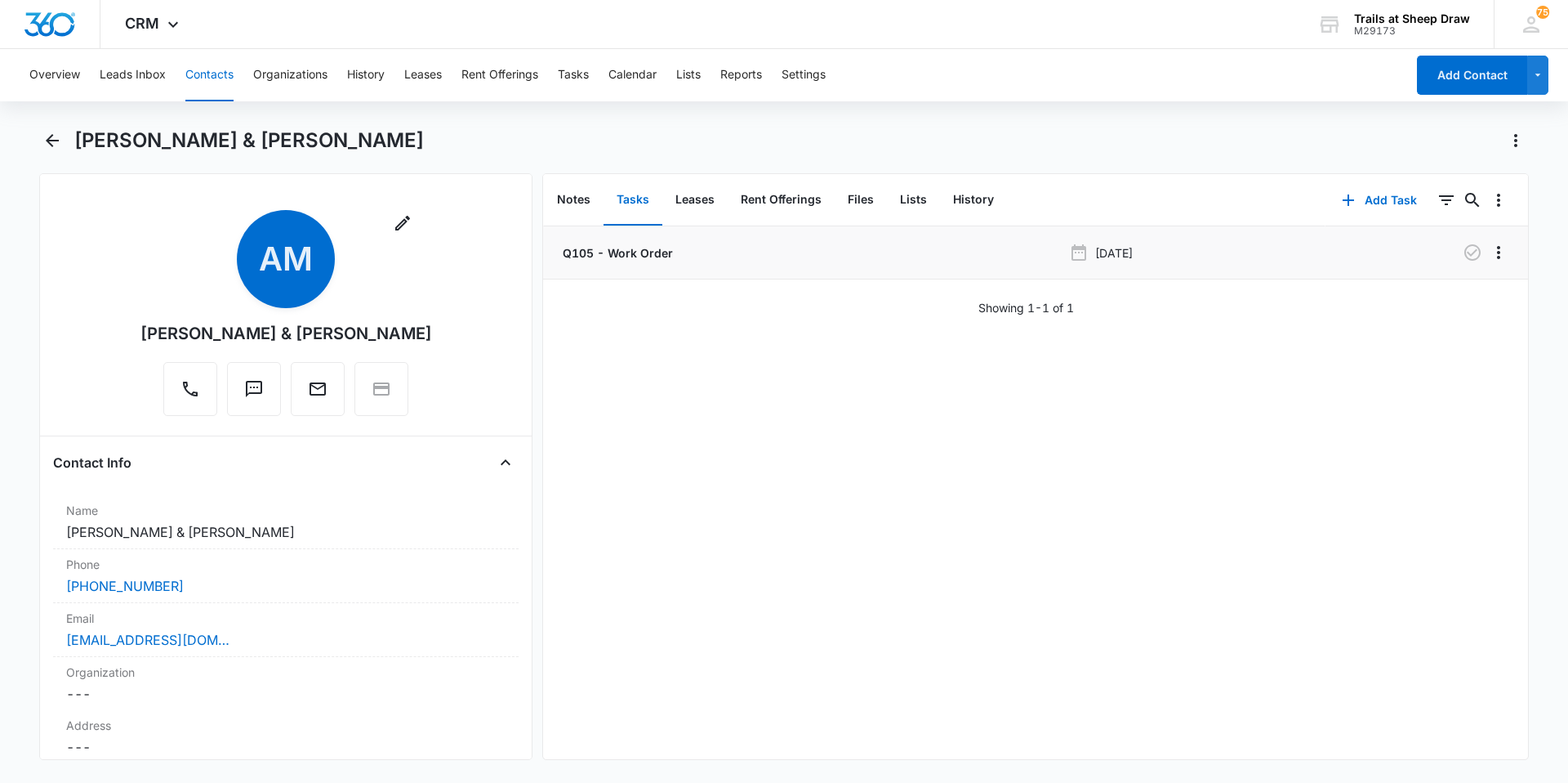
click at [612, 250] on p "Q105 - Work Order" at bounding box center [616, 252] width 113 height 17
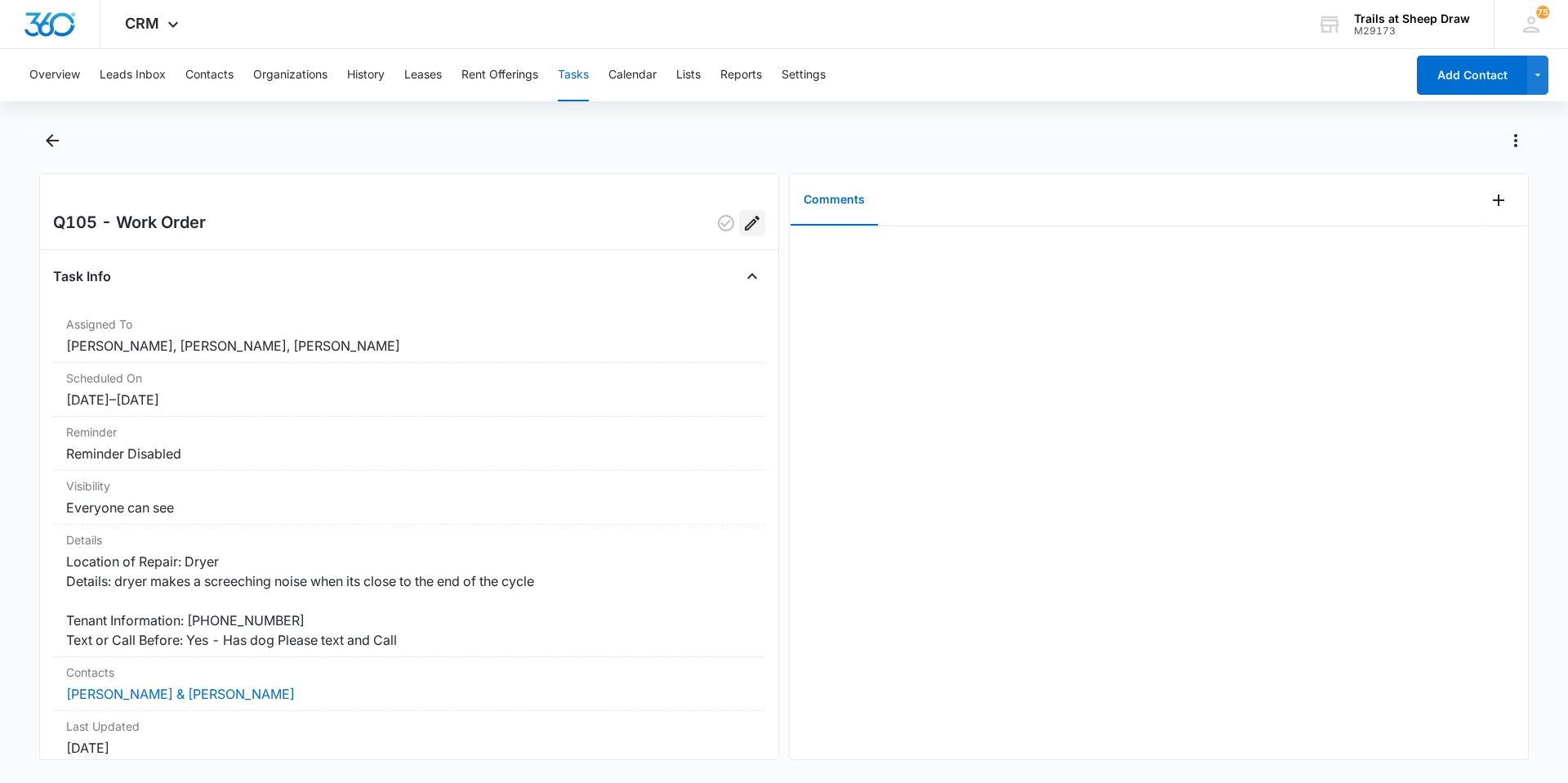
click at [744, 223] on icon "Edit" at bounding box center [752, 223] width 20 height 20
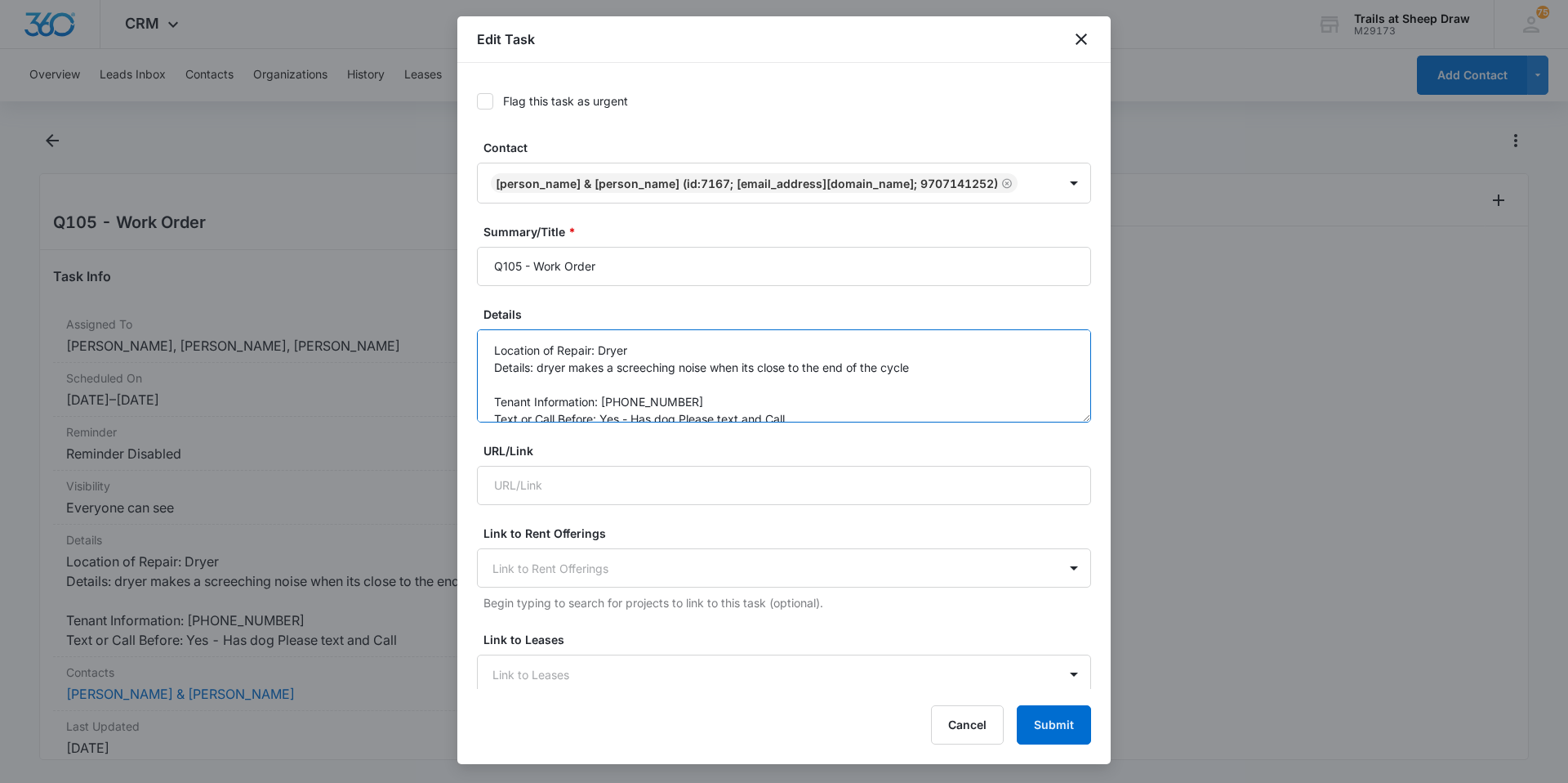
click at [820, 423] on textarea "Location of Repair: Dryer Details: dryer makes a screeching noise when its clos…" at bounding box center [784, 375] width 614 height 93
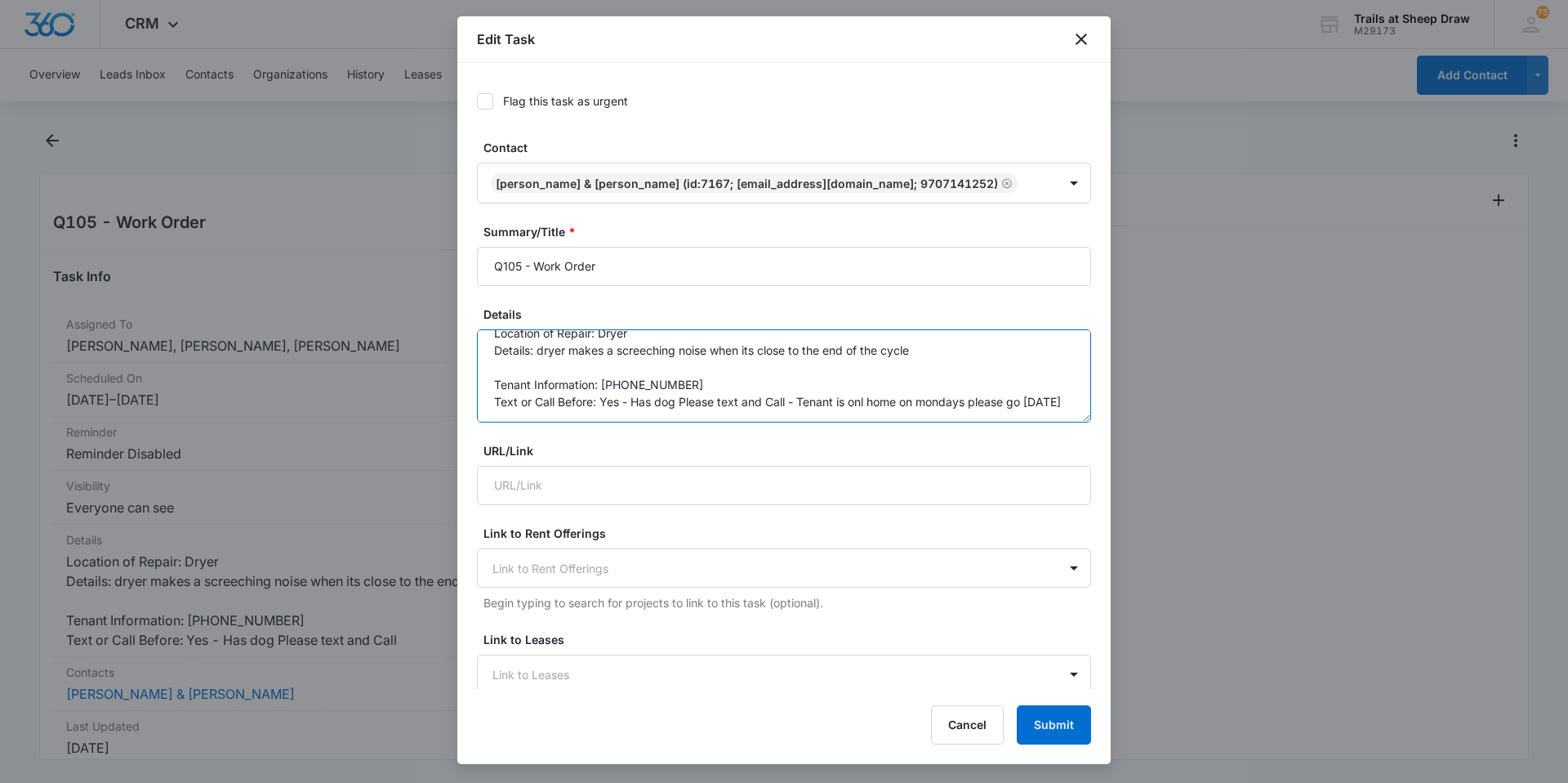
scroll to position [34, 0]
click at [941, 394] on textarea "Location of Repair: Dryer Details: dryer makes a screeching noise when its clos…" at bounding box center [784, 375] width 614 height 93
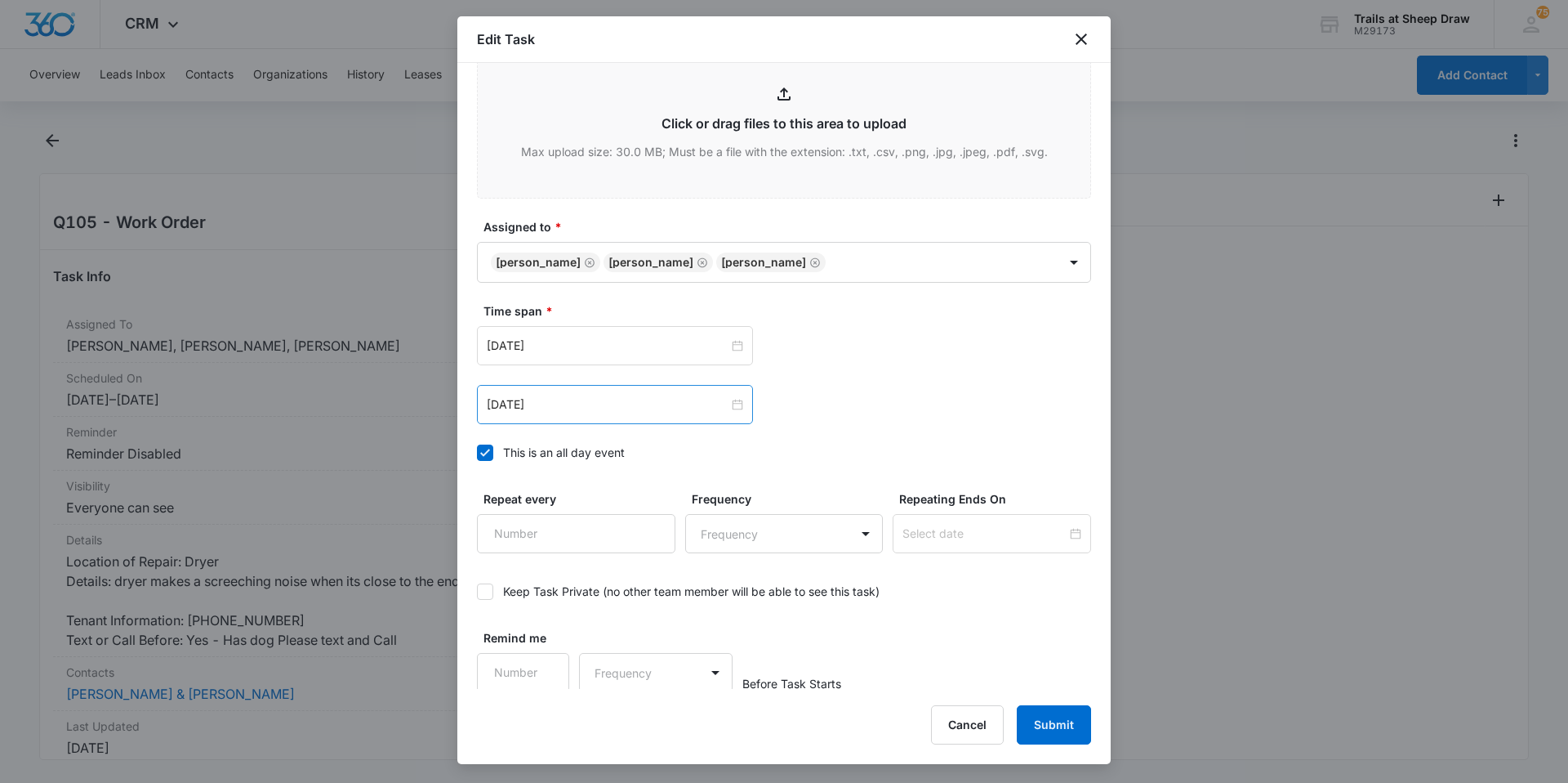
scroll to position [787, 0]
type textarea "Location of Repair: Dryer Details: dryer makes a screeching noise when its clos…"
click at [1065, 721] on button "Submit" at bounding box center [1054, 724] width 74 height 39
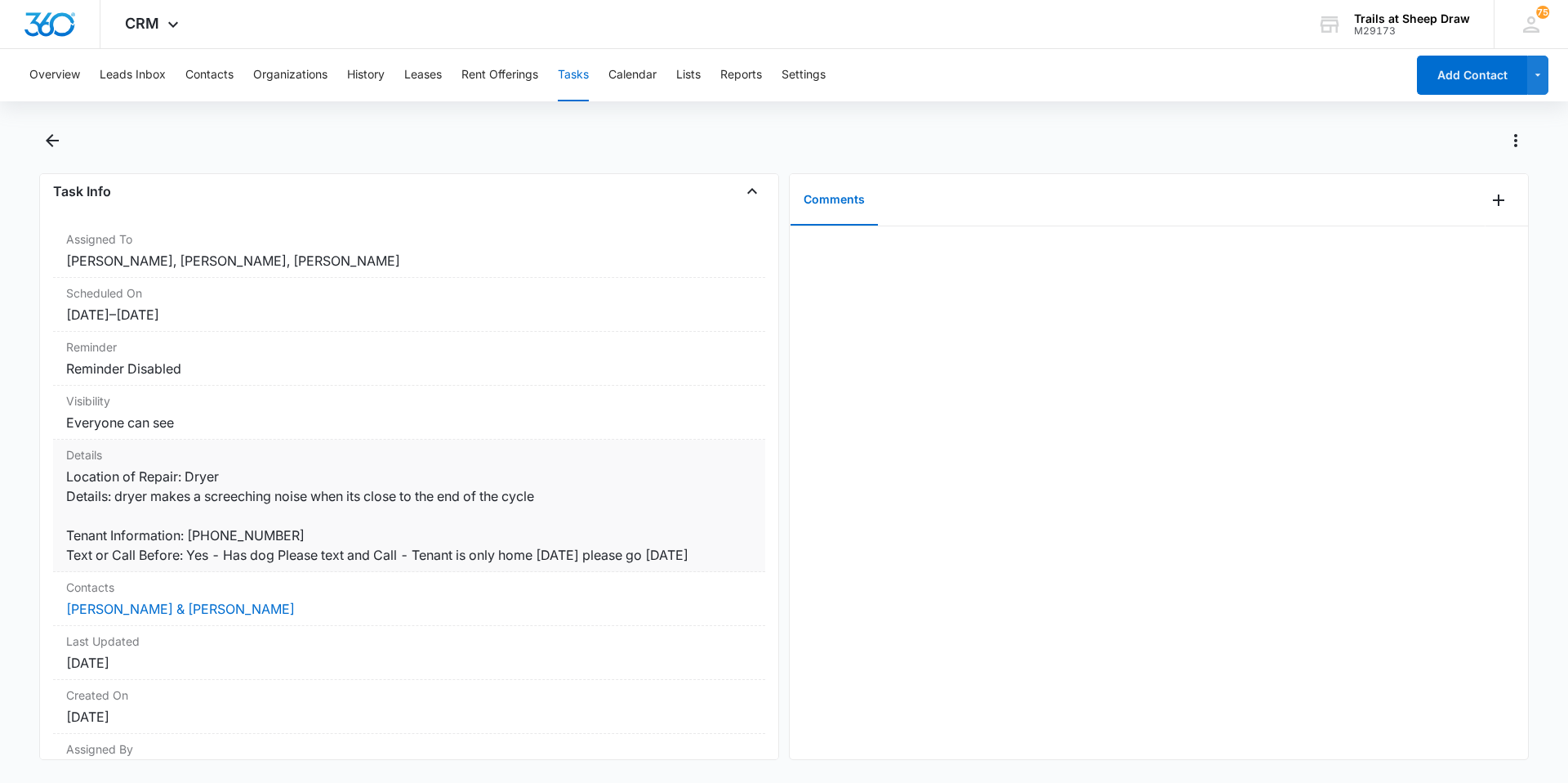
scroll to position [172, 0]
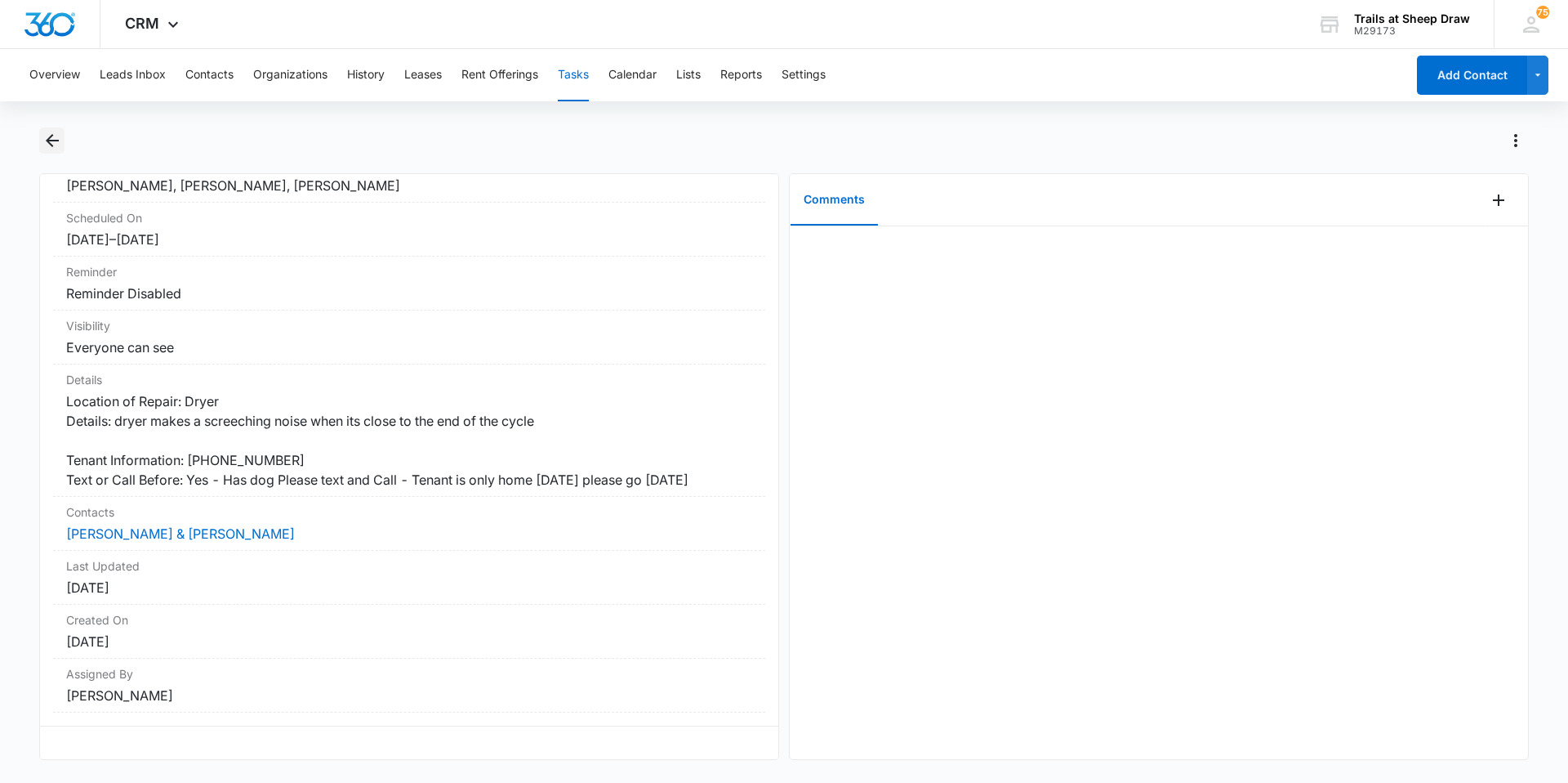
click at [42, 138] on icon "Back" at bounding box center [52, 141] width 20 height 20
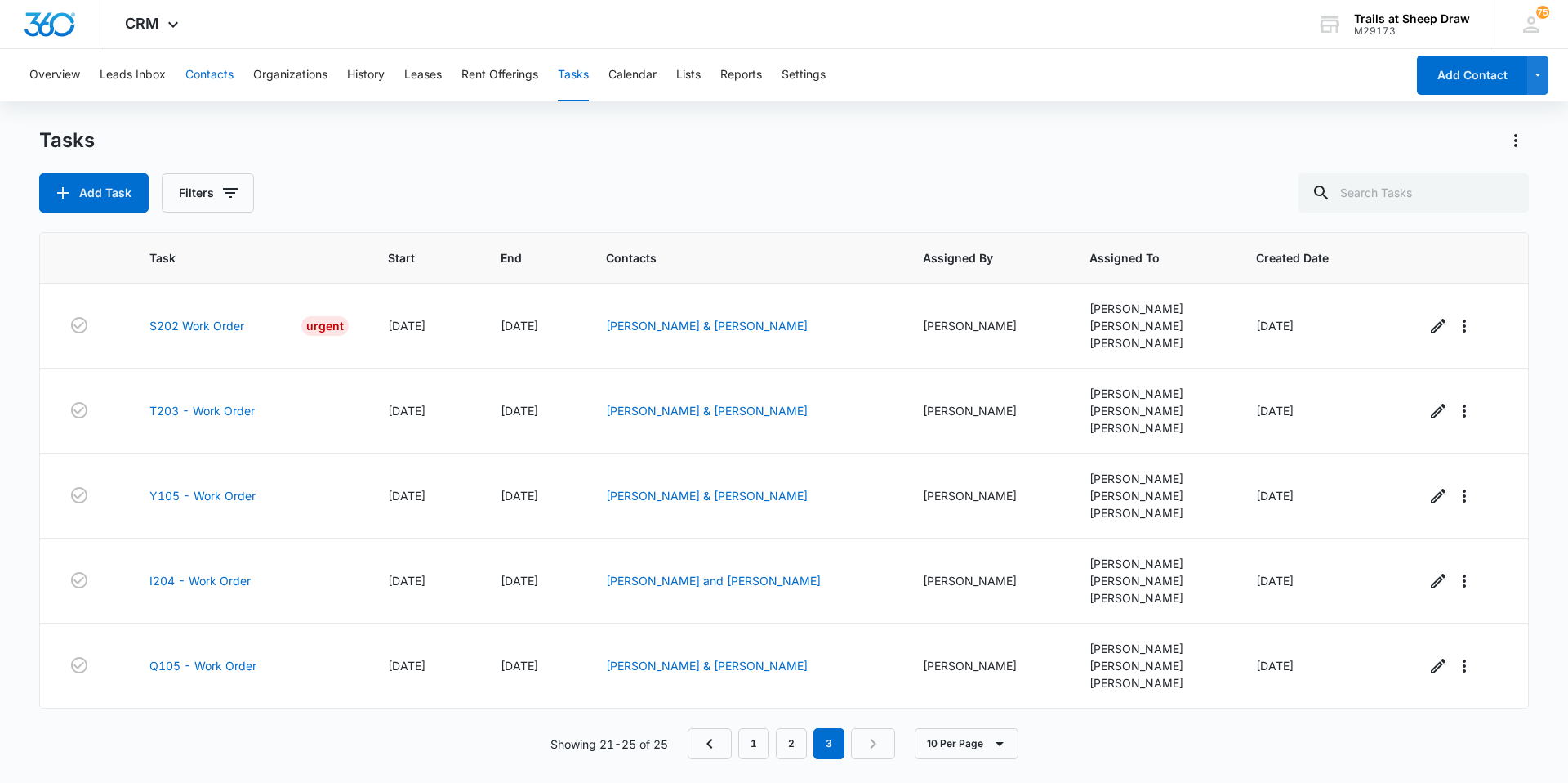
click at [211, 79] on button "Contacts" at bounding box center [209, 74] width 48 height 52
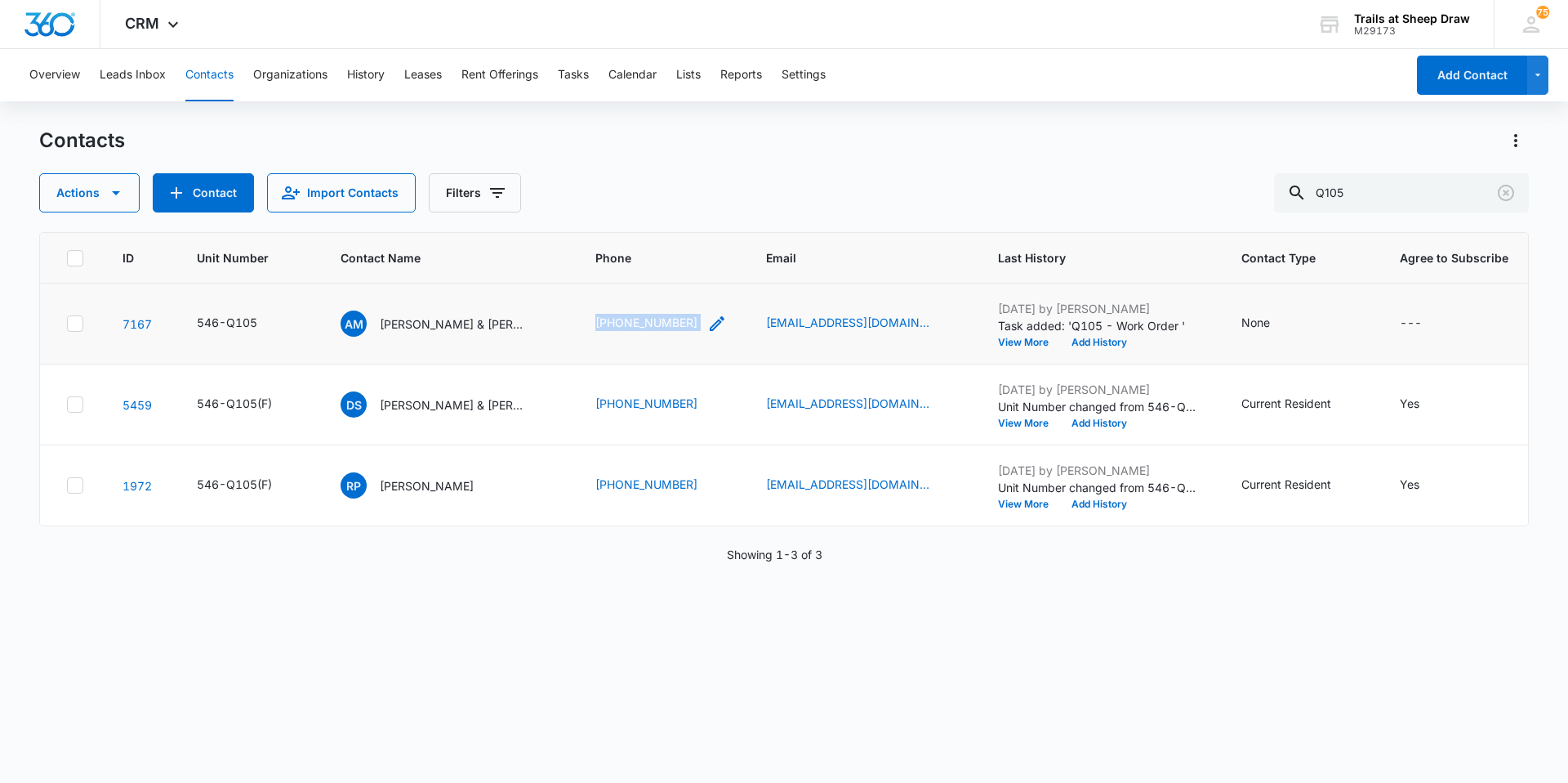
drag, startPoint x: 594, startPoint y: 325, endPoint x: 696, endPoint y: 325, distance: 102.0
click at [696, 325] on td "[PHONE_NUMBER]" at bounding box center [661, 324] width 171 height 81
copy div "[PHONE_NUMBER]"
drag, startPoint x: 1423, startPoint y: 200, endPoint x: 1160, endPoint y: 210, distance: 263.2
click at [1160, 210] on div "Actions Contact Import Contacts Filters Q105" at bounding box center [784, 192] width 1489 height 39
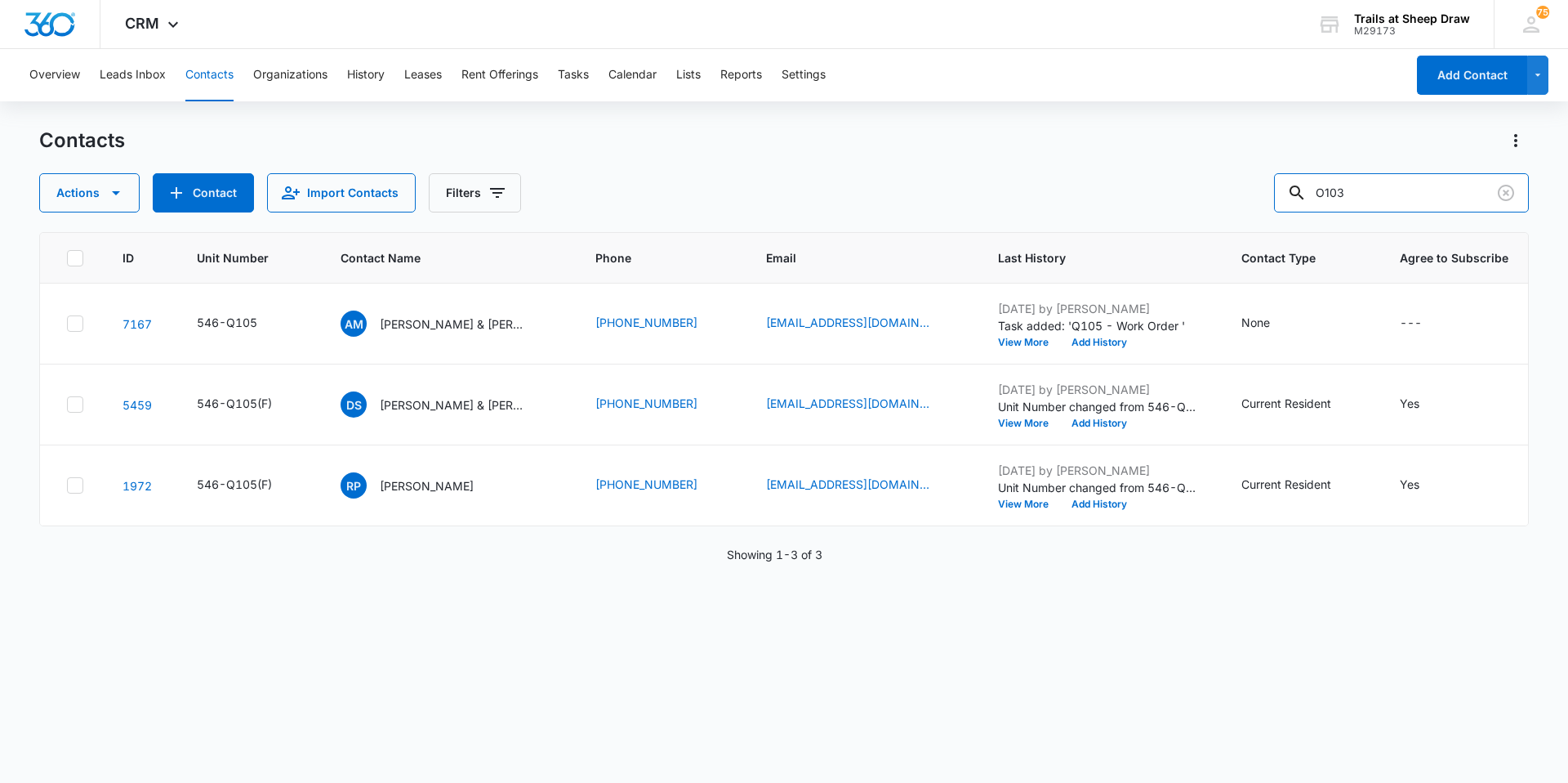
type input "O103"
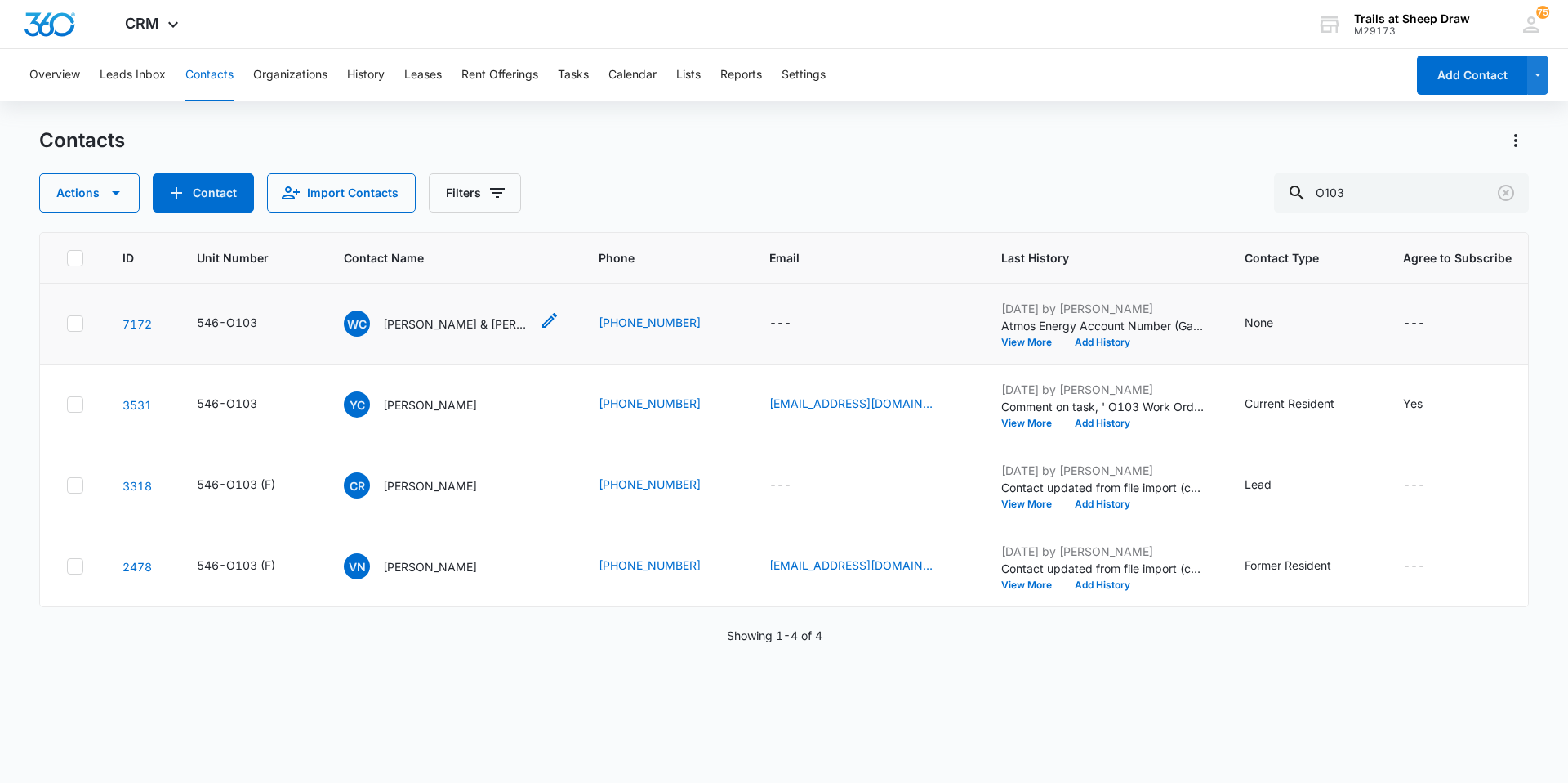
click at [484, 331] on p "[PERSON_NAME] & [PERSON_NAME]" at bounding box center [456, 323] width 147 height 17
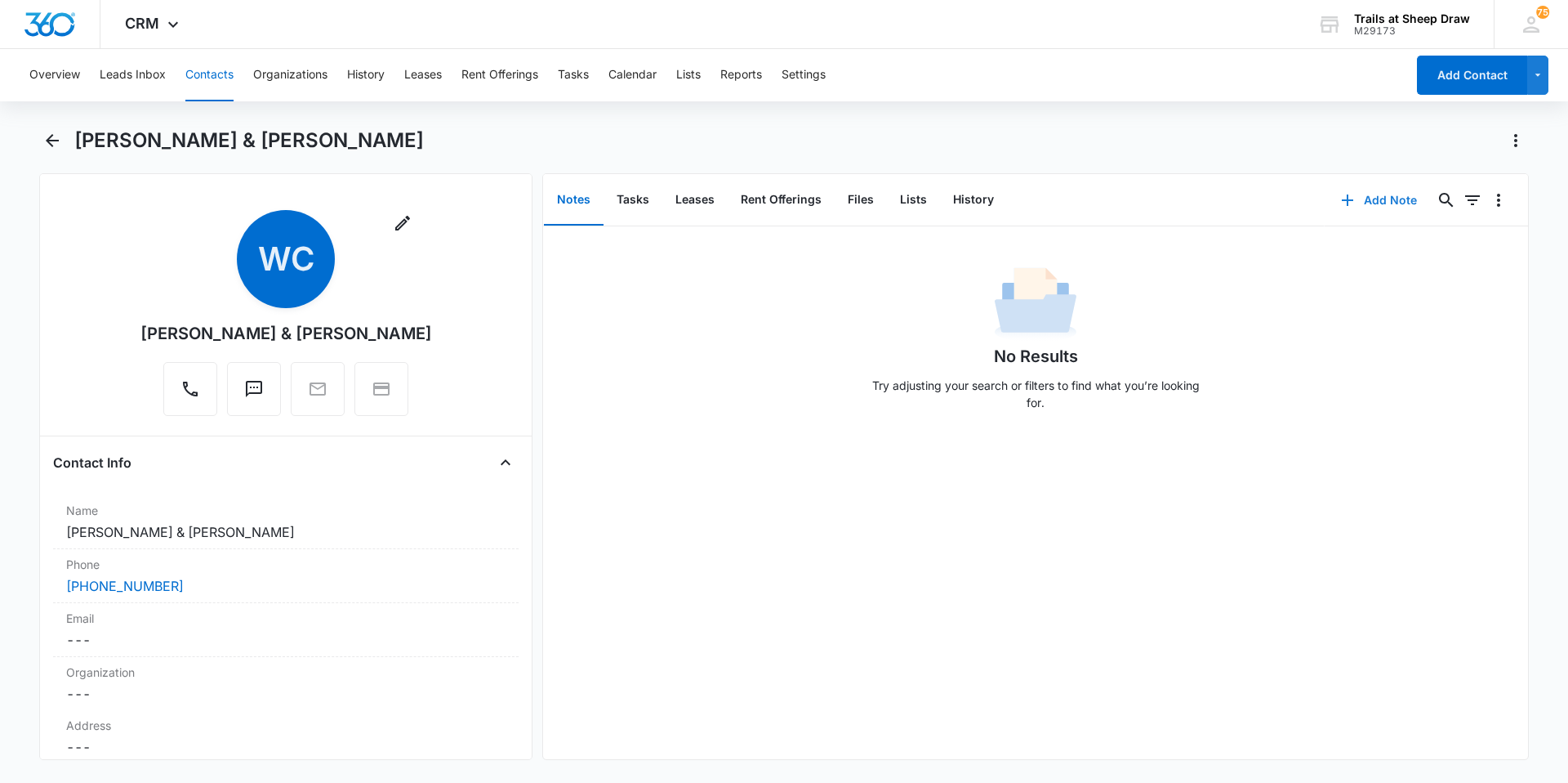
click at [1389, 206] on button "Add Note" at bounding box center [1379, 199] width 108 height 39
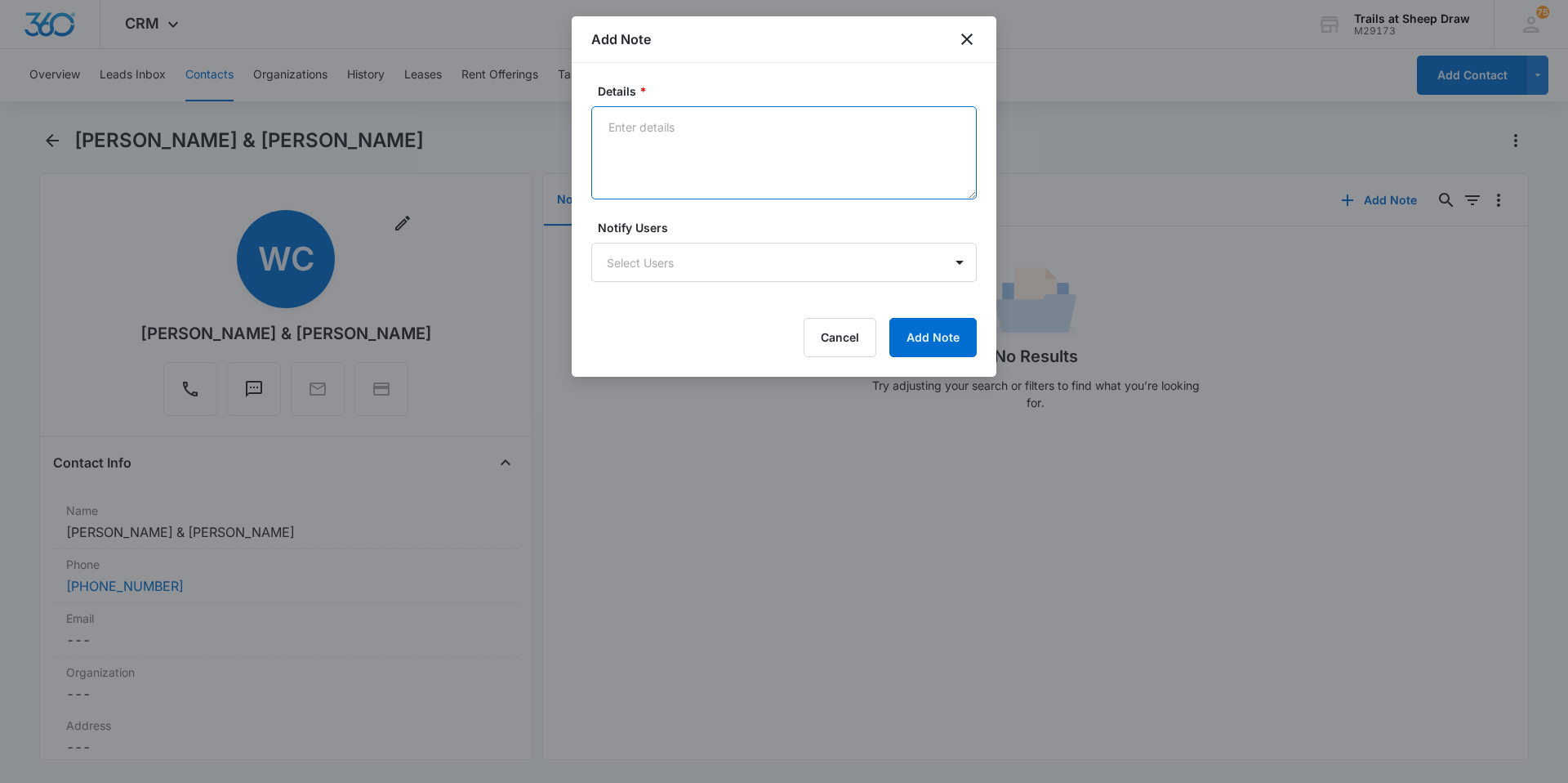
click at [672, 151] on textarea "Details *" at bounding box center [784, 152] width 385 height 93
type textarea "Please reach out to their daughter for any issues including work orders - [PHON…"
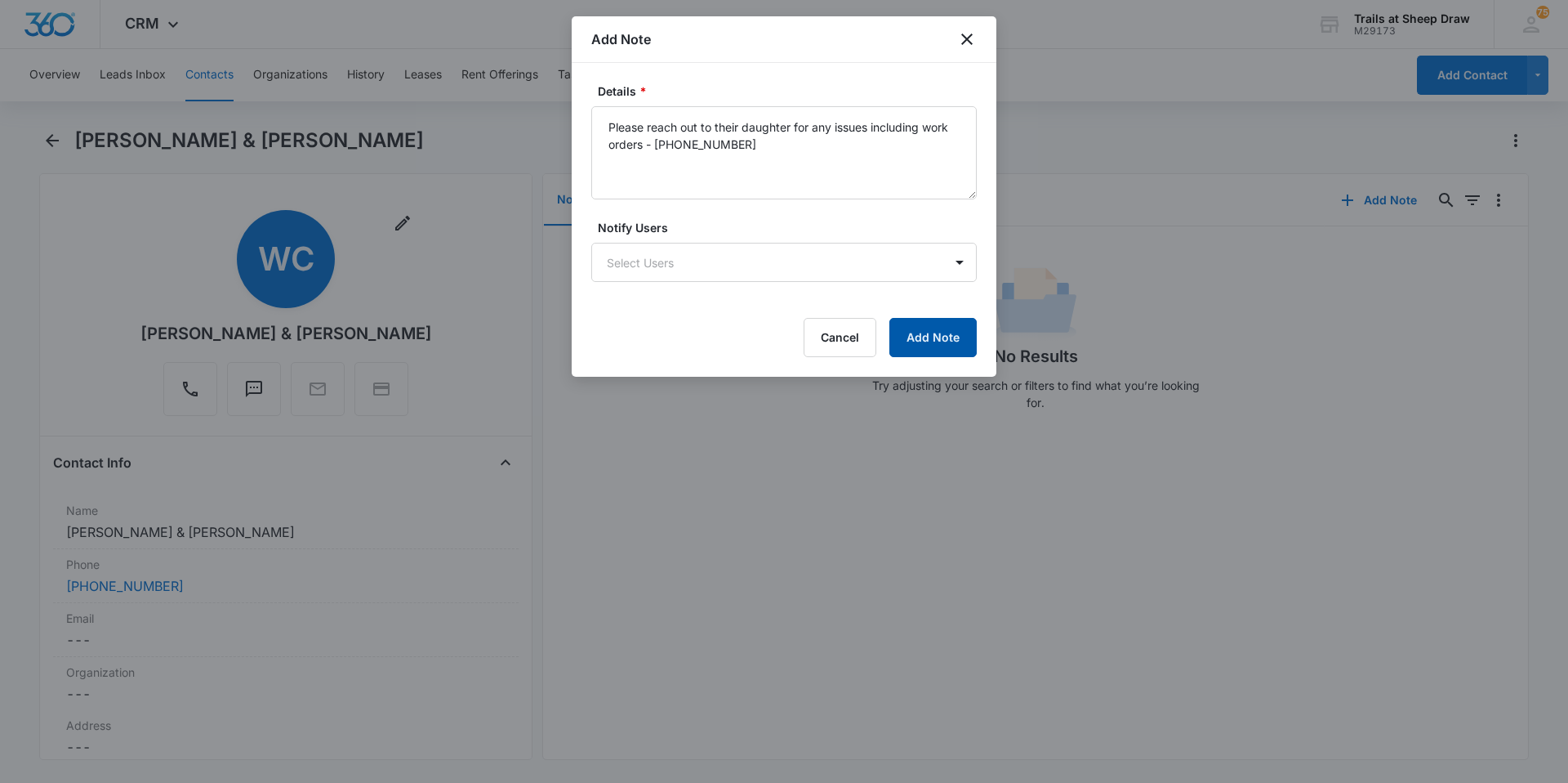
click at [919, 341] on button "Add Note" at bounding box center [933, 337] width 88 height 39
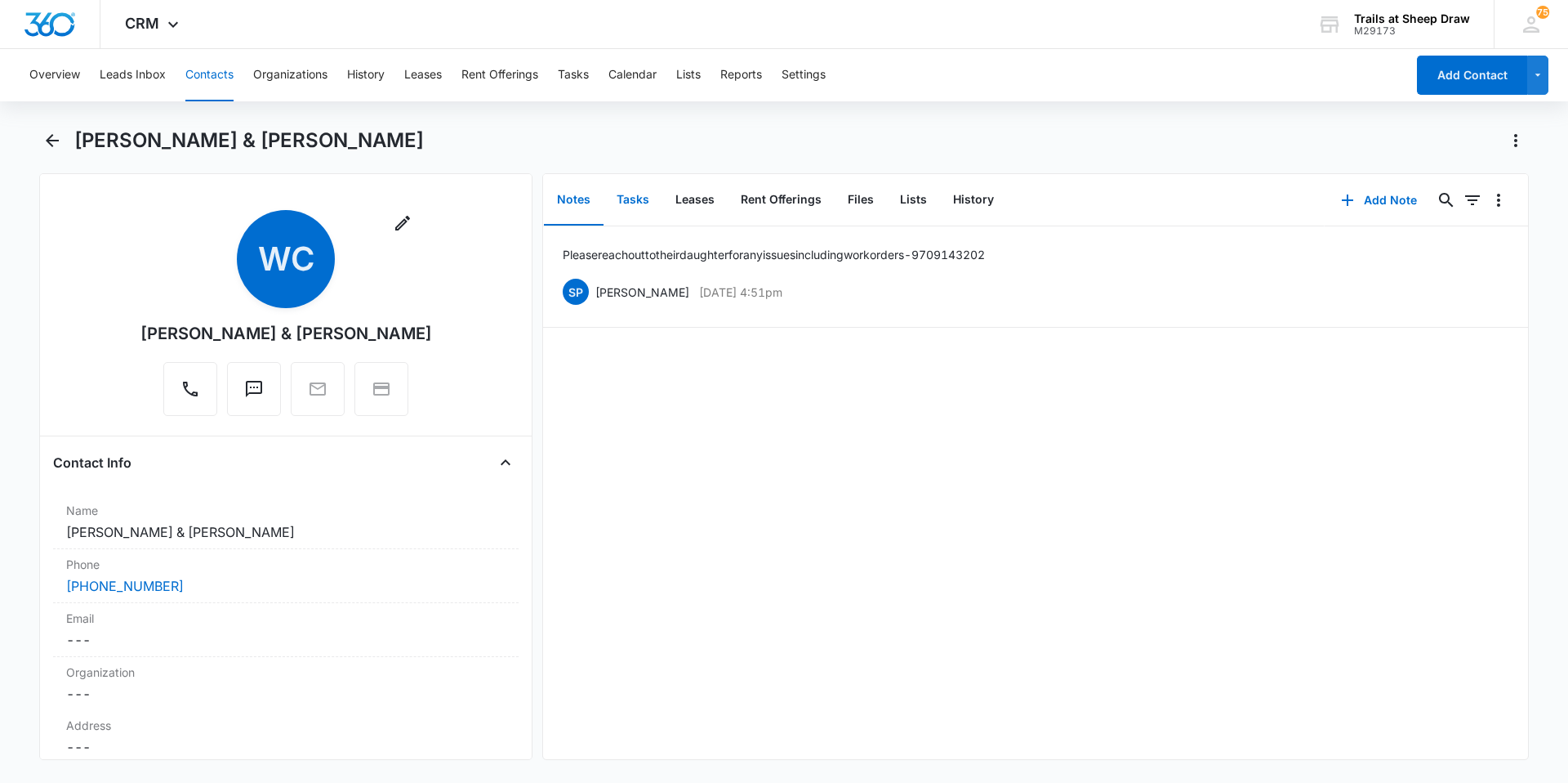
click at [633, 208] on button "Tasks" at bounding box center [632, 199] width 59 height 50
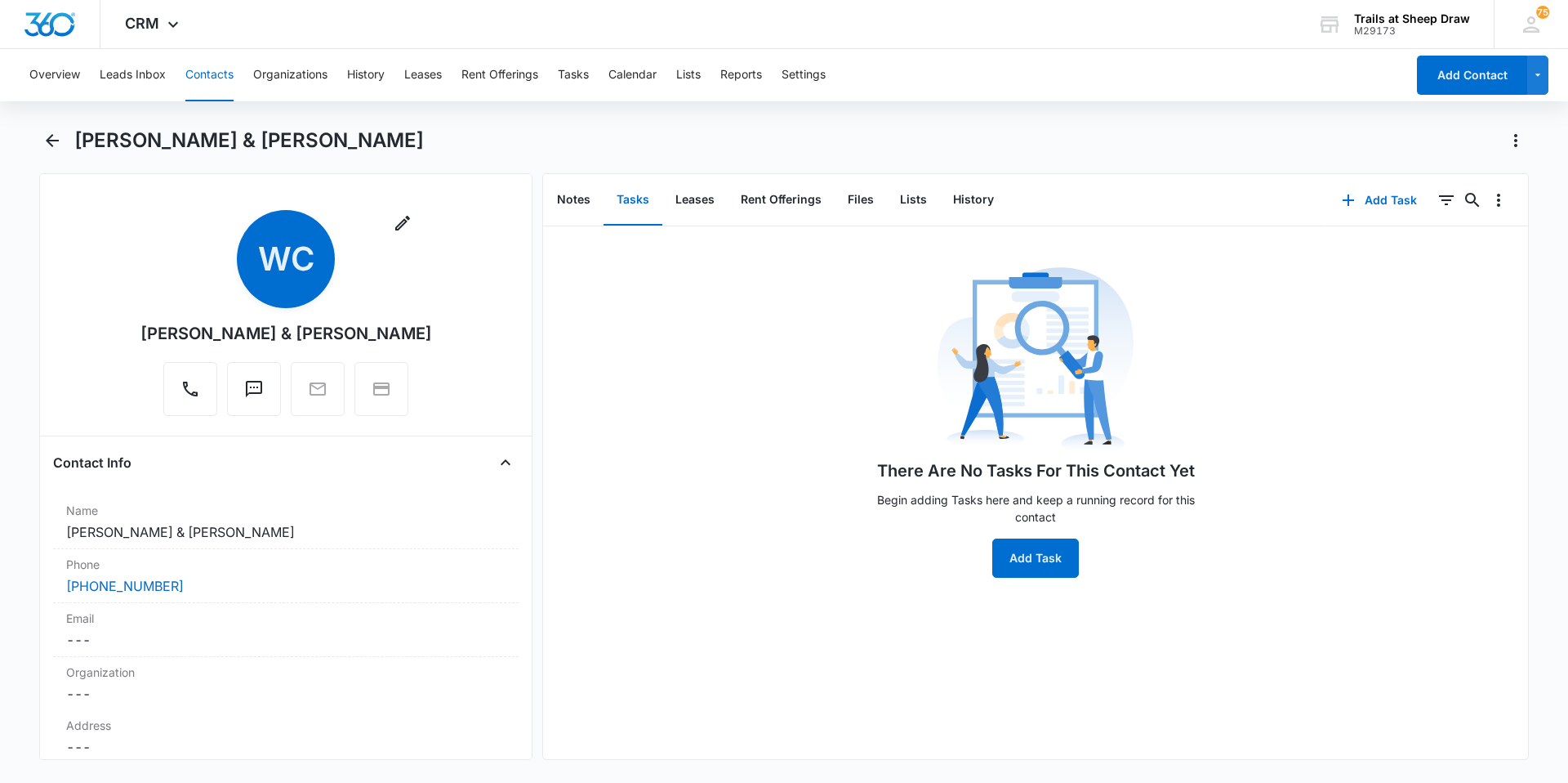
click at [1029, 537] on div "There Are No Tasks For This Contact Yet Begin adding Tasks here and keep a runn…" at bounding box center [1035, 419] width 343 height 315
click at [1030, 553] on button "Add Task" at bounding box center [1036, 557] width 87 height 39
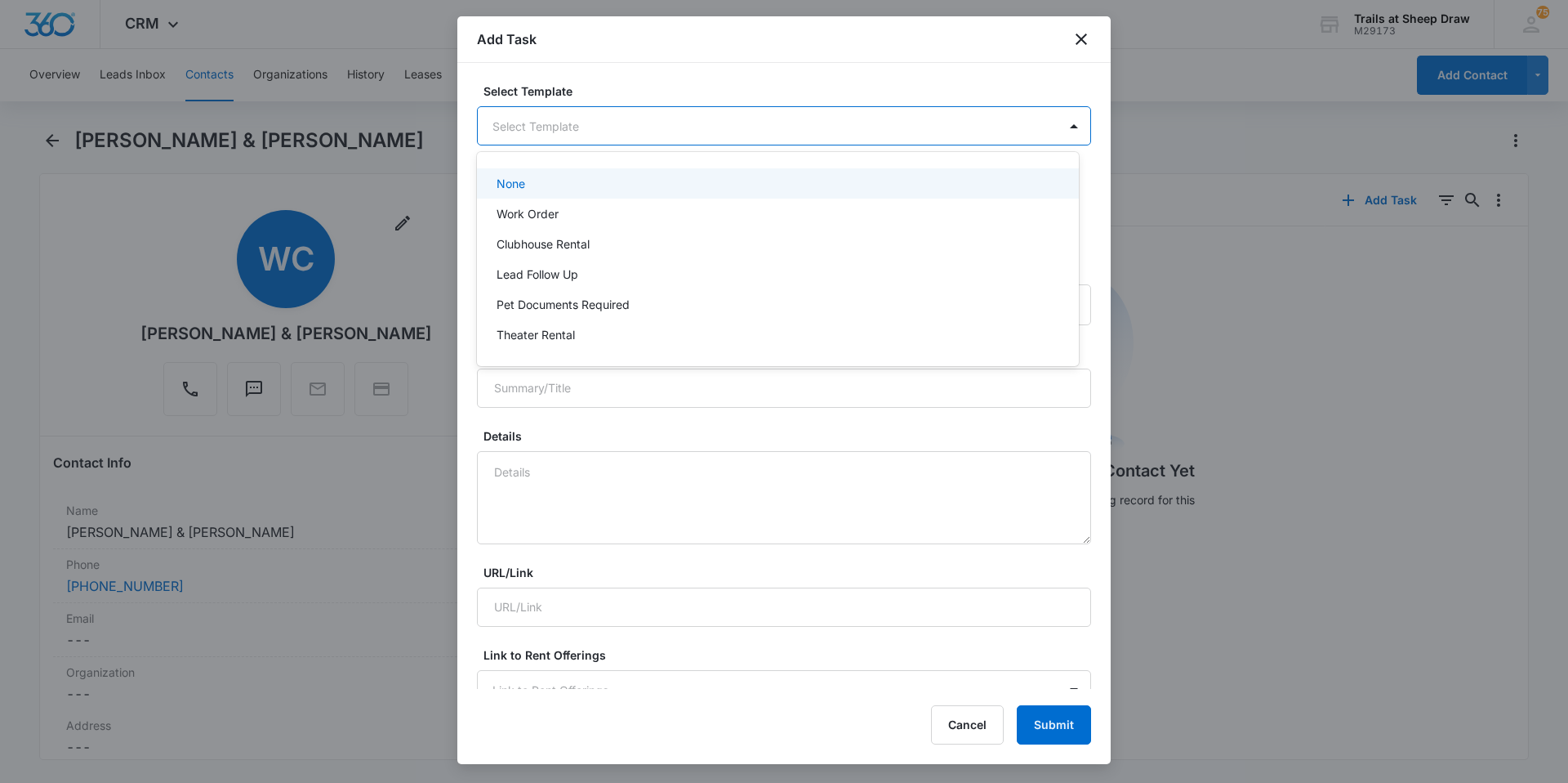
click at [610, 140] on body "CRM Apps Reputation Websites Forms CRM Email Social Content Ads Intelligence Fi…" at bounding box center [784, 391] width 1568 height 783
click at [577, 195] on div "None" at bounding box center [778, 184] width 602 height 31
click at [565, 114] on body "CRM Apps Reputation Websites Forms CRM Email Social Content Ads Intelligence Fi…" at bounding box center [784, 391] width 1568 height 783
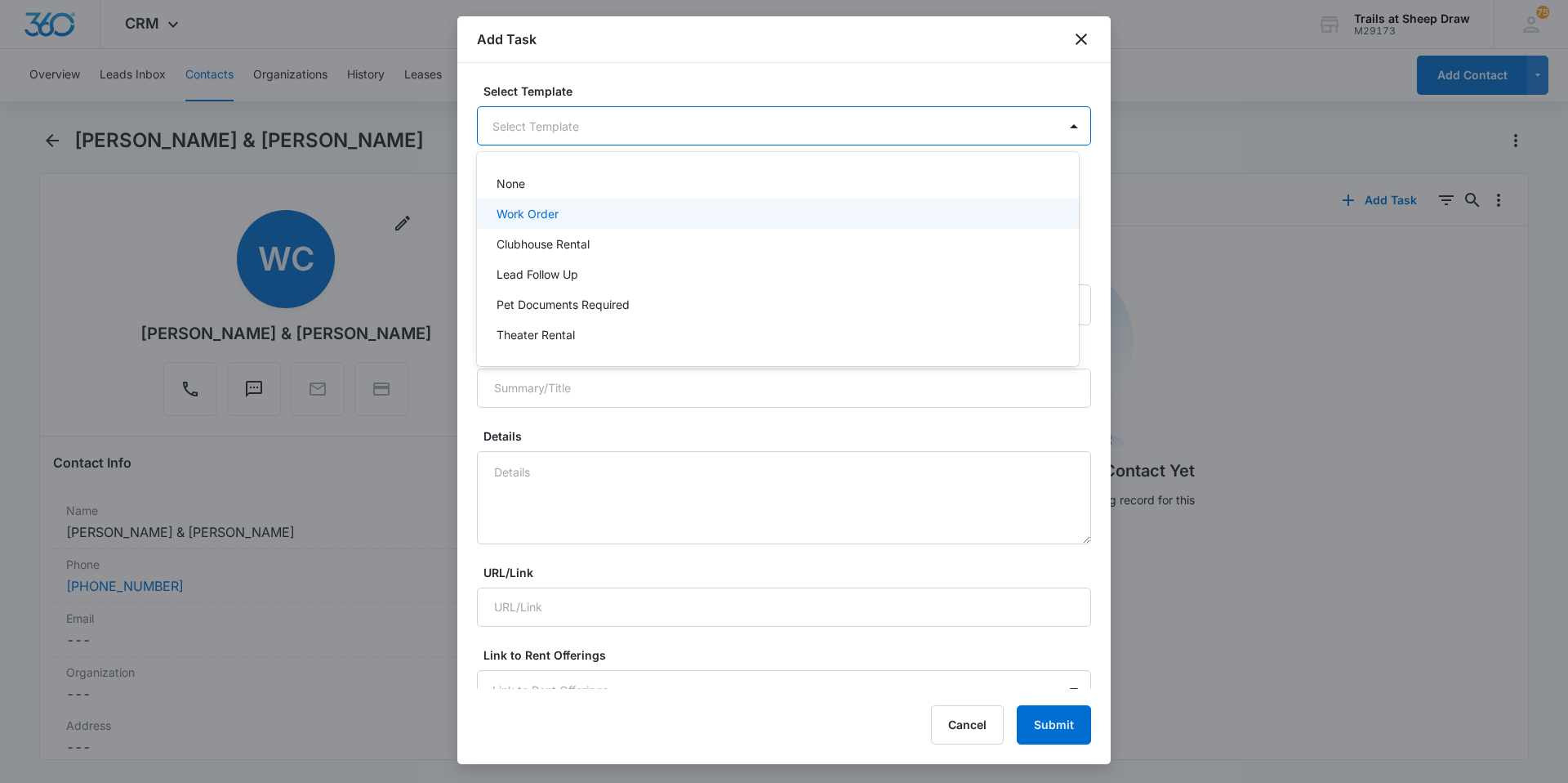
click at [529, 213] on p "Work Order" at bounding box center [527, 213] width 62 height 17
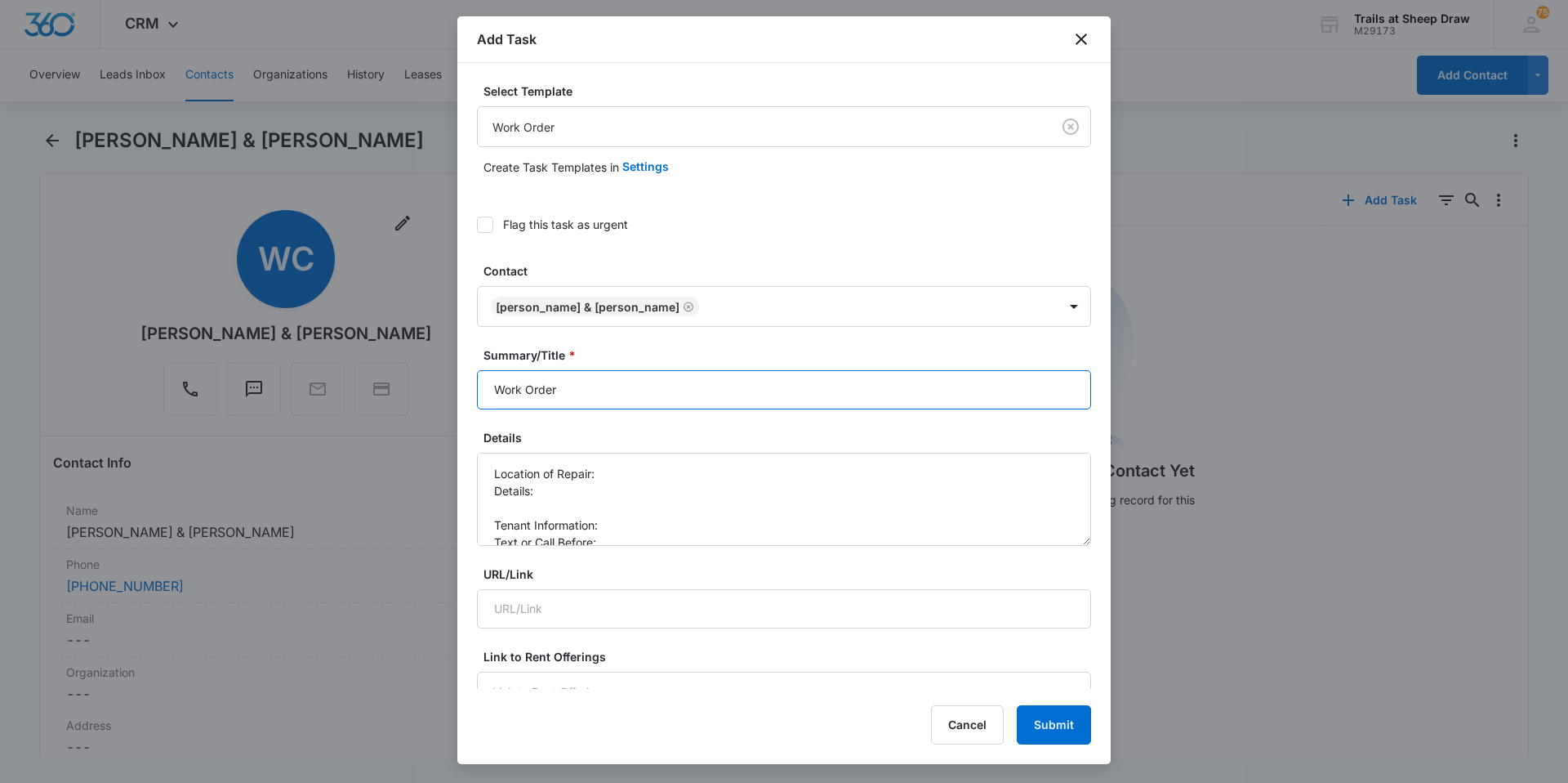
click at [489, 384] on input "Work Order" at bounding box center [784, 389] width 614 height 39
type input "O103 - Work Order"
click at [609, 476] on textarea "Location of Repair: Details: Tenant Information: Text or Call Before:" at bounding box center [784, 499] width 614 height 93
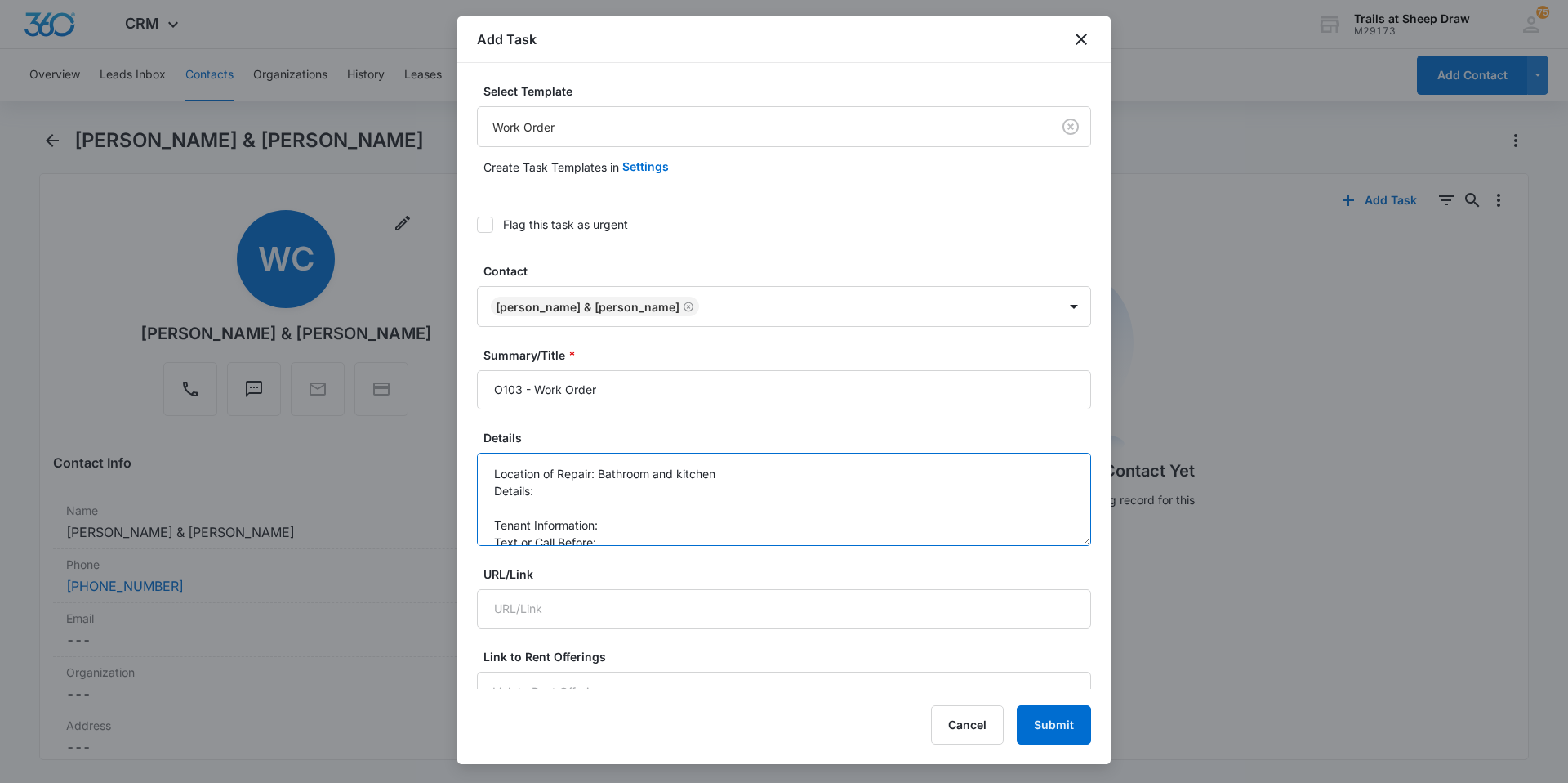
click at [623, 486] on textarea "Location of Repair: Bathroom and kitchen Details: Tenant Information: Text or C…" at bounding box center [784, 499] width 614 height 93
click at [717, 490] on textarea "Location of Repair: Bathroom and kitchen Details: bathroom fan doesn't work, Te…" at bounding box center [784, 499] width 614 height 93
click at [692, 499] on textarea "Location of Repair: Bathroom and kitchen Details: bathroom fan doesn't work, ga…" at bounding box center [784, 499] width 614 height 93
click at [687, 509] on textarea "Location of Repair: Bathroom and kitchen Details: bathroom fan doesn't work, ga…" at bounding box center [784, 499] width 614 height 93
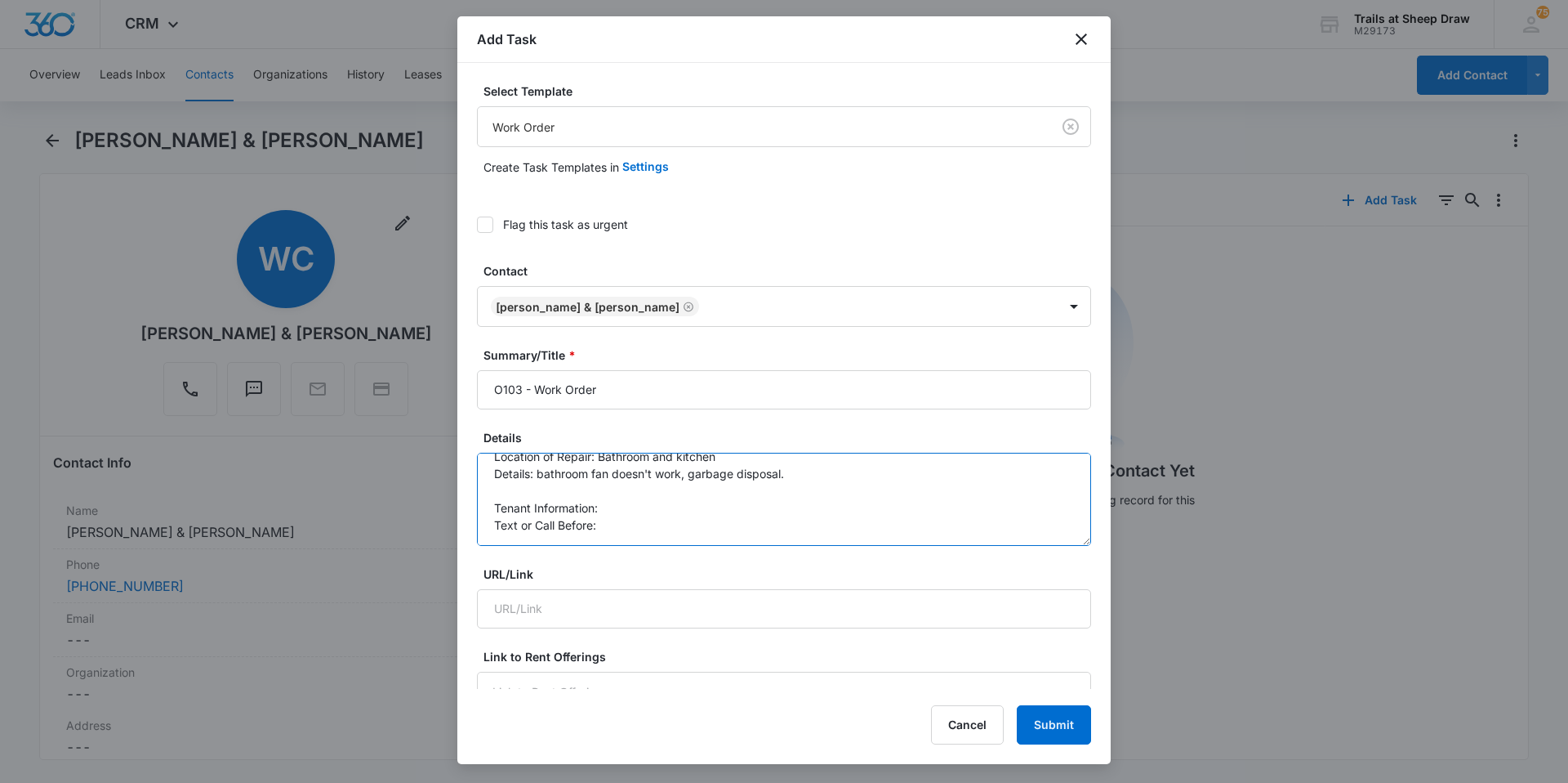
type textarea "Location of Repair: Bathroom and kitchen Details: bathroom fan doesn't work, ga…"
drag, startPoint x: 994, startPoint y: 77, endPoint x: 998, endPoint y: 92, distance: 15.5
click at [998, 92] on div "Add Task Select Template Work Order Create Task Templates in Settings Flag this…" at bounding box center [784, 390] width 653 height 747
drag, startPoint x: 998, startPoint y: 92, endPoint x: 1208, endPoint y: 137, distance: 214.8
click at [1216, 148] on div at bounding box center [784, 391] width 1568 height 783
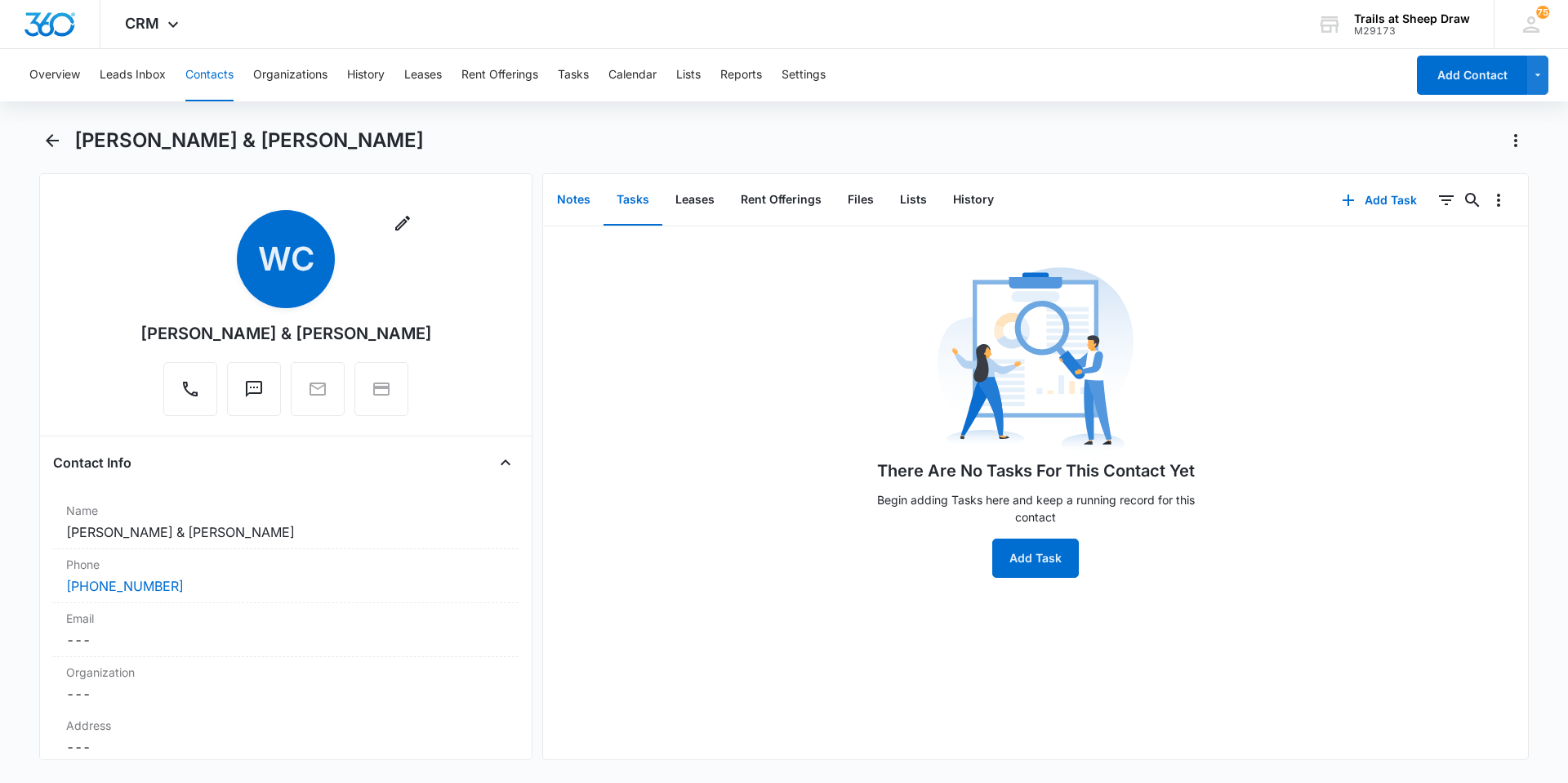
click at [579, 215] on button "Notes" at bounding box center [574, 199] width 60 height 50
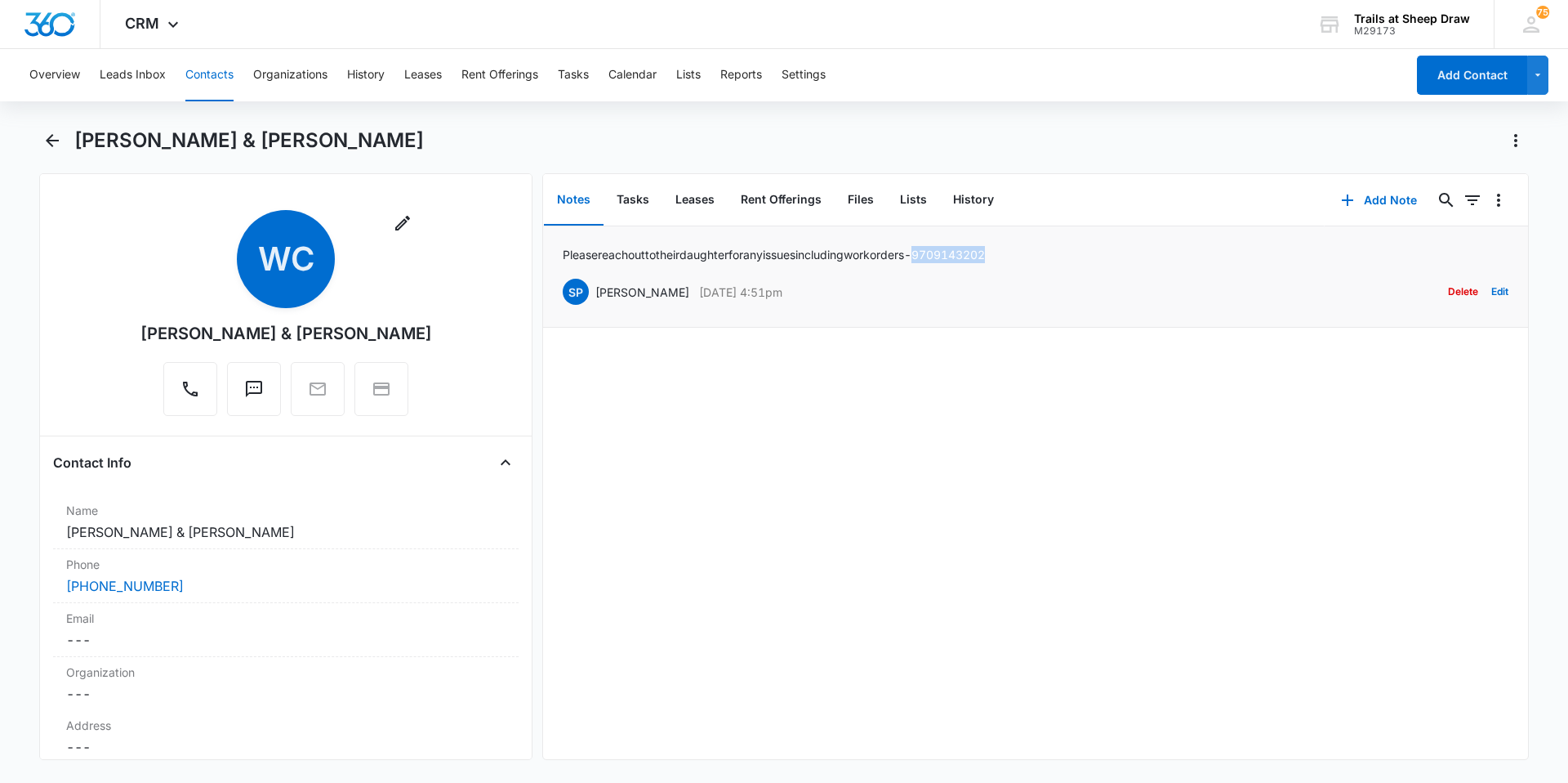
drag, startPoint x: 1045, startPoint y: 252, endPoint x: 958, endPoint y: 260, distance: 87.4
click at [958, 260] on div "Please reach out to their daughter for any issues including work orders - [PHON…" at bounding box center [1036, 276] width 946 height 61
copy p "[PHONE_NUMBER]"
click at [617, 201] on button "Tasks" at bounding box center [632, 199] width 59 height 50
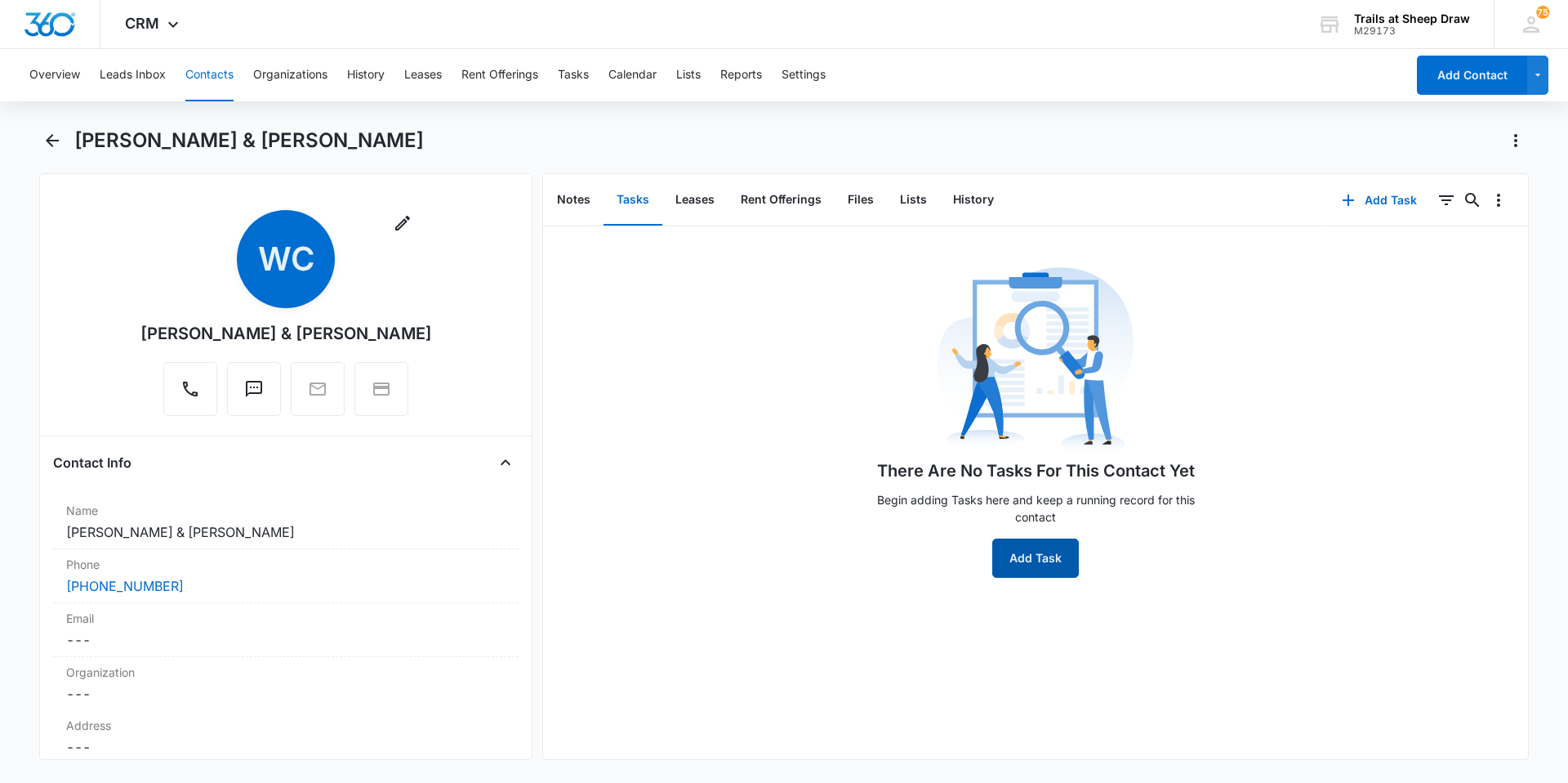
click at [994, 568] on button "Add Task" at bounding box center [1036, 557] width 87 height 39
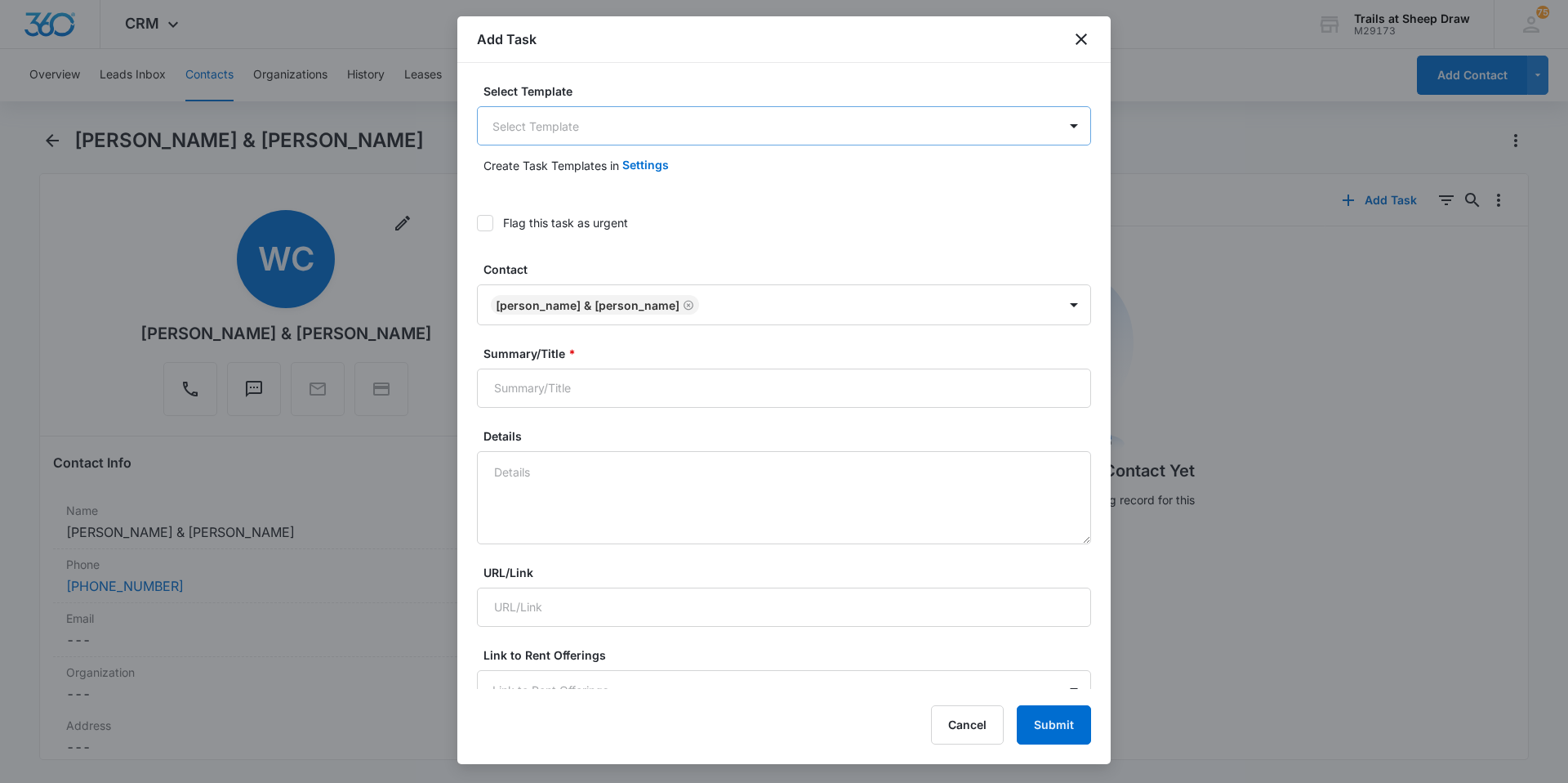
click at [554, 127] on body "CRM Apps Reputation Websites Forms CRM Email Social Content Ads Intelligence Fi…" at bounding box center [784, 391] width 1568 height 783
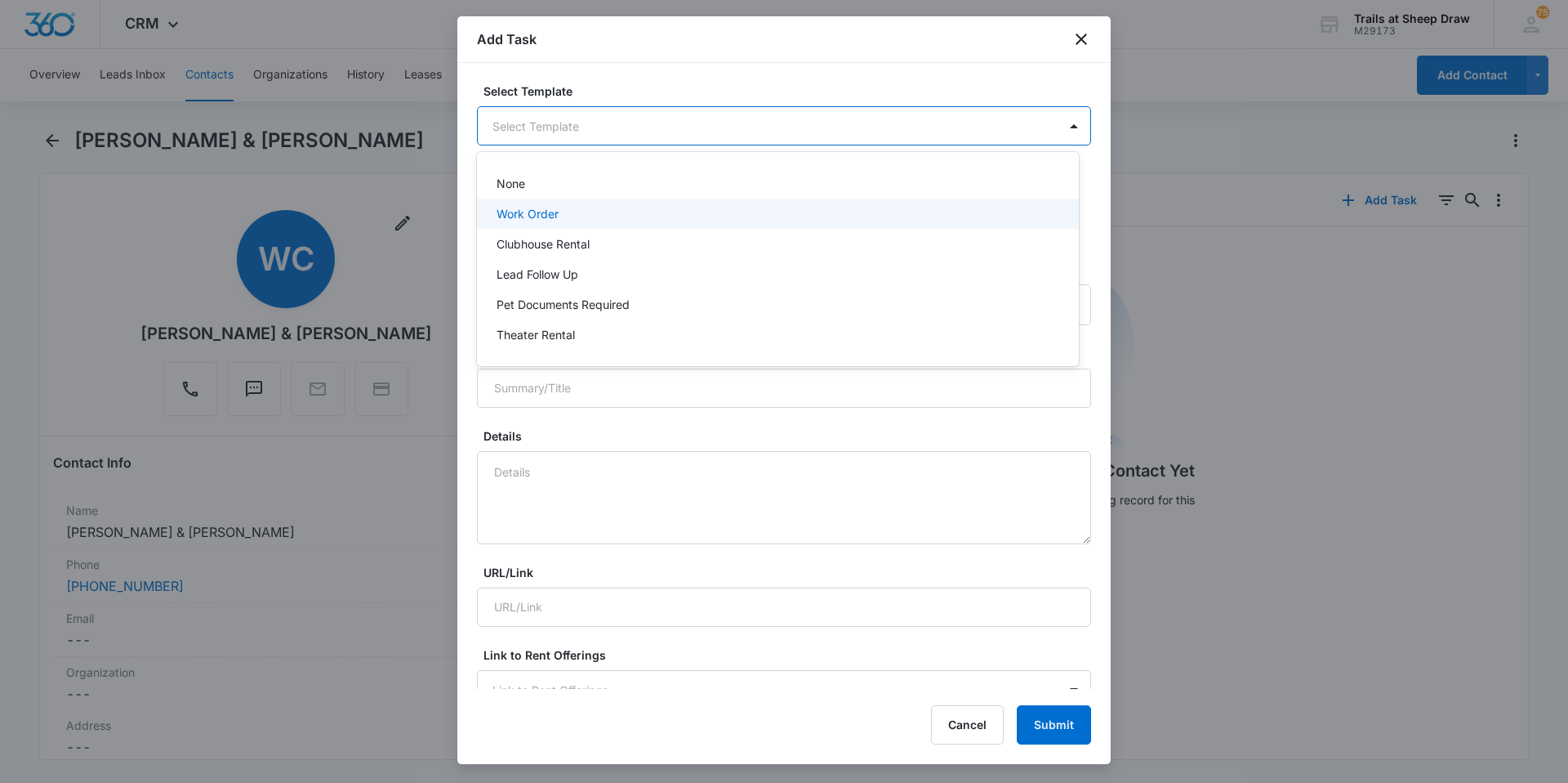
click at [556, 219] on p "Work Order" at bounding box center [527, 213] width 62 height 17
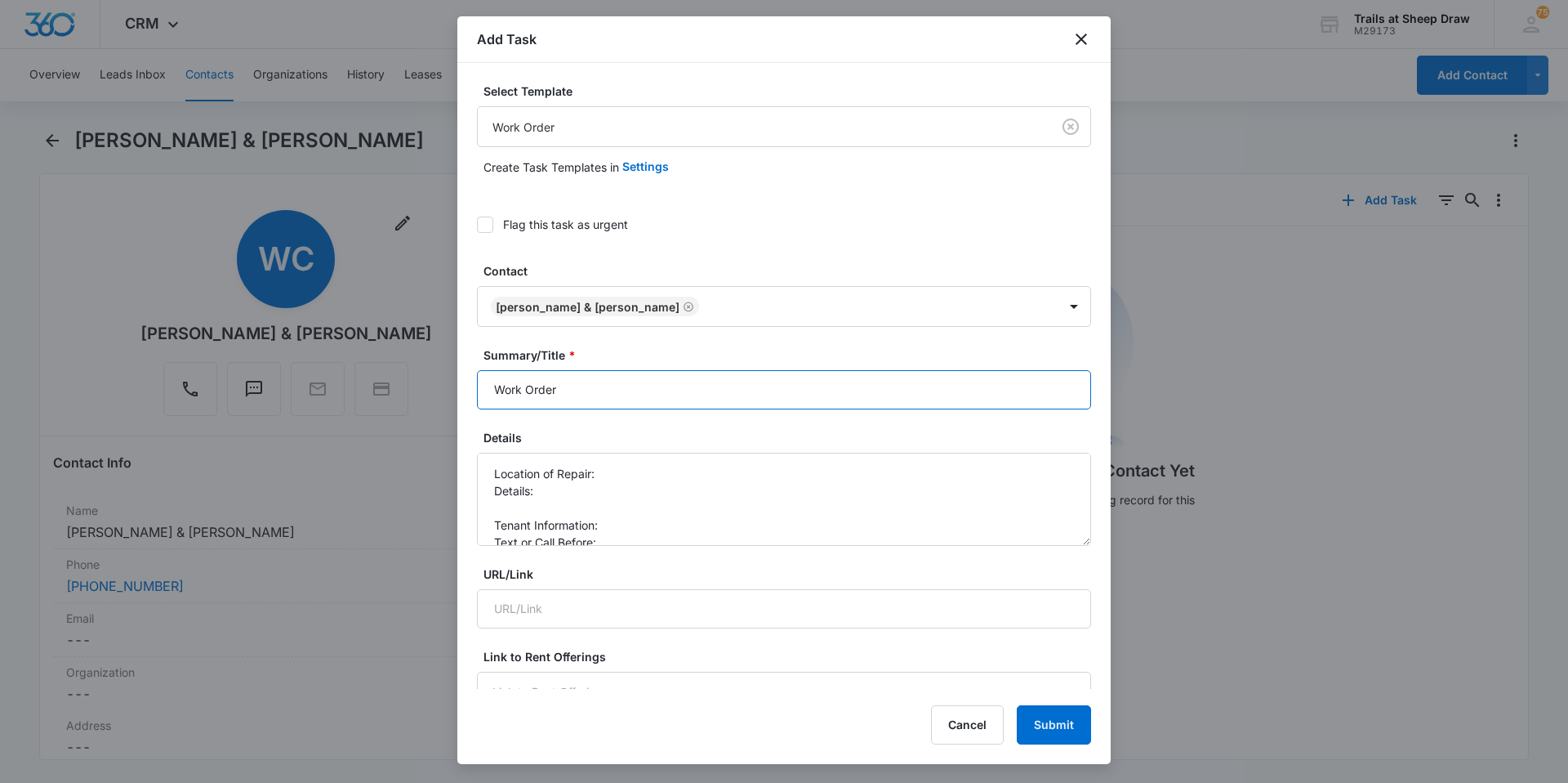
click at [490, 406] on input "Work Order" at bounding box center [784, 389] width 614 height 39
type input "Q105 - Work Order"
click at [608, 475] on textarea "Location of Repair: Details: Tenant Information: Text or Call Before:" at bounding box center [784, 499] width 614 height 93
click at [617, 504] on textarea "Location of Repair: Kitchen, Bathroom Details: Tenant Information: Text or Call…" at bounding box center [784, 499] width 614 height 93
click at [613, 490] on textarea "Location of Repair: Kitchen, Bathroom Details: Tenant Information: Text or Call…" at bounding box center [784, 499] width 614 height 93
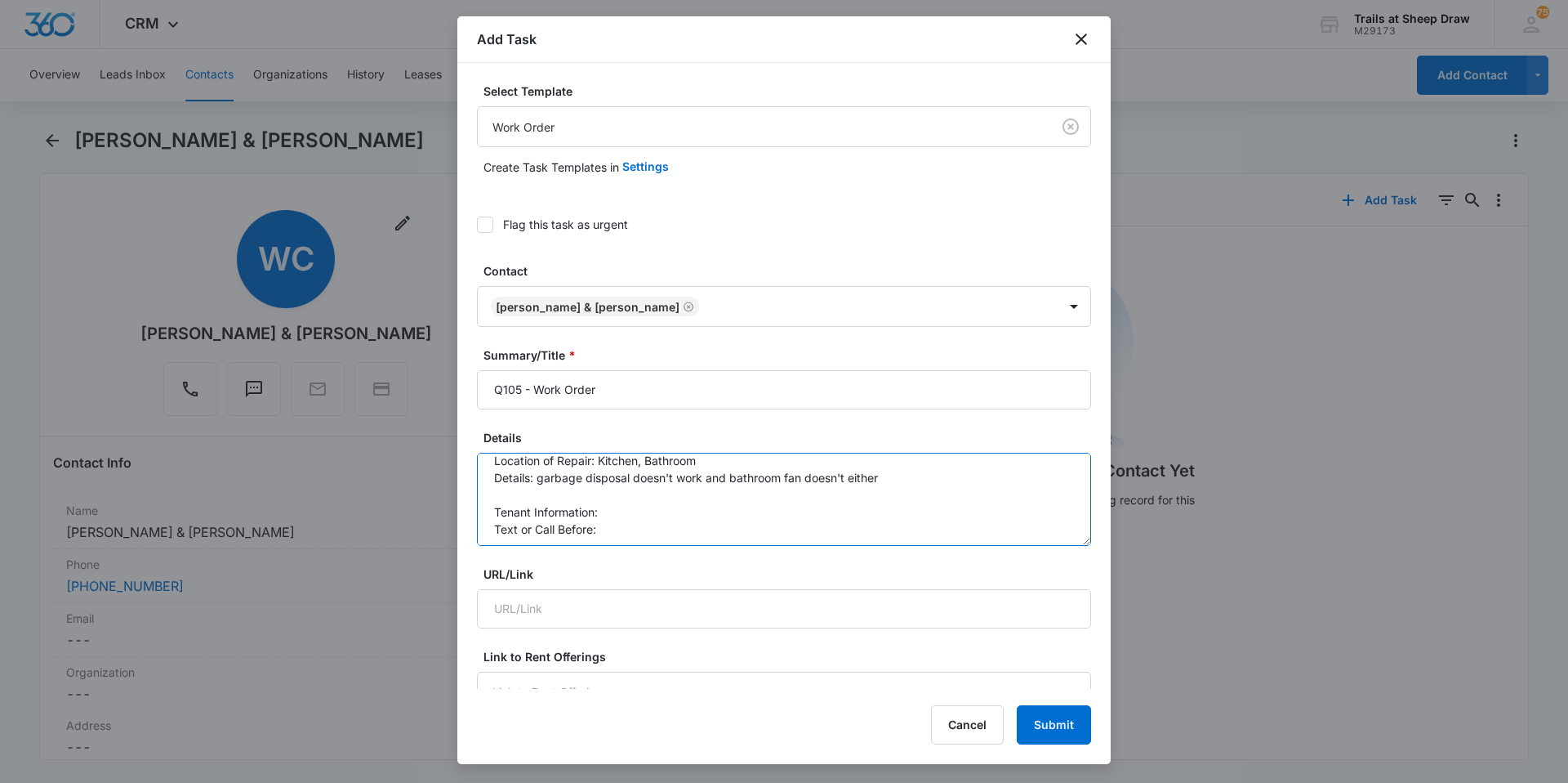
scroll to position [17, 0]
click at [626, 514] on textarea "Location of Repair: Kitchen, Bathroom Details: garbage disposal doesn't work an…" at bounding box center [784, 499] width 614 height 93
paste textarea "[PHONE_NUMBER]"
click at [669, 522] on textarea "Location of Repair: Kitchen, Bathroom Details: garbage disposal doesn't work an…" at bounding box center [784, 499] width 614 height 93
type textarea "Location of Repair: Kitchen, Bathroom Details: garbage disposal doesn't work an…"
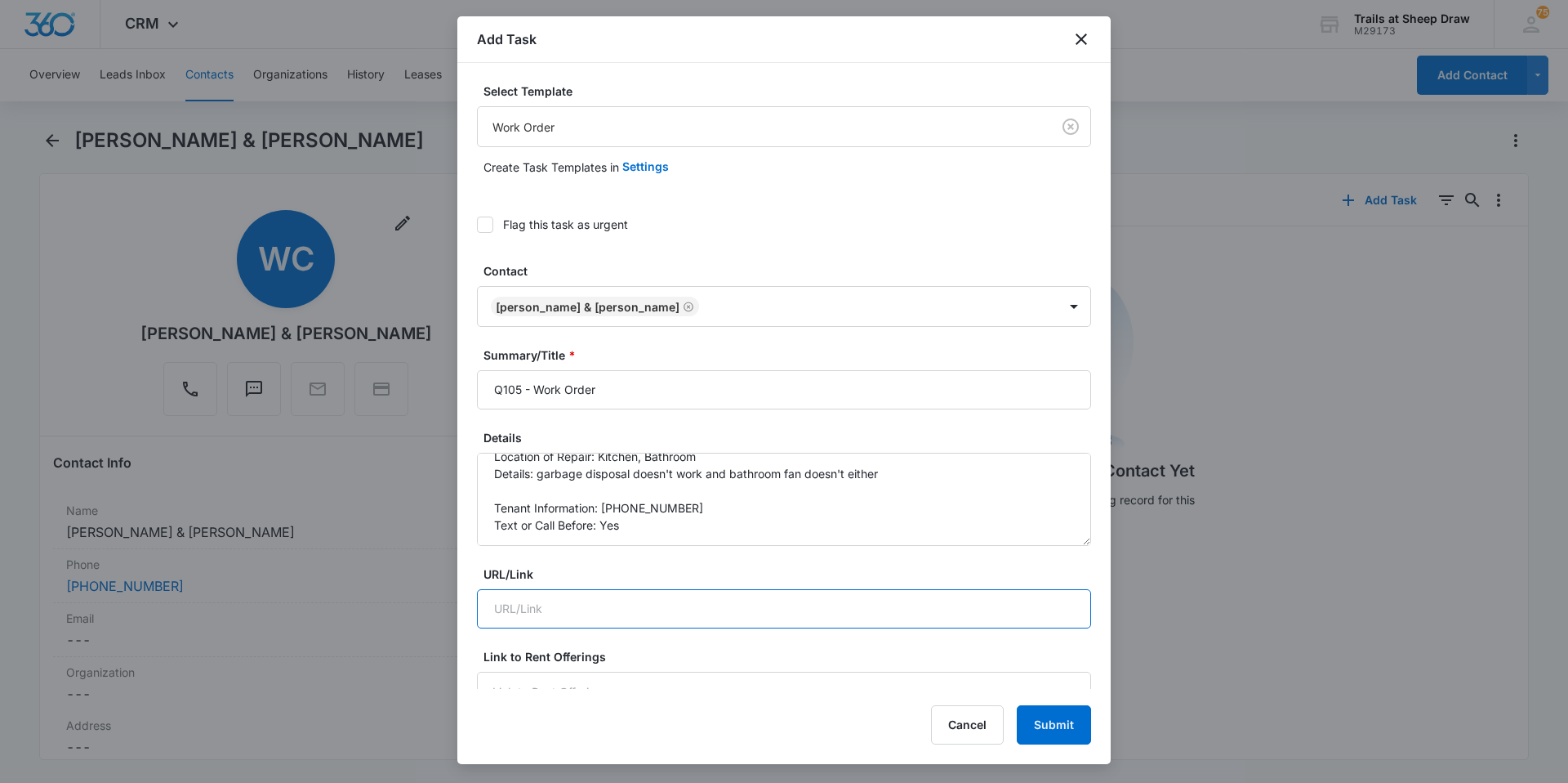
drag, startPoint x: 669, startPoint y: 522, endPoint x: 639, endPoint y: 593, distance: 77.1
click at [639, 594] on input "URL/Link" at bounding box center [784, 608] width 614 height 39
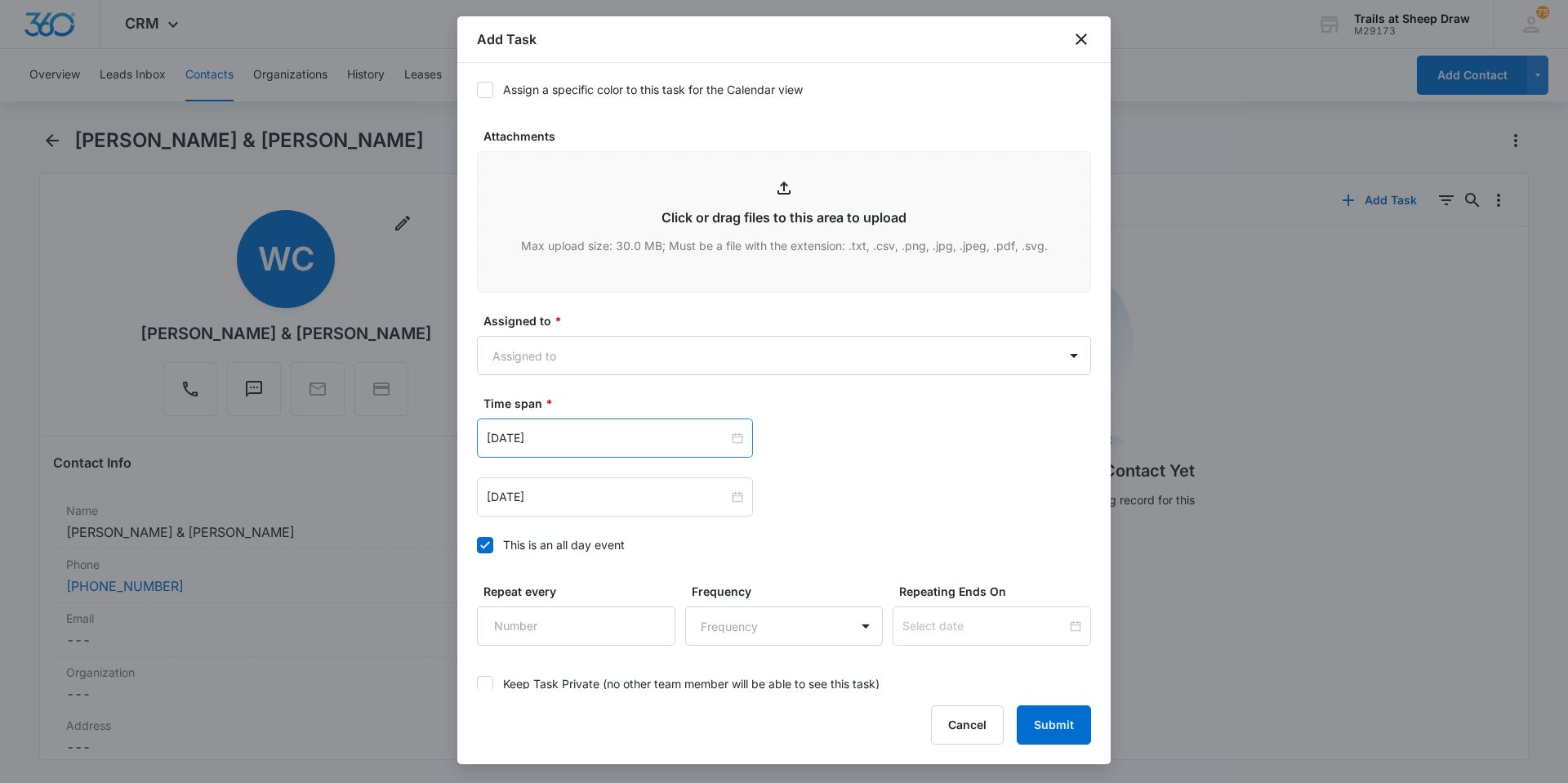
scroll to position [817, 0]
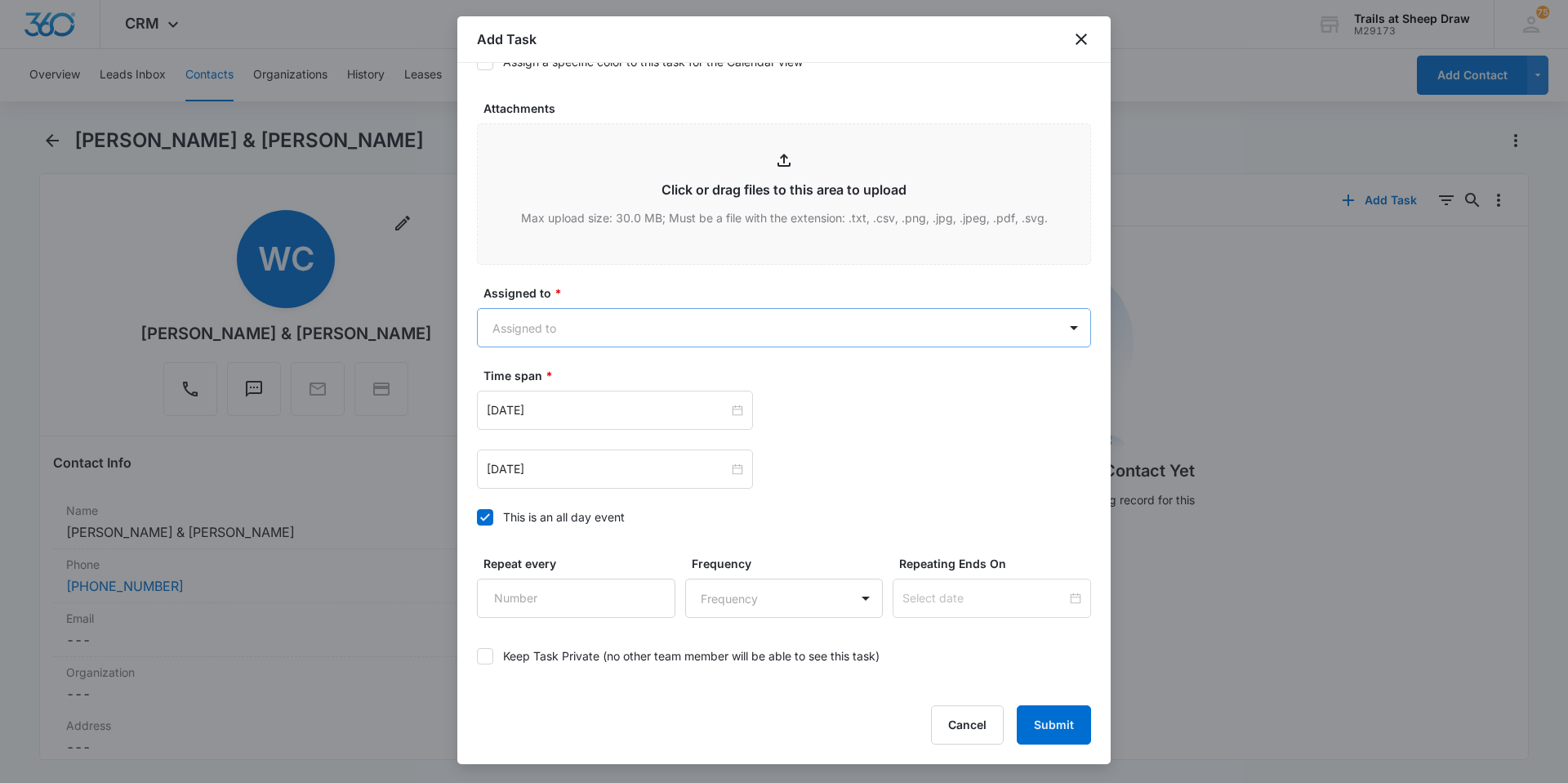
click at [560, 329] on body "CRM Apps Reputation Websites Forms CRM Email Social Content Ads Intelligence Fi…" at bounding box center [784, 391] width 1568 height 783
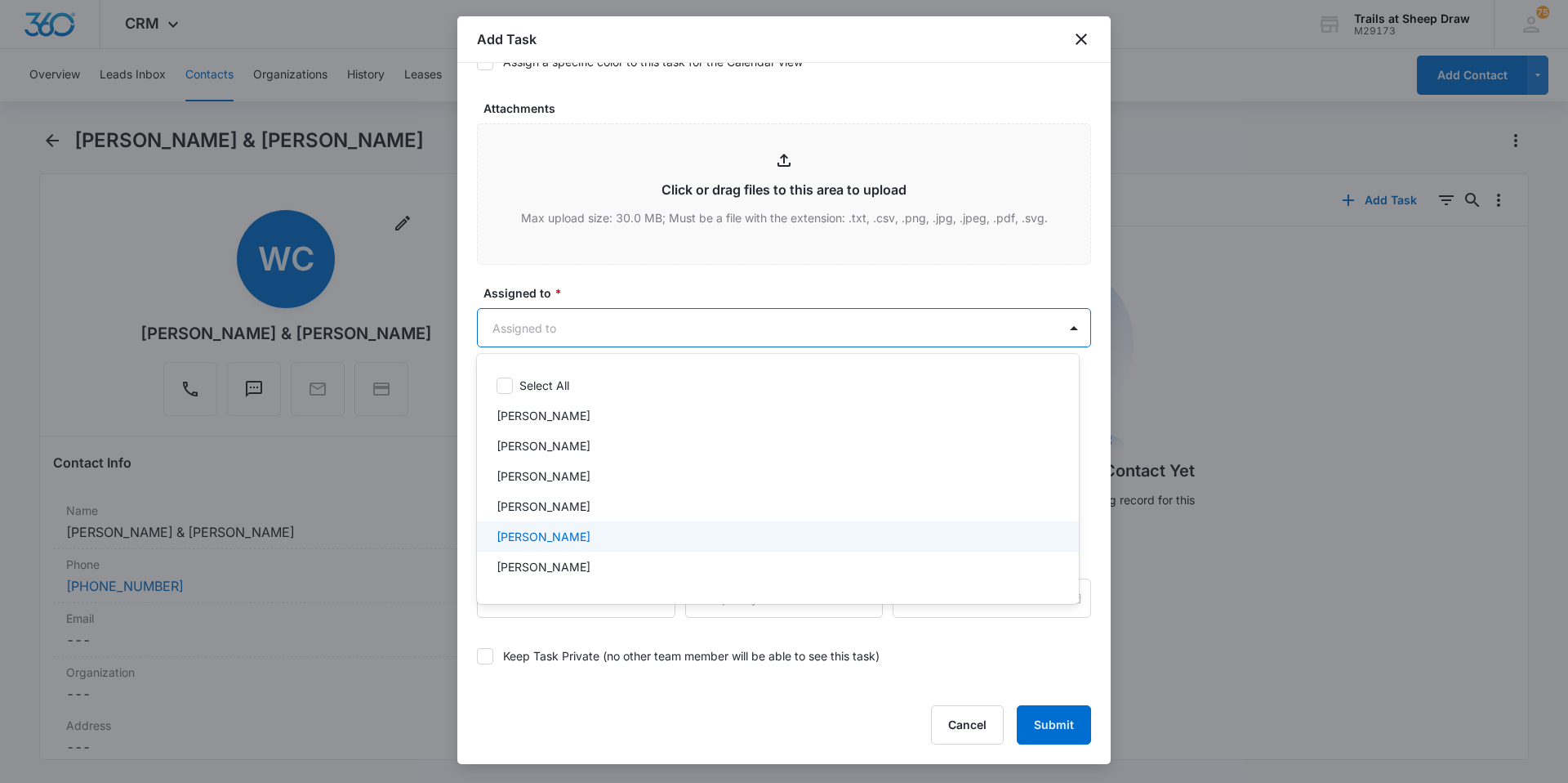
click at [572, 534] on p "[PERSON_NAME]" at bounding box center [544, 536] width 94 height 17
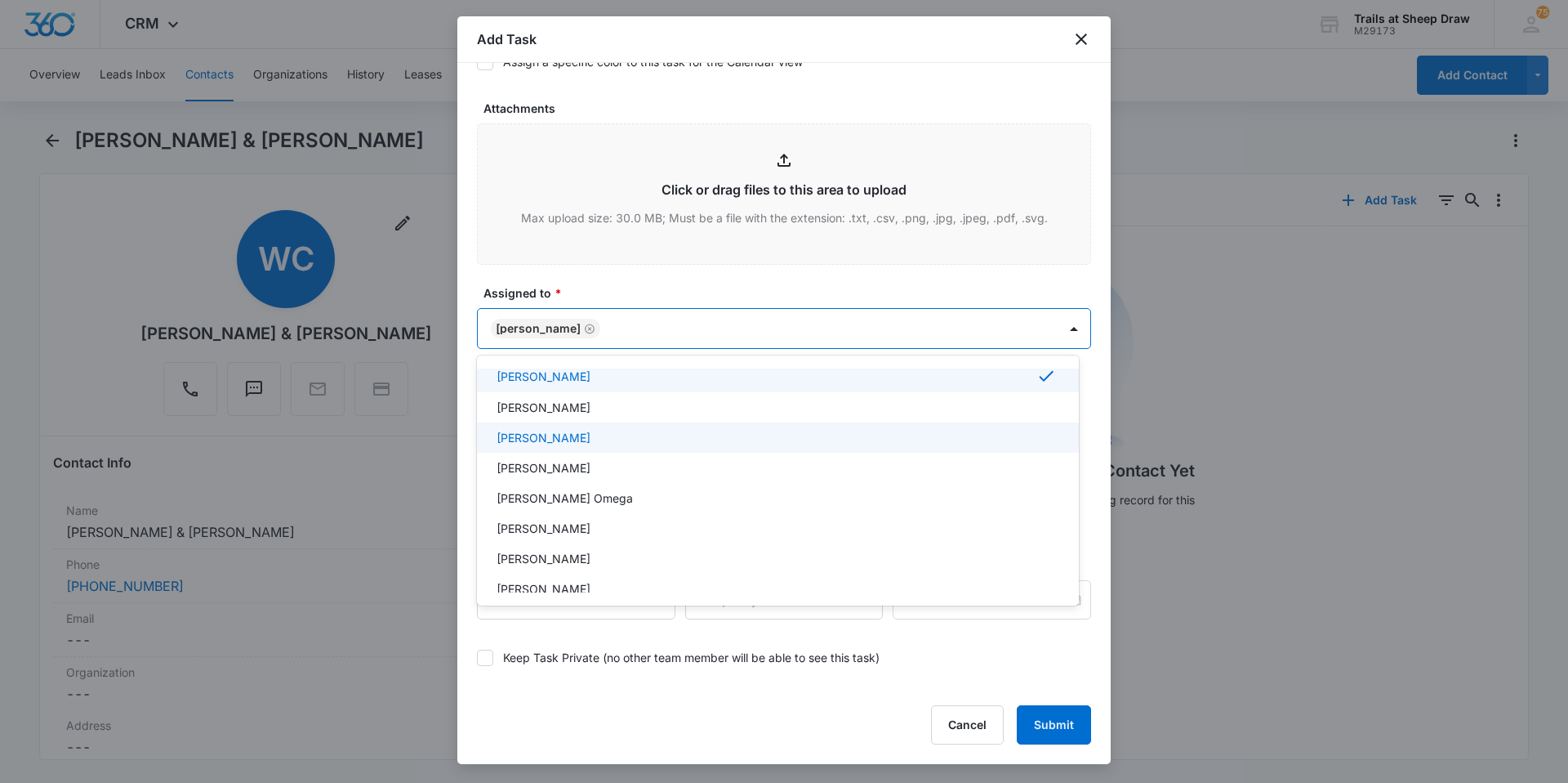
click at [579, 432] on p "[PERSON_NAME]" at bounding box center [544, 437] width 94 height 17
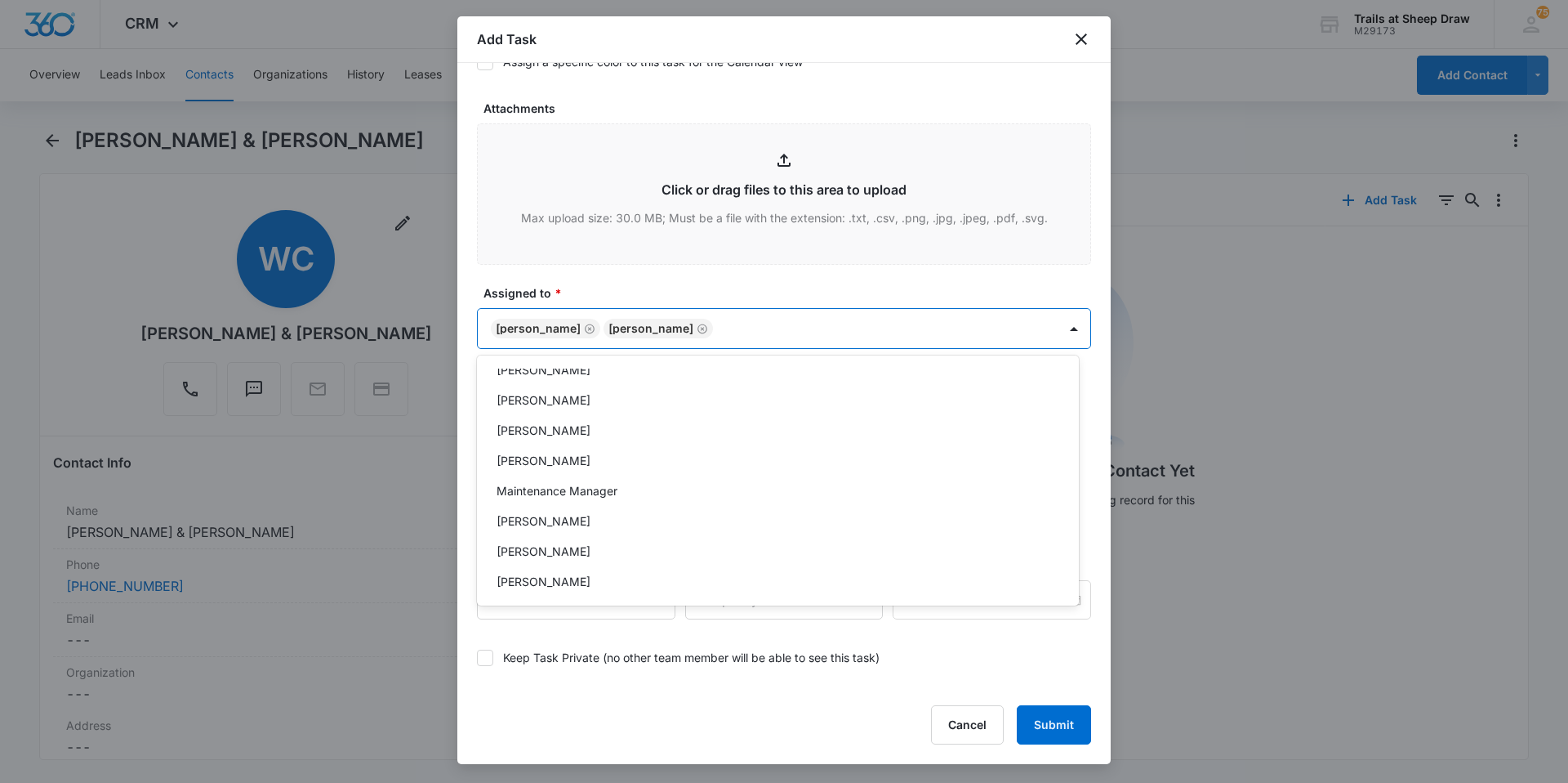
scroll to position [327, 0]
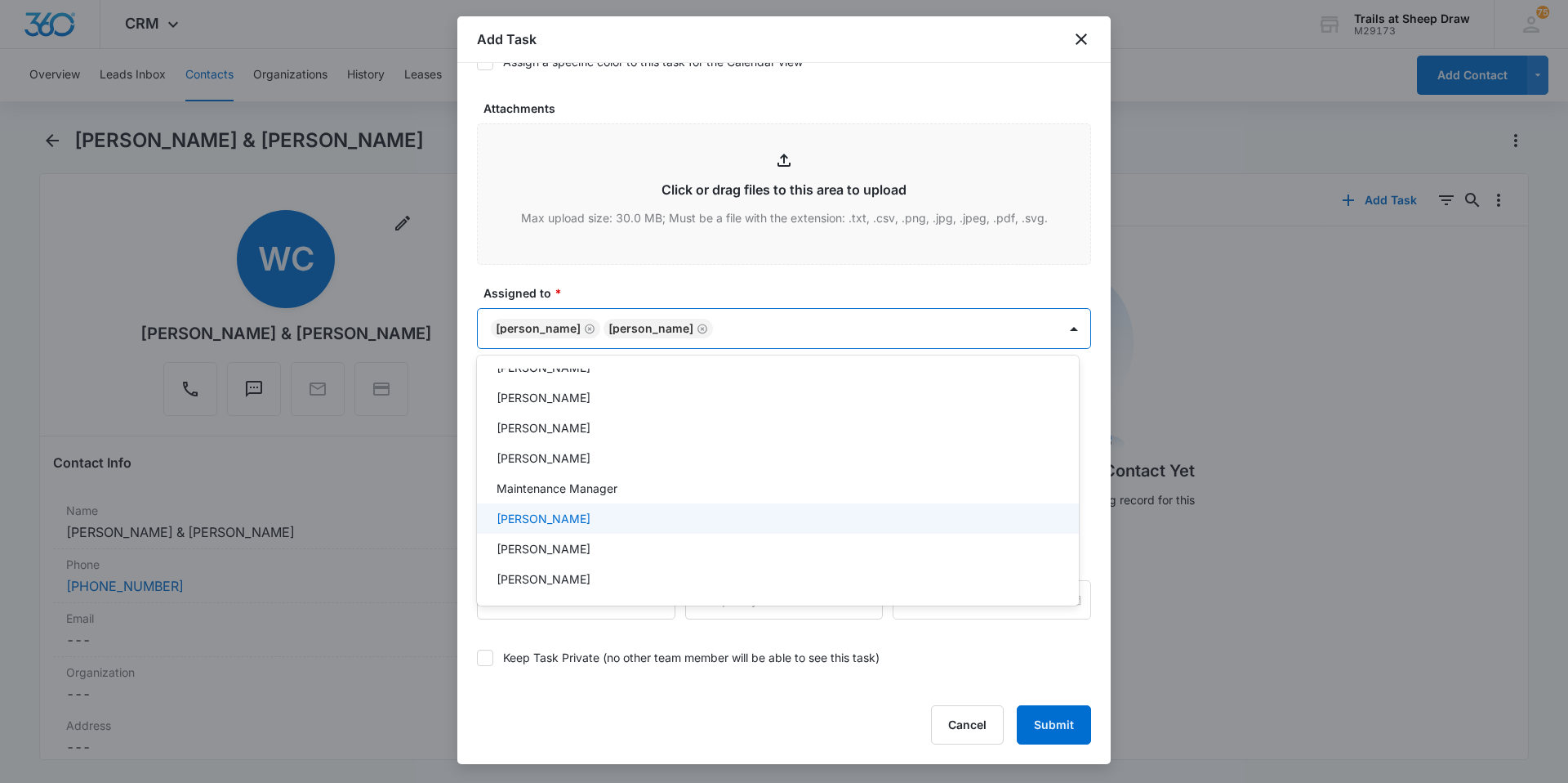
click at [577, 507] on div "[PERSON_NAME]" at bounding box center [778, 518] width 602 height 31
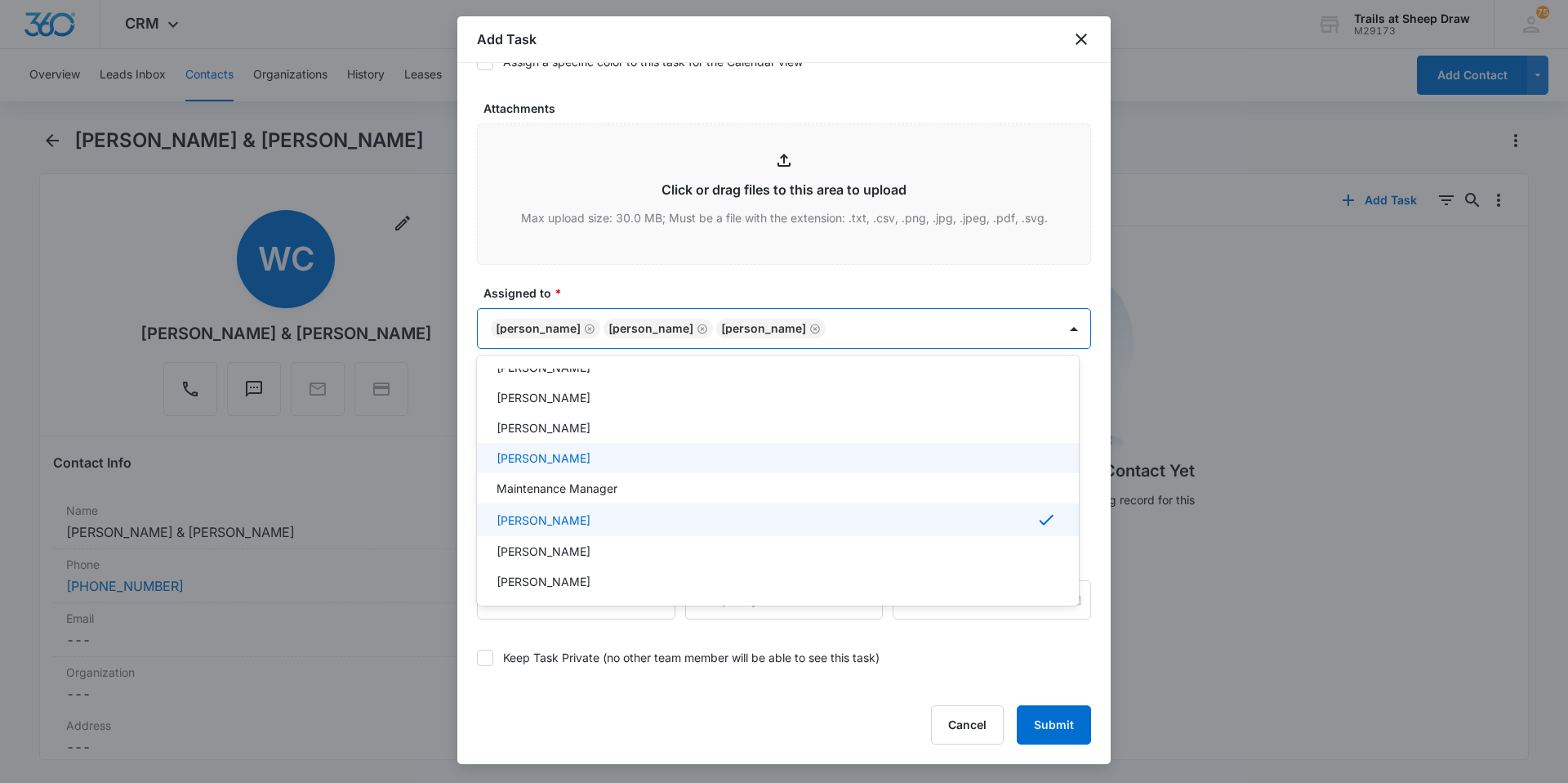
click at [622, 292] on div at bounding box center [784, 391] width 1568 height 783
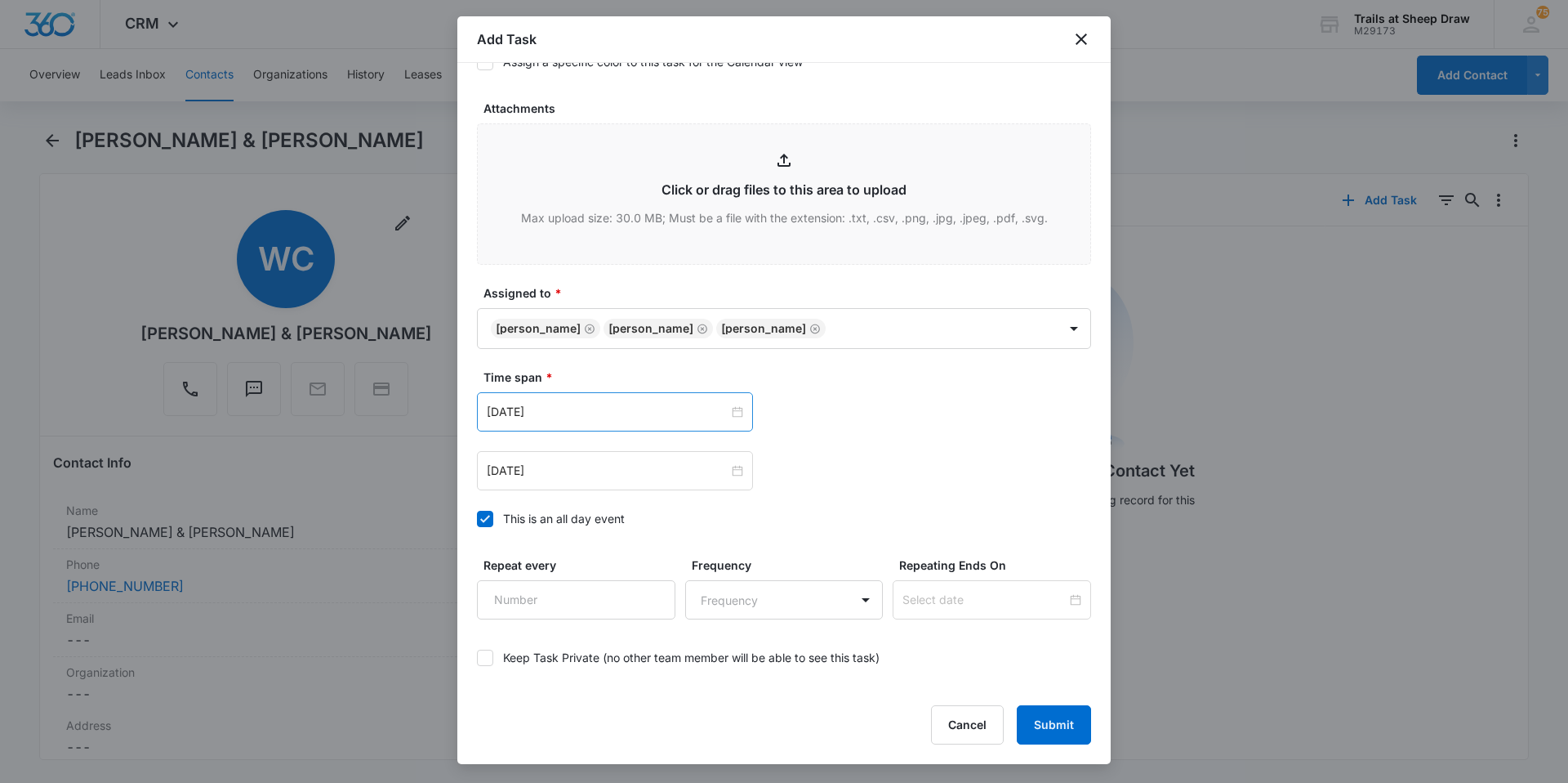
click at [596, 402] on div "[DATE]" at bounding box center [615, 411] width 276 height 39
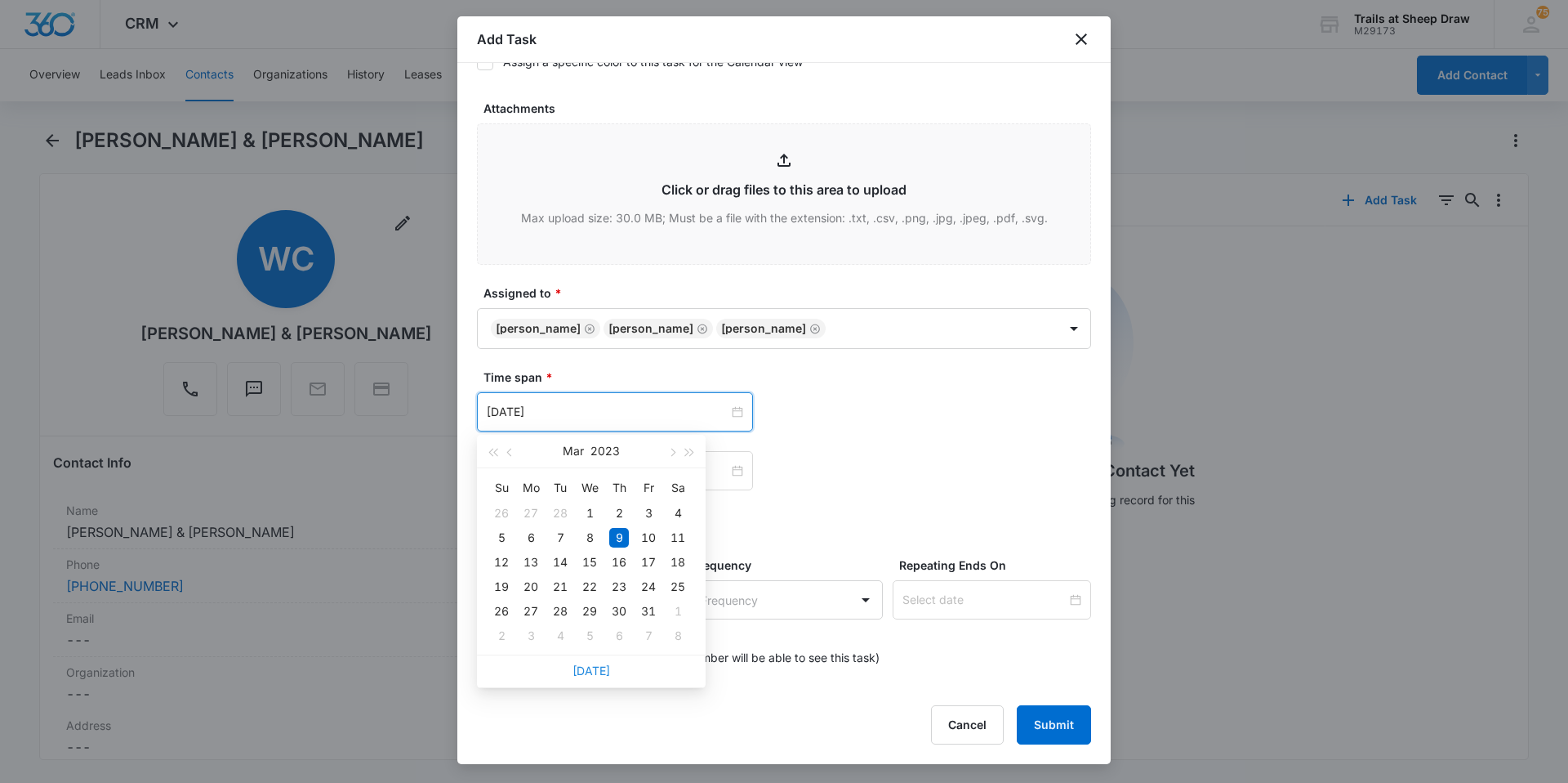
click at [579, 676] on link "[DATE]" at bounding box center [591, 670] width 37 height 14
type input "[DATE]"
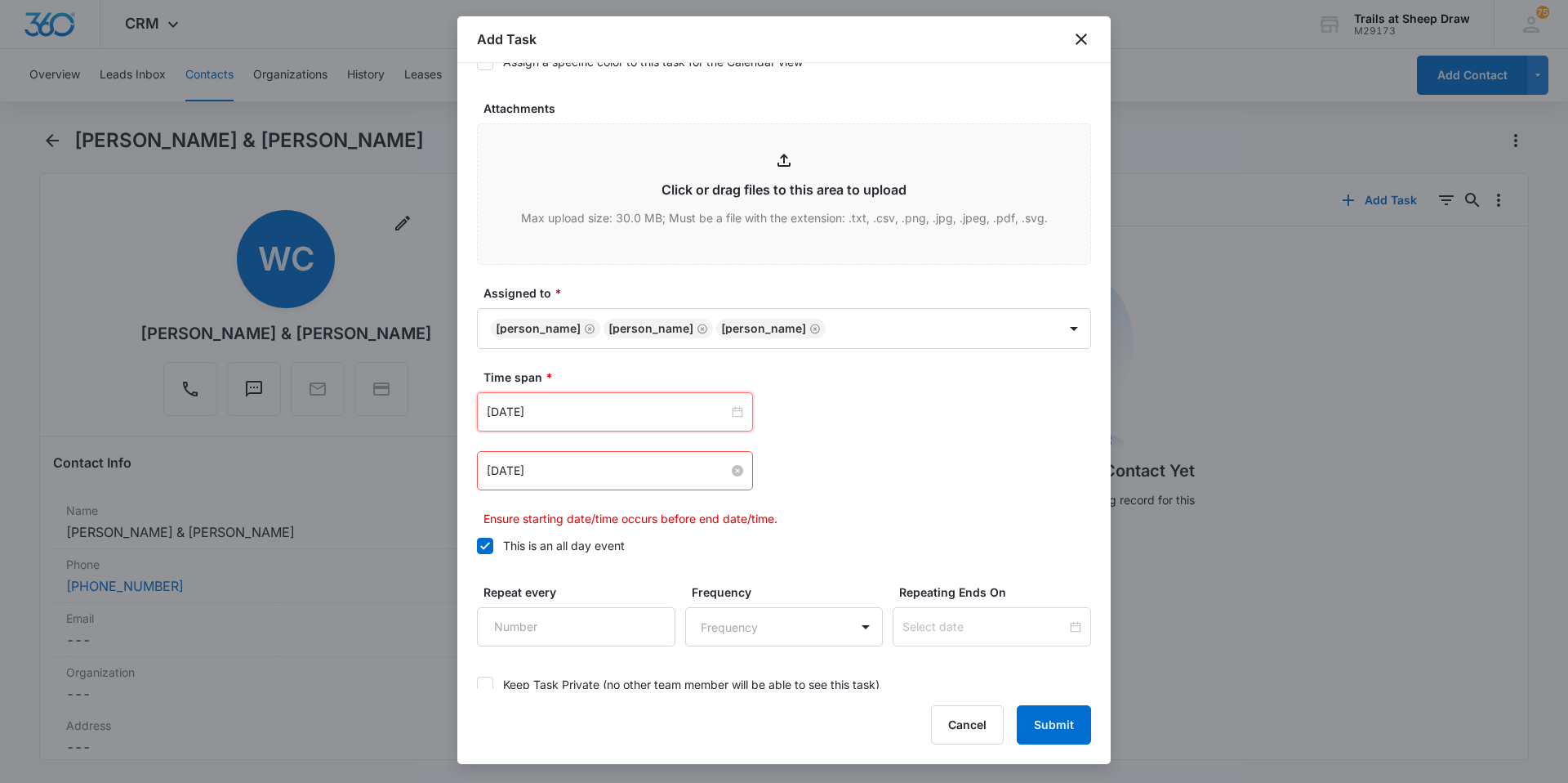
click at [569, 473] on input "[DATE]" at bounding box center [608, 470] width 241 height 18
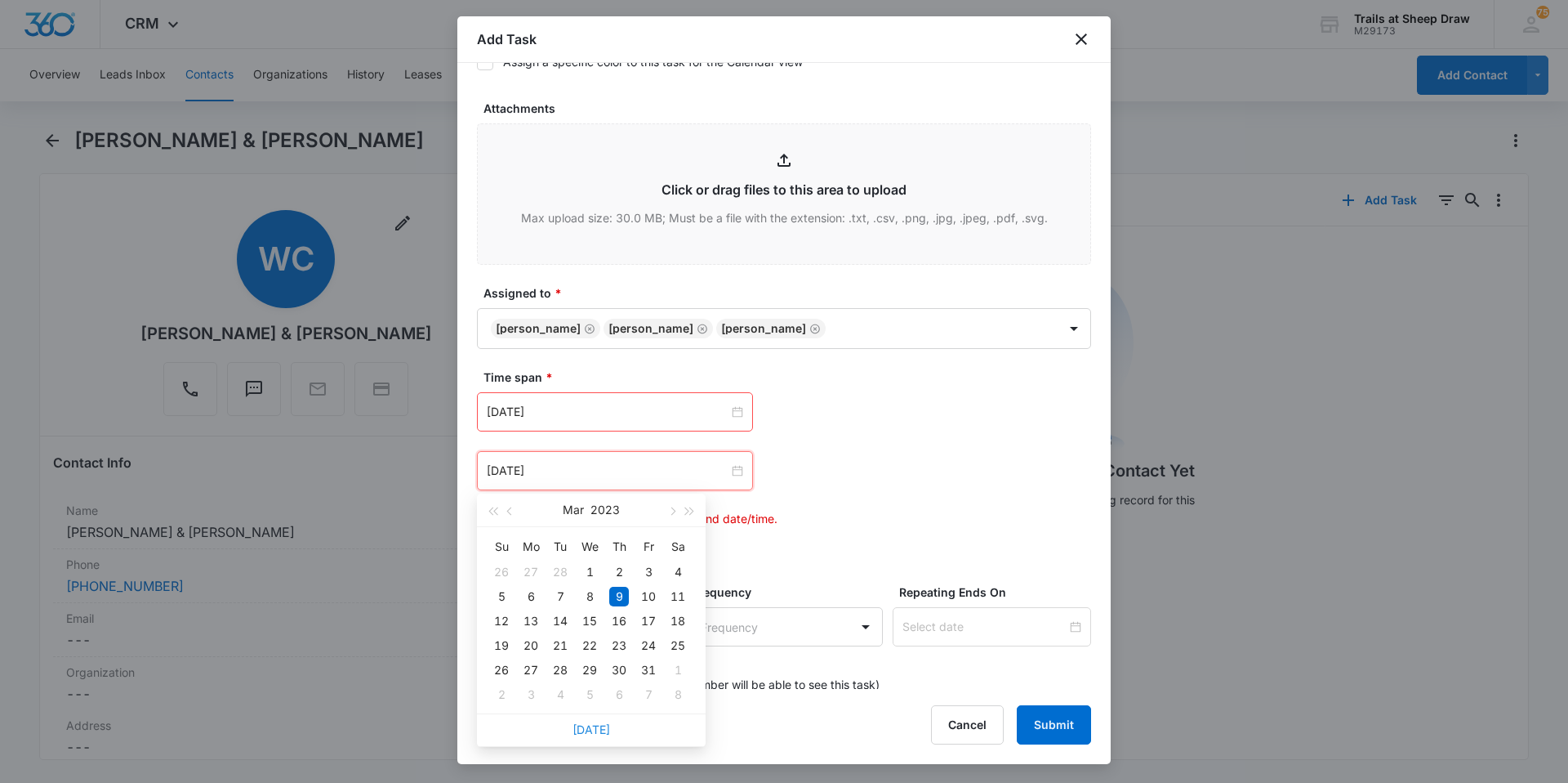
click at [605, 731] on link "[DATE]" at bounding box center [591, 728] width 37 height 14
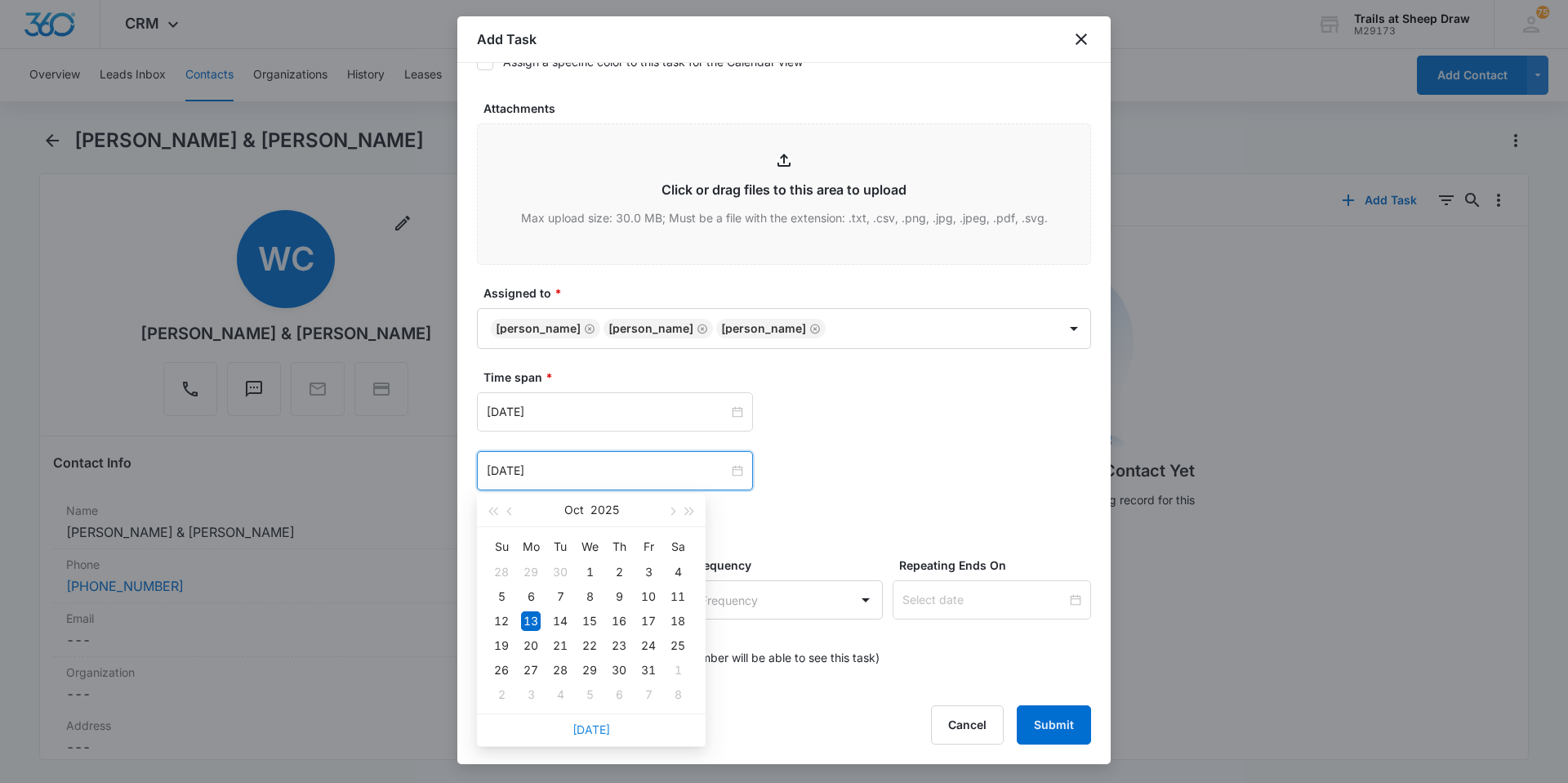
type input "[DATE]"
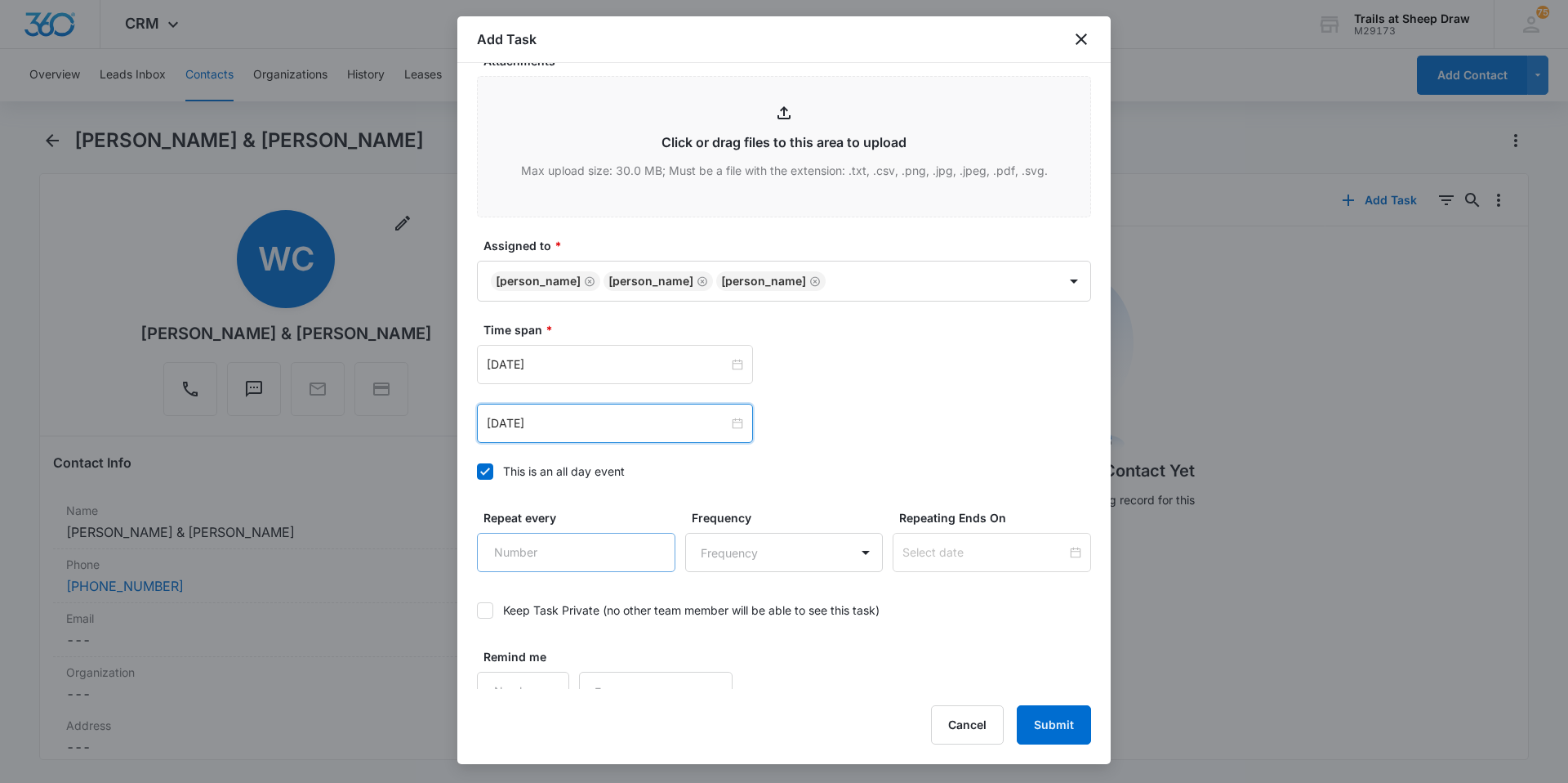
scroll to position [886, 0]
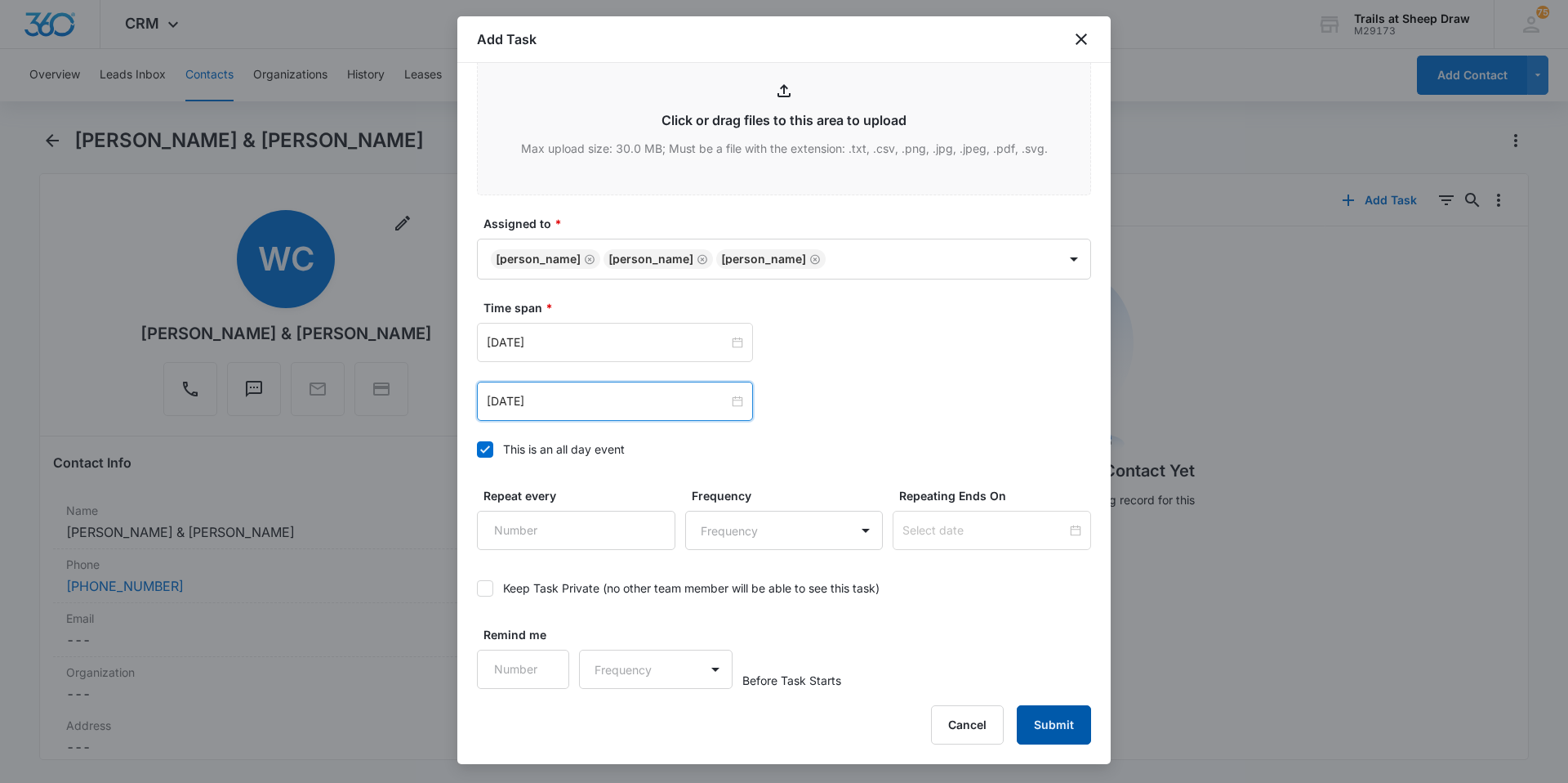
click at [1035, 726] on button "Submit" at bounding box center [1054, 724] width 74 height 39
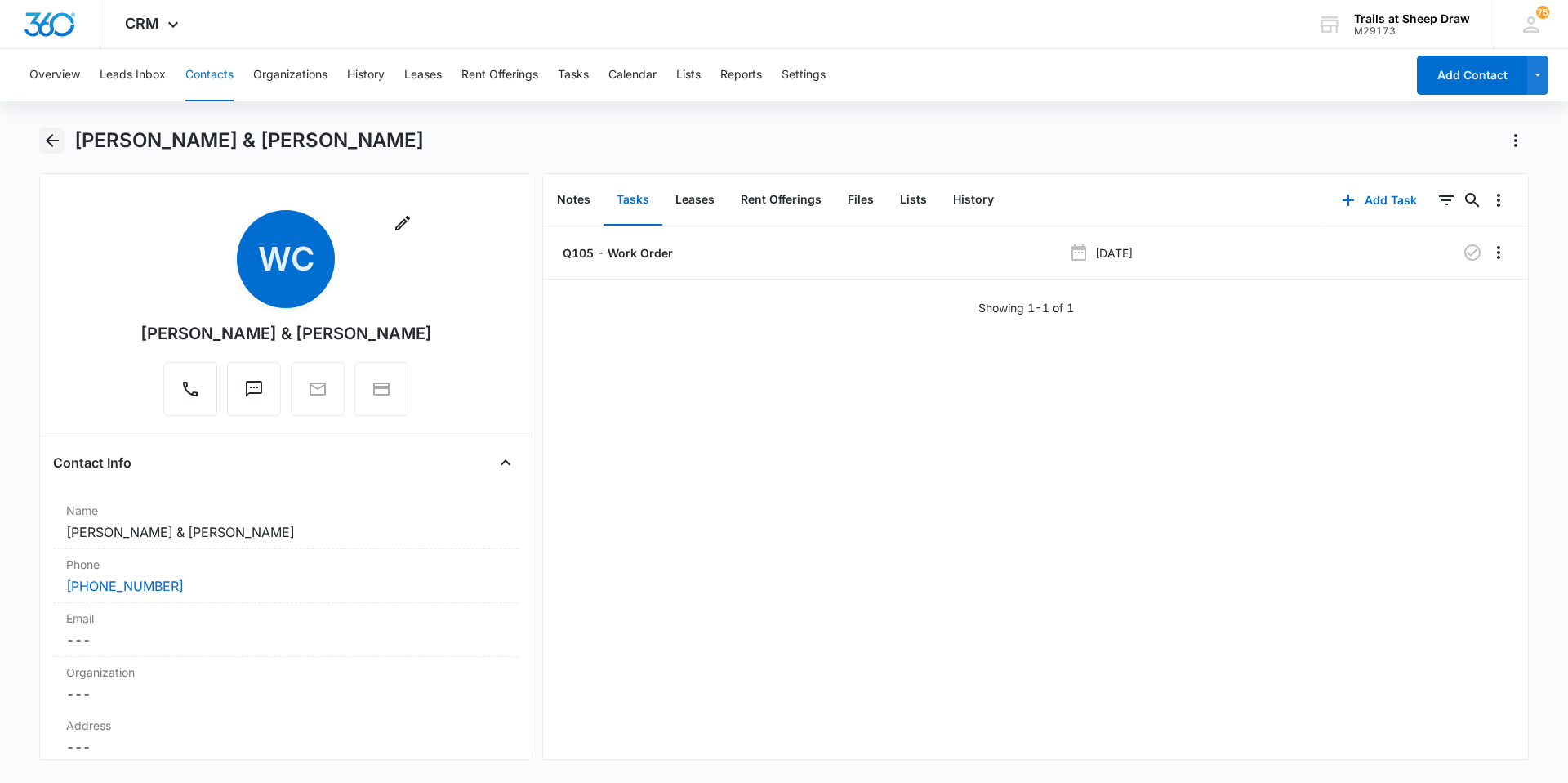
click at [50, 138] on icon "Back" at bounding box center [52, 141] width 20 height 20
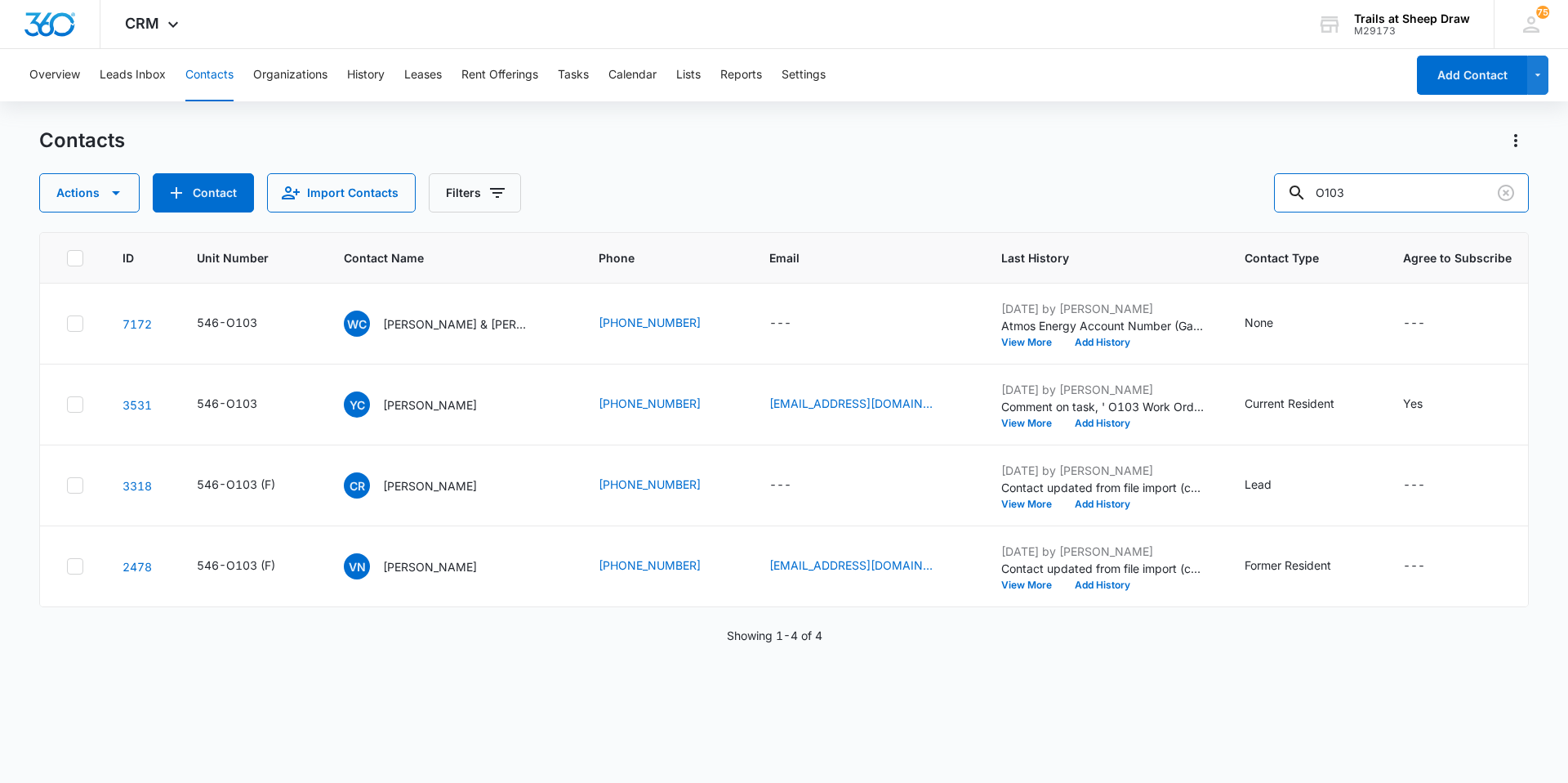
drag, startPoint x: 1324, startPoint y: 192, endPoint x: 1127, endPoint y: 194, distance: 197.0
click at [1127, 194] on div "Actions Contact Import Contacts Filters O103" at bounding box center [784, 192] width 1489 height 39
type input "J208"
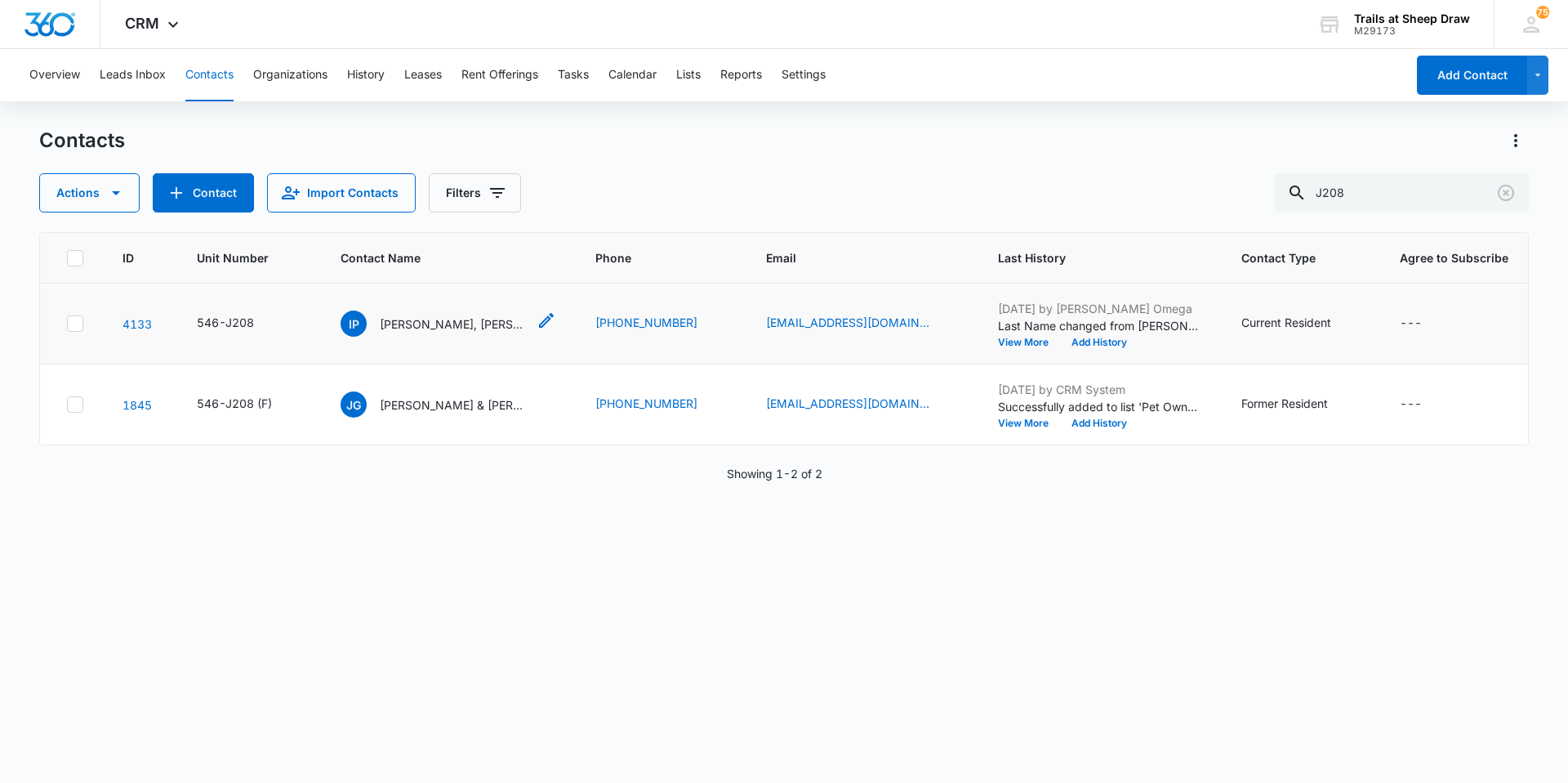
click at [445, 326] on p "[PERSON_NAME], [PERSON_NAME], [PERSON_NAME] [PERSON_NAME]" at bounding box center [453, 323] width 147 height 17
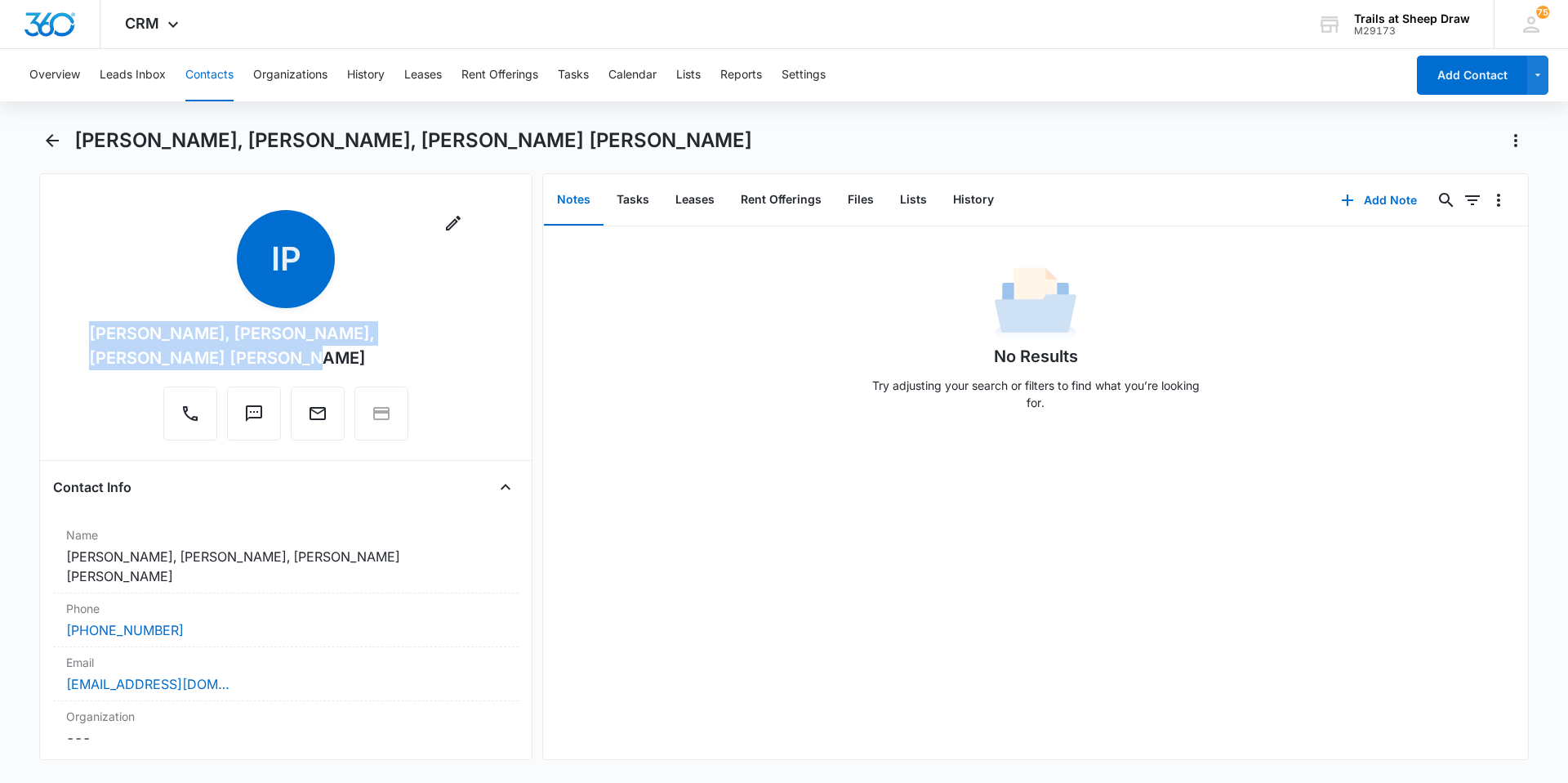
drag, startPoint x: 163, startPoint y: 353, endPoint x: 79, endPoint y: 322, distance: 89.5
click at [79, 322] on div "Remove IP [PERSON_NAME], [PERSON_NAME], [PERSON_NAME] [PERSON_NAME]" at bounding box center [285, 328] width 465 height 237
copy div "[PERSON_NAME], [PERSON_NAME], [PERSON_NAME] [PERSON_NAME]"
click at [866, 198] on button "Files" at bounding box center [860, 199] width 52 height 50
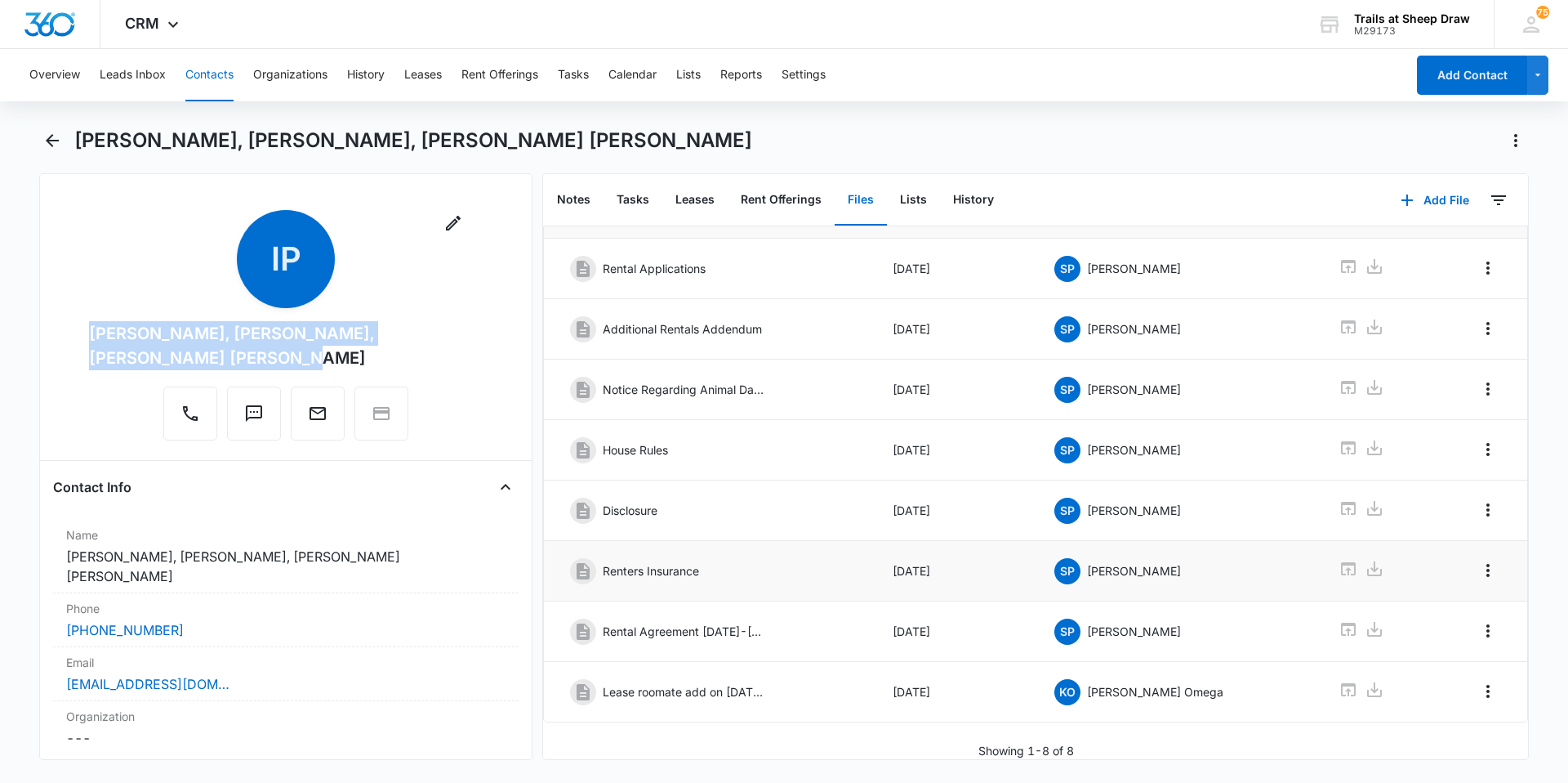
scroll to position [84, 0]
click at [1338, 680] on icon at bounding box center [1348, 690] width 20 height 20
click at [444, 228] on icon "button" at bounding box center [454, 223] width 20 height 20
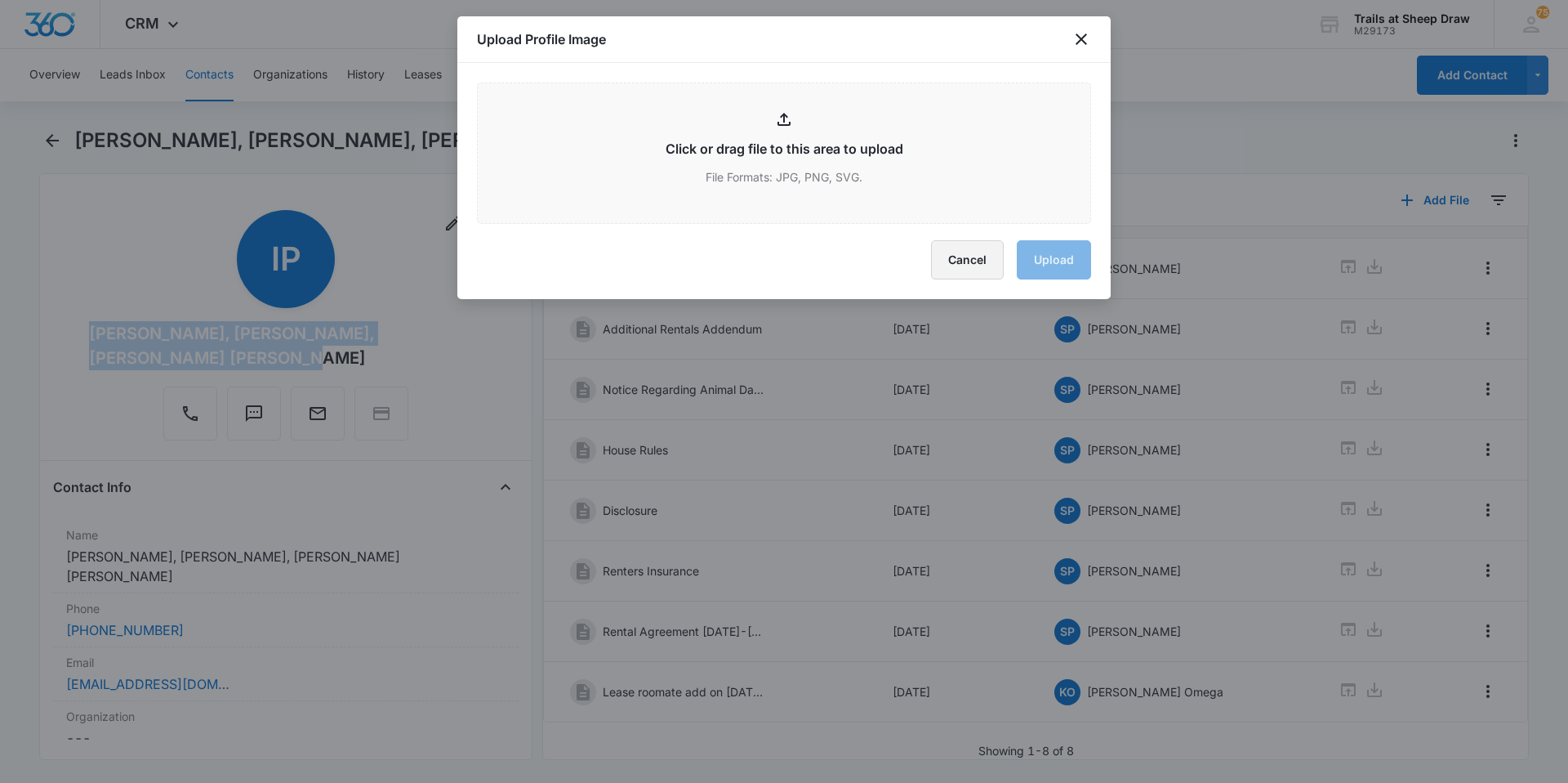
click at [985, 266] on button "Cancel" at bounding box center [967, 259] width 73 height 39
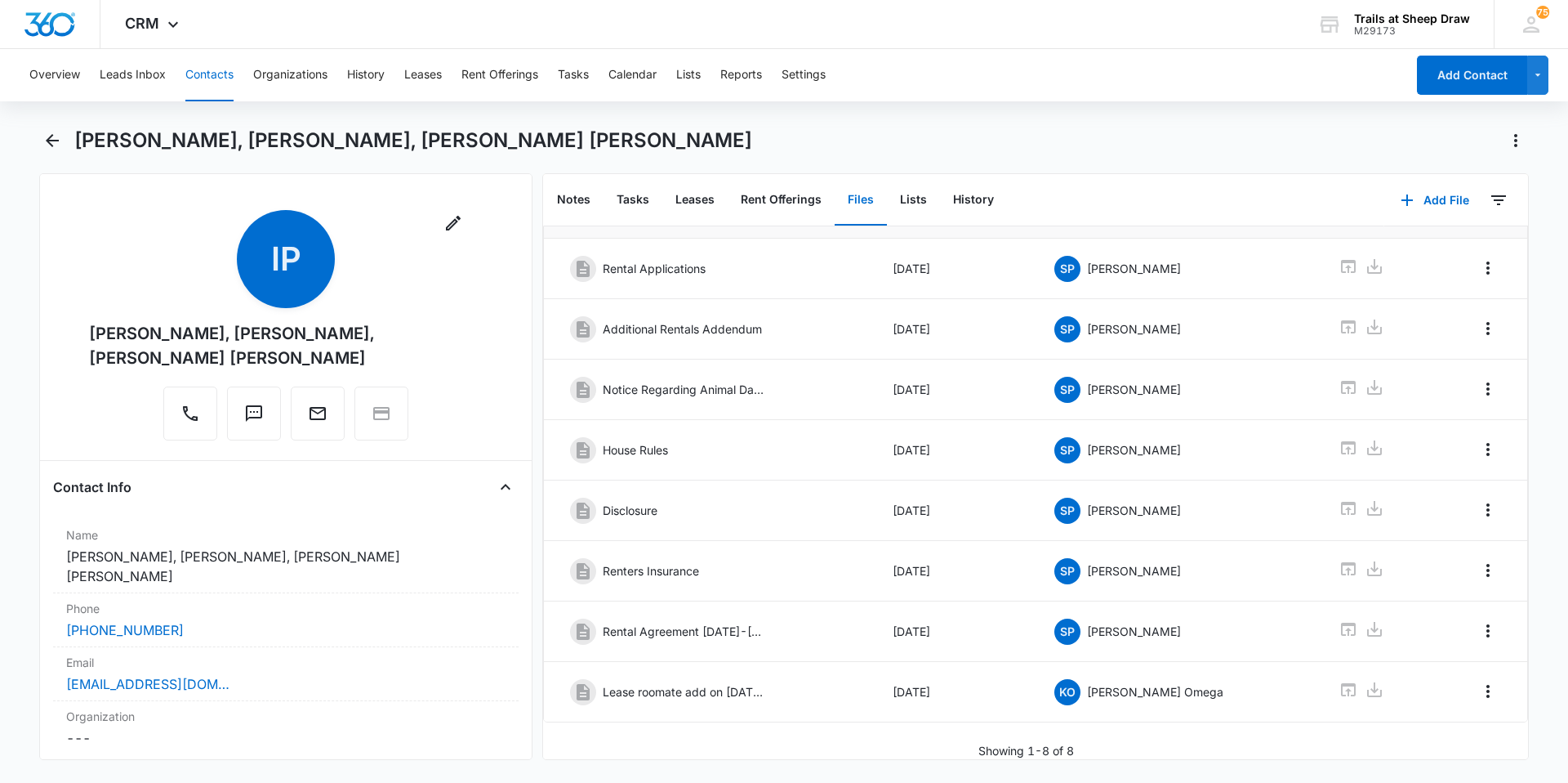
click at [40, 122] on div "Overview Leads Inbox Contacts Organizations History Leases Rent Offerings Tasks…" at bounding box center [784, 413] width 1568 height 730
click at [51, 139] on icon "Back" at bounding box center [52, 141] width 20 height 20
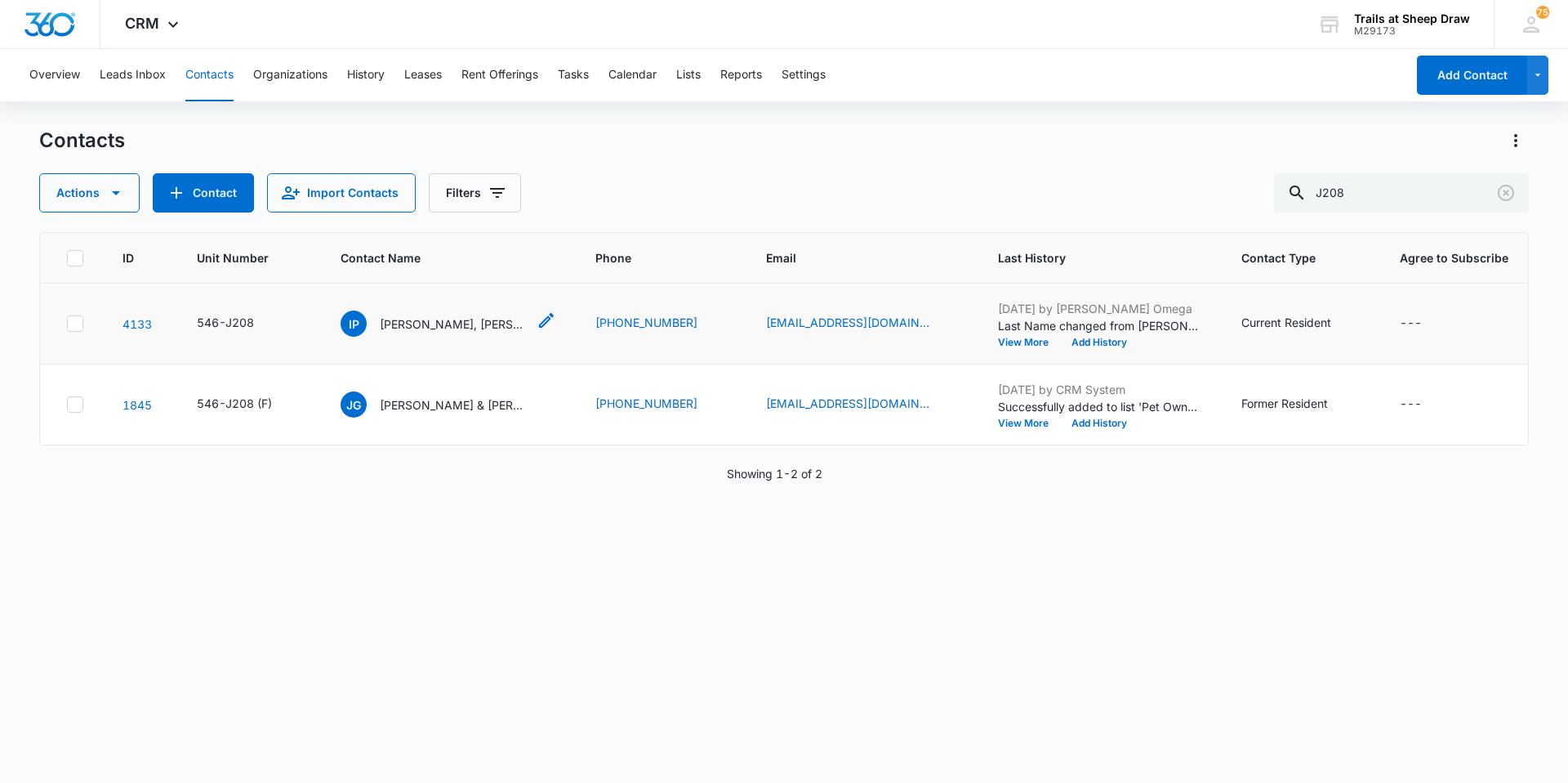
click at [547, 320] on icon "Contact Name - Isaac Padgett, Dominick Gabriel Keton, Maddox Woleben - Select t…" at bounding box center [546, 320] width 20 height 20
click at [536, 325] on div "IP [PERSON_NAME], [PERSON_NAME], [PERSON_NAME] [PERSON_NAME]" at bounding box center [448, 323] width 216 height 26
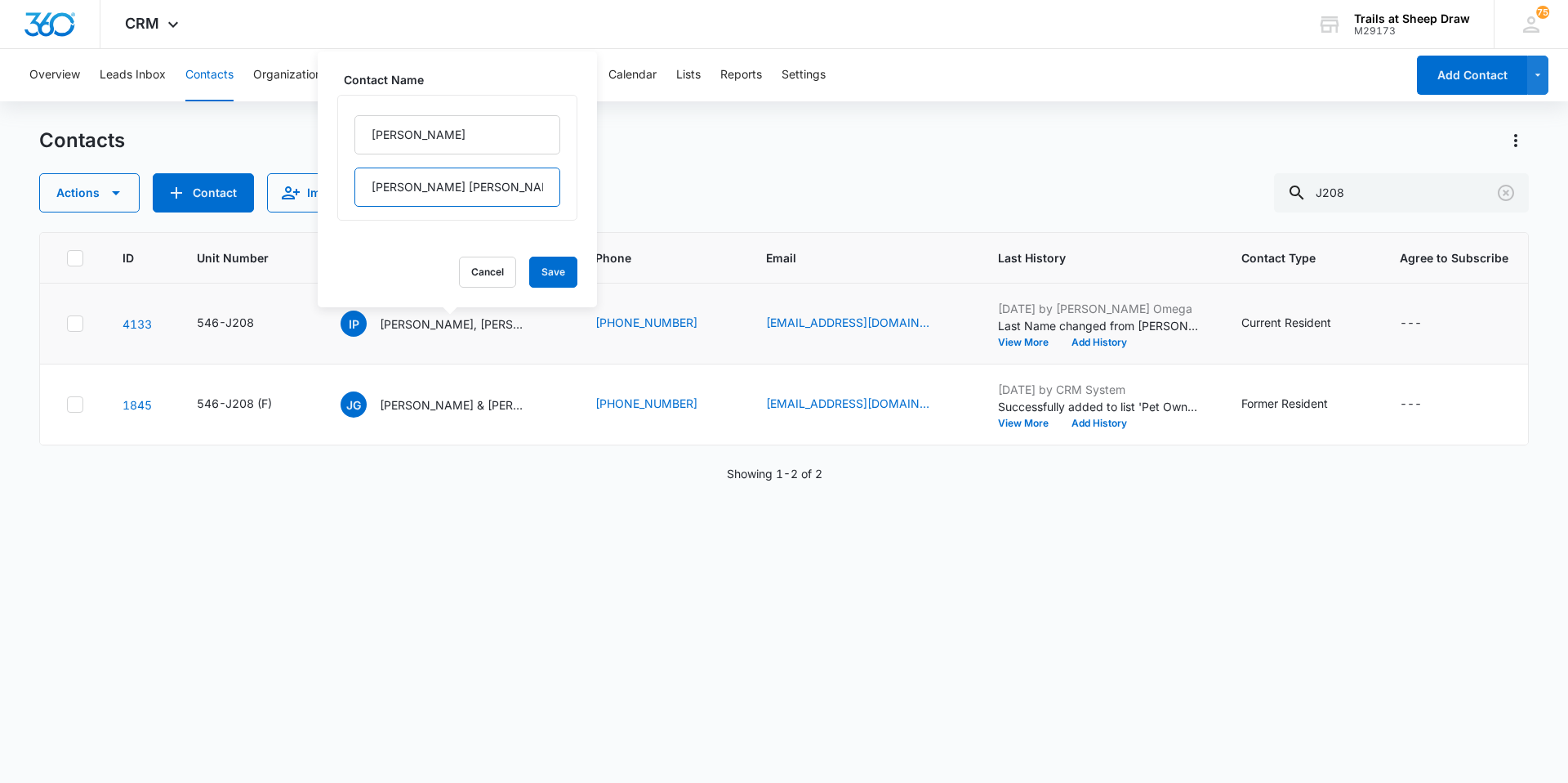
click at [473, 189] on input "[PERSON_NAME] [PERSON_NAME], [PERSON_NAME] [PERSON_NAME]" at bounding box center [457, 187] width 206 height 39
type input "[PERSON_NAME] [PERSON_NAME], [PERSON_NAME] [PERSON_NAME]"
click at [549, 270] on button "Save" at bounding box center [553, 272] width 48 height 31
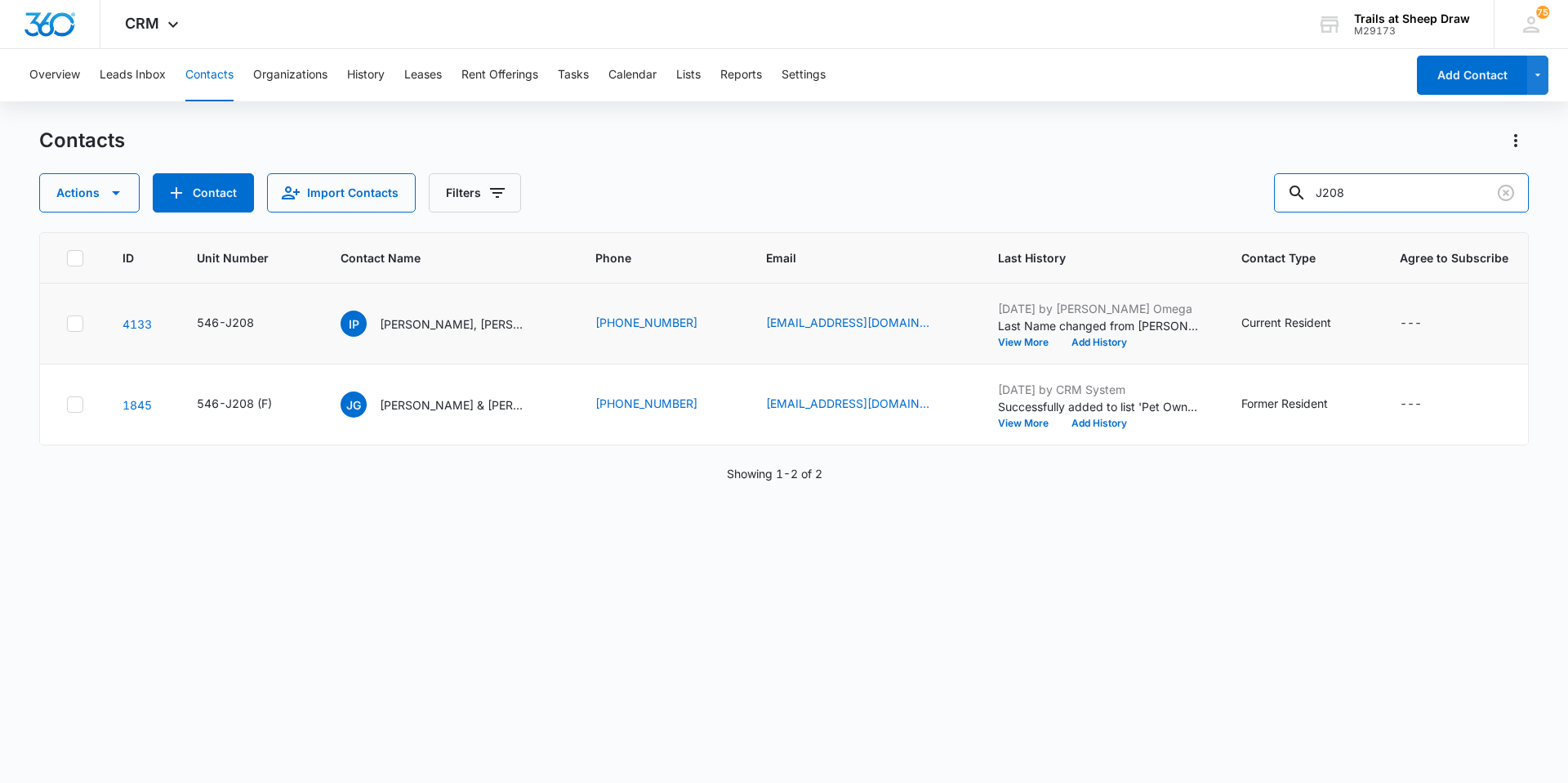
drag, startPoint x: 1360, startPoint y: 187, endPoint x: 1256, endPoint y: 189, distance: 104.0
click at [1256, 189] on div "Actions Contact Import Contacts Filters J208" at bounding box center [784, 192] width 1489 height 39
type input "Y307"
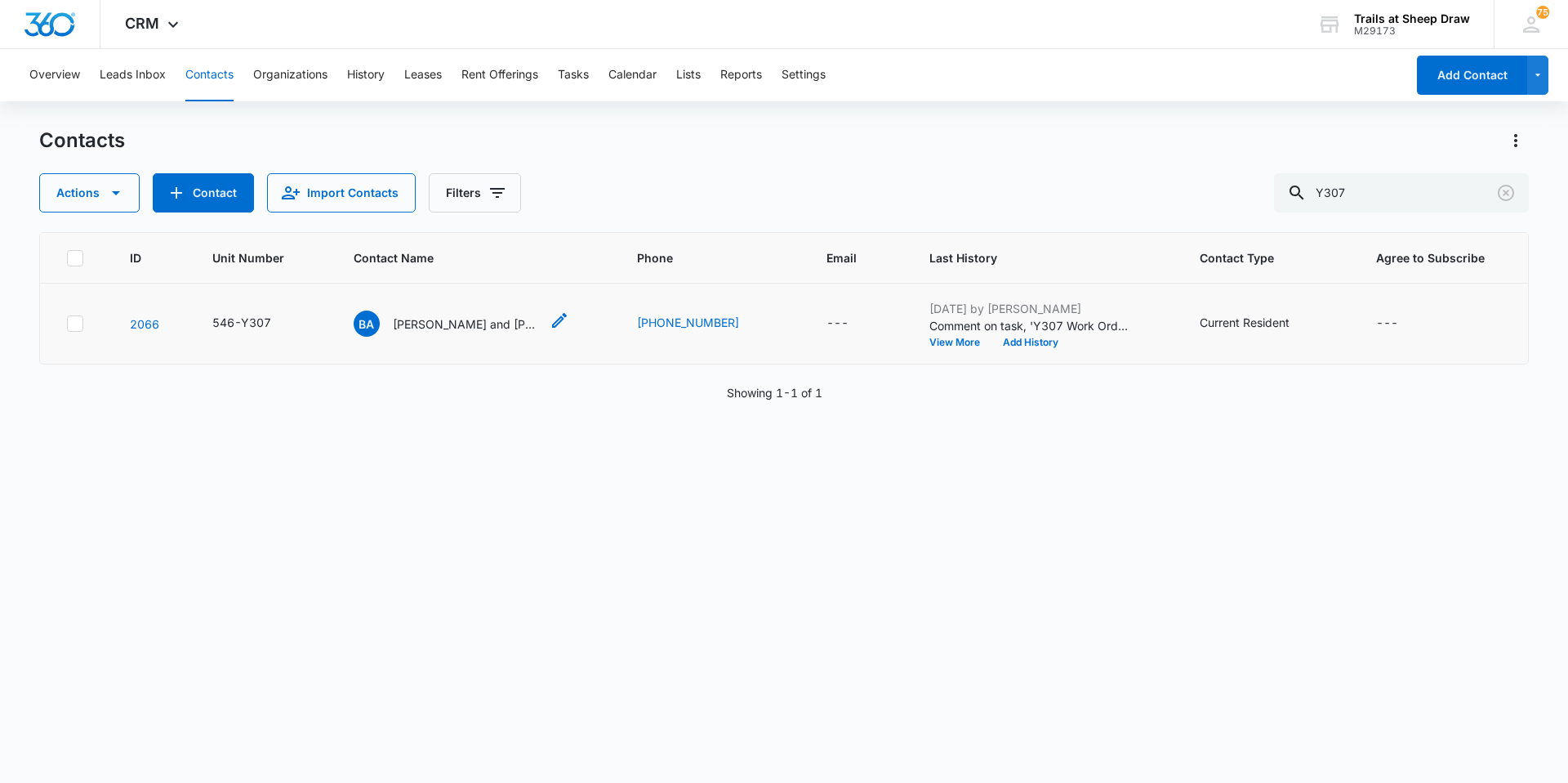
click at [410, 316] on p "[PERSON_NAME] and [PERSON_NAME]" at bounding box center [466, 323] width 147 height 17
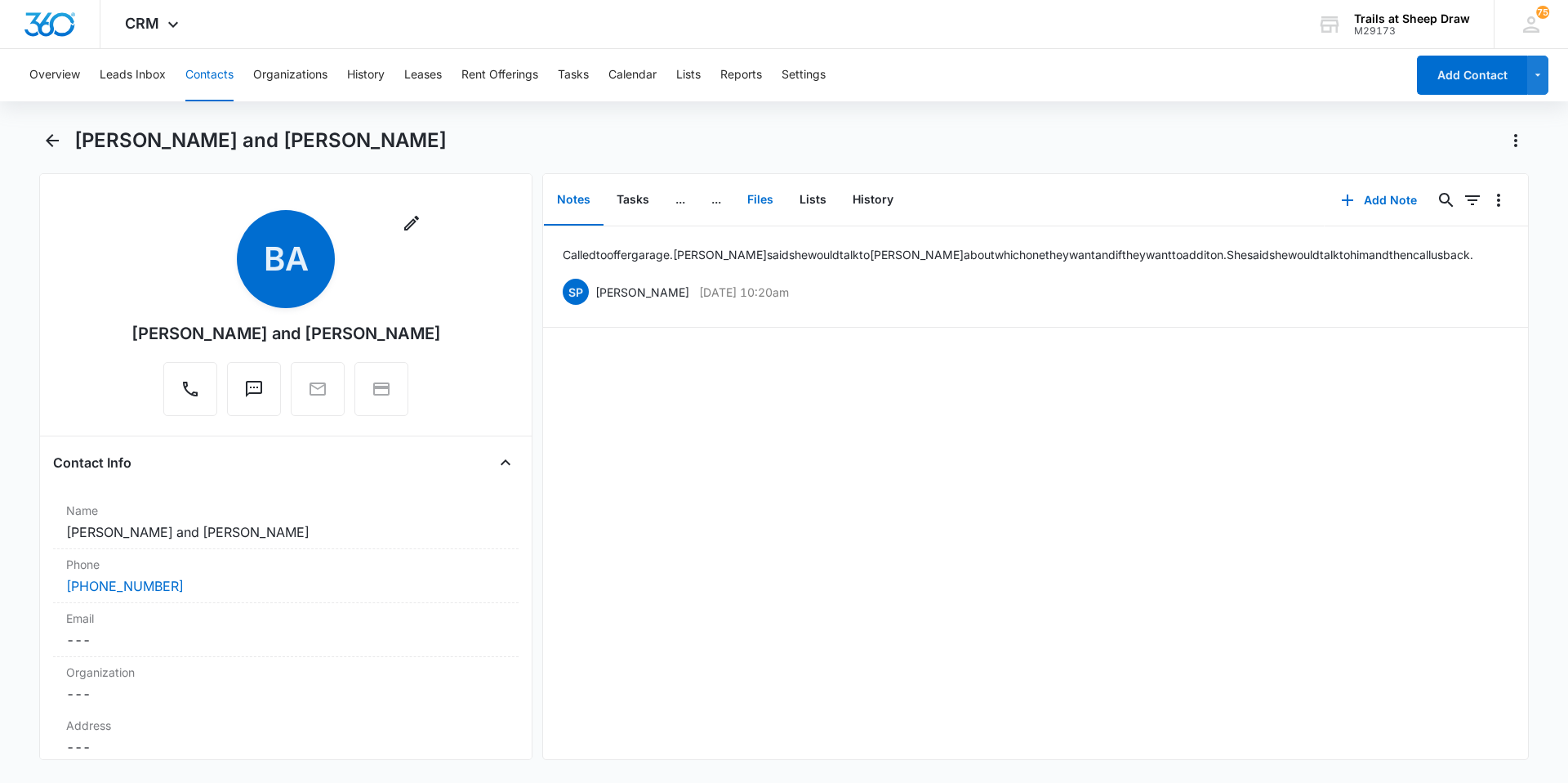
click at [775, 207] on button "Files" at bounding box center [760, 199] width 52 height 50
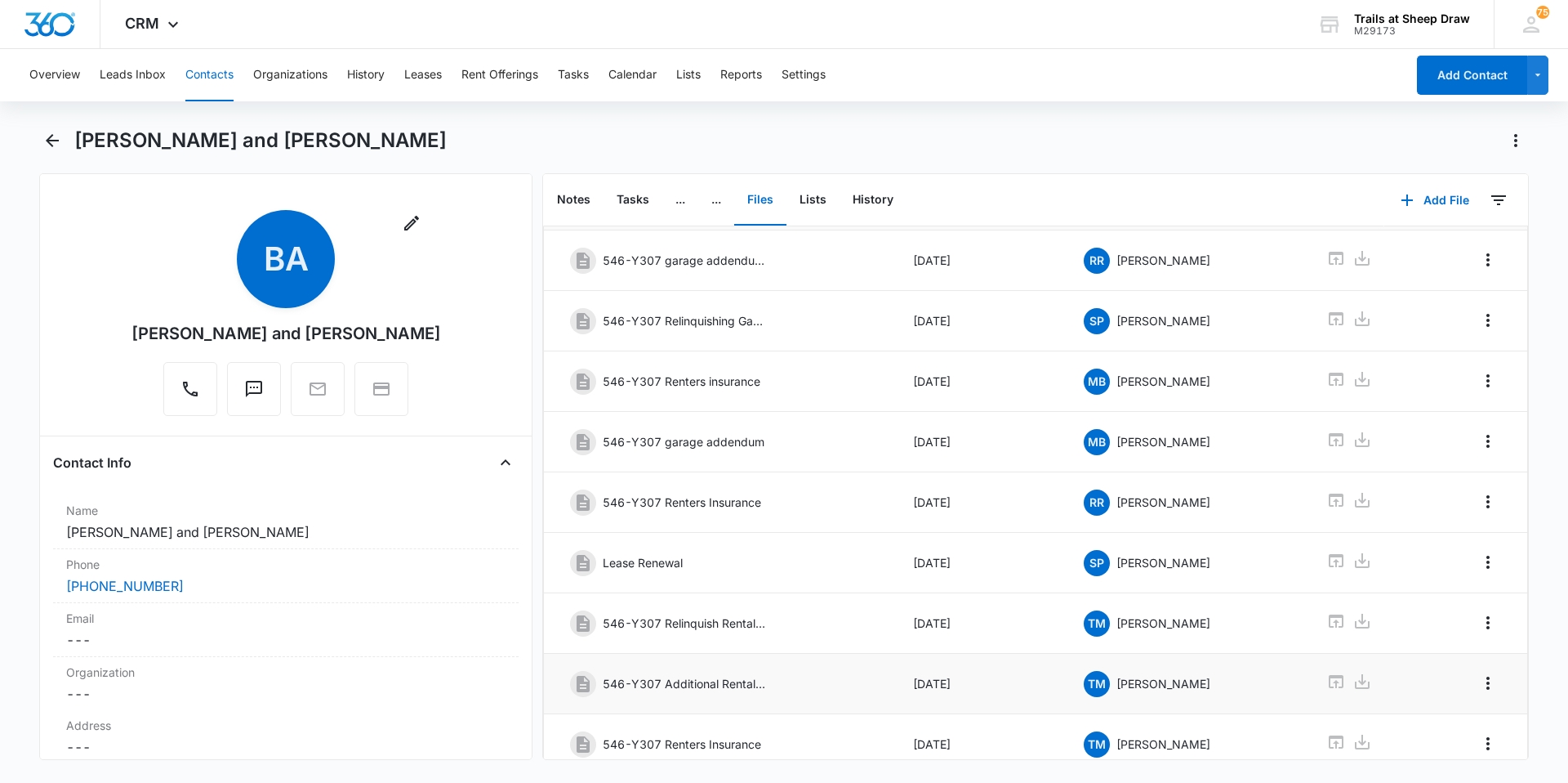
scroll to position [205, 0]
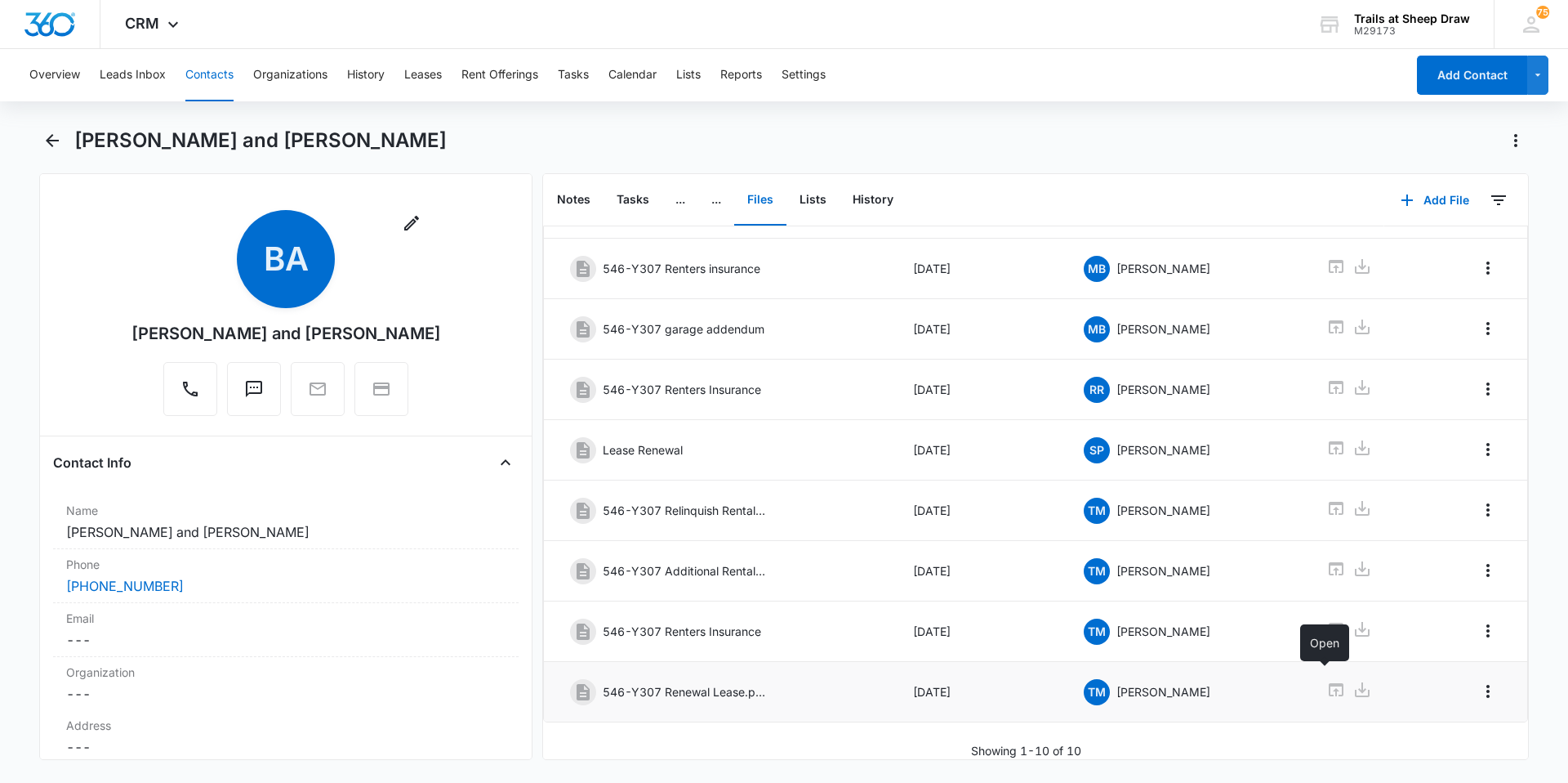
click at [1329, 683] on icon at bounding box center [1337, 690] width 15 height 13
